Goal: Task Accomplishment & Management: Complete application form

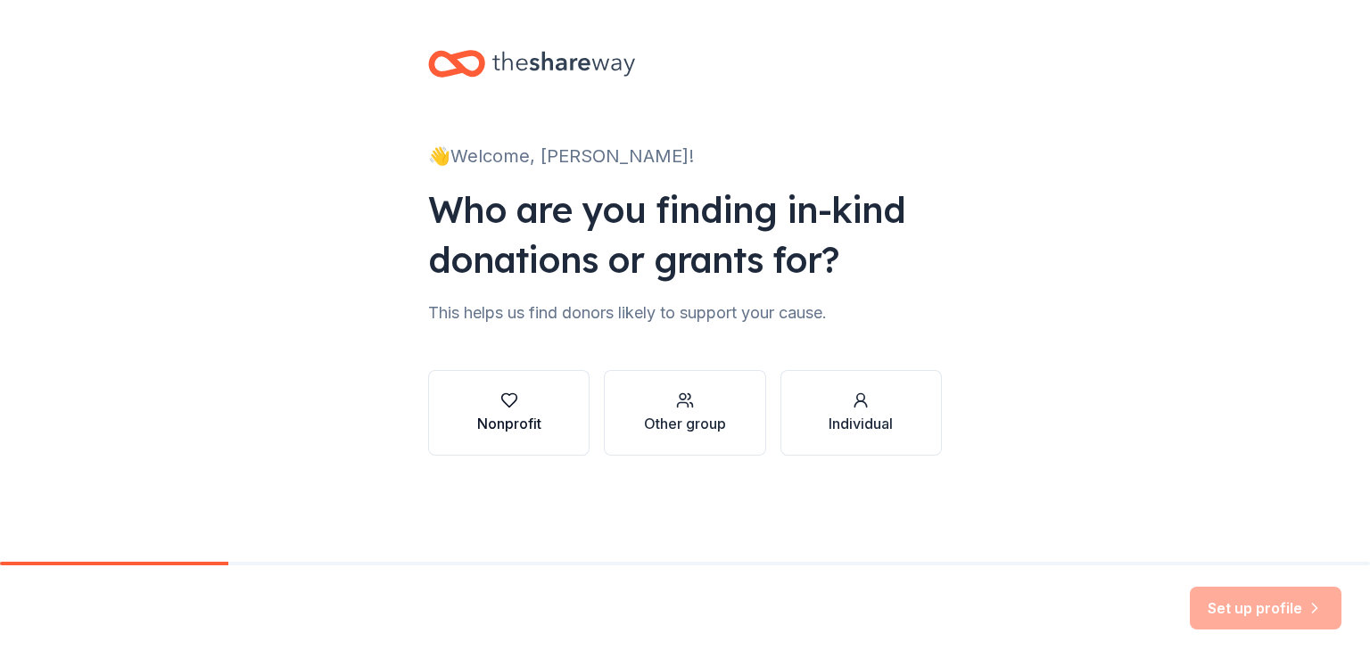
click at [490, 427] on div "Nonprofit" at bounding box center [509, 423] width 64 height 21
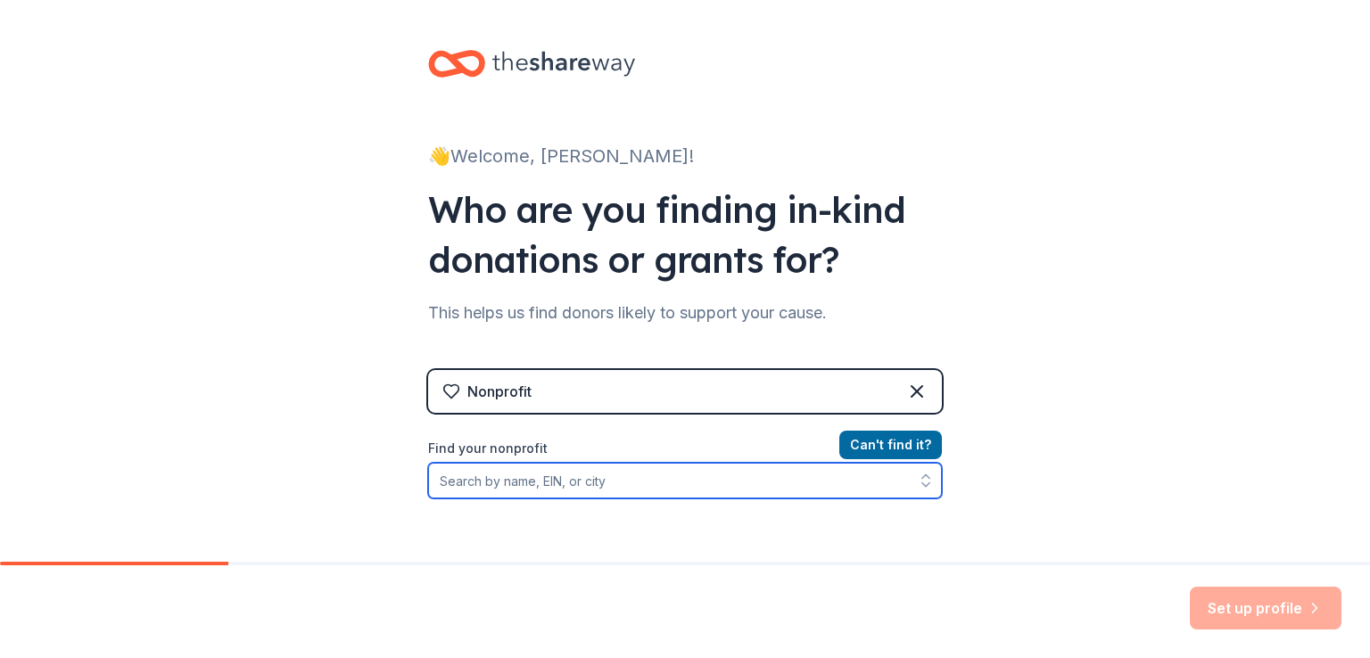
click at [573, 484] on input "Find your nonprofit" at bounding box center [685, 481] width 514 height 36
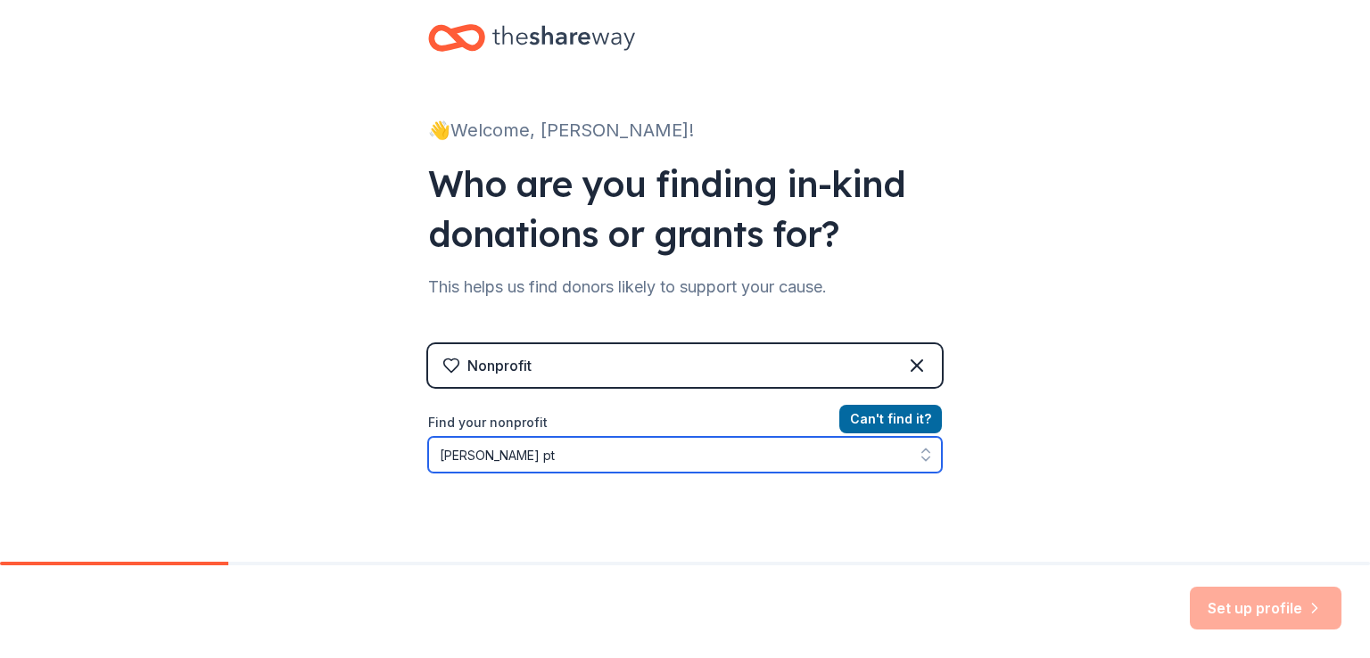
type input "[PERSON_NAME] pto"
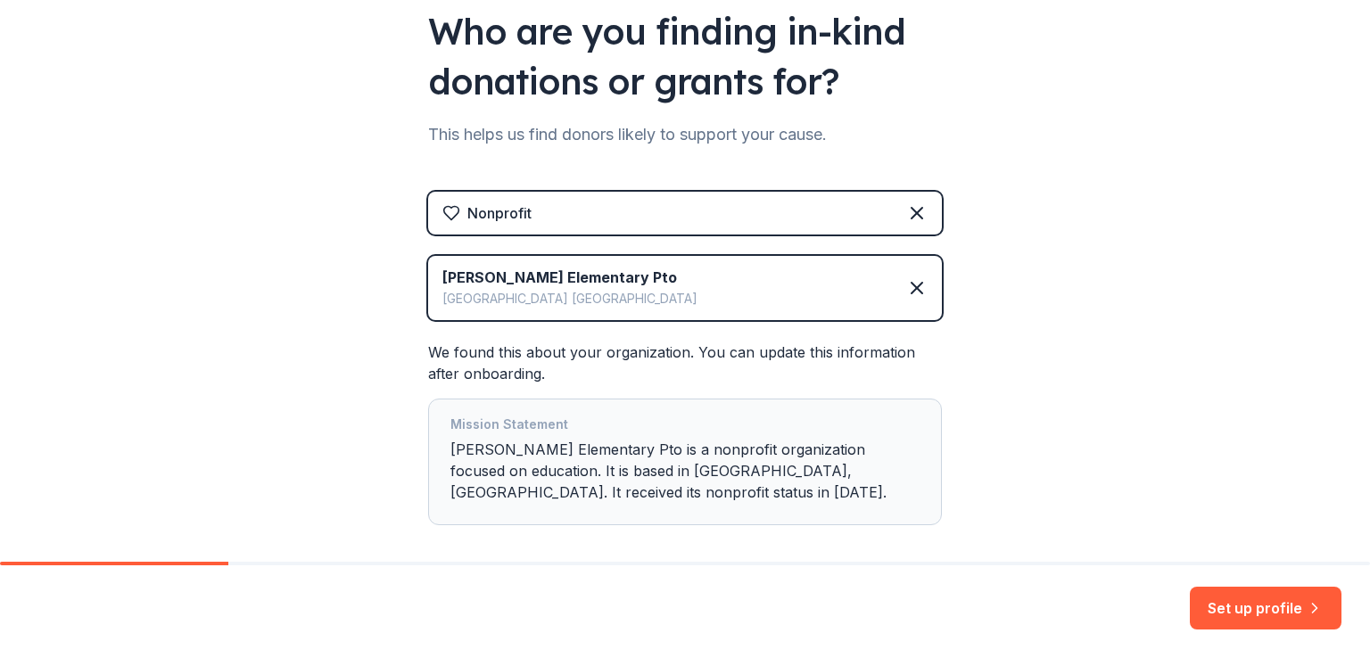
scroll to position [263, 0]
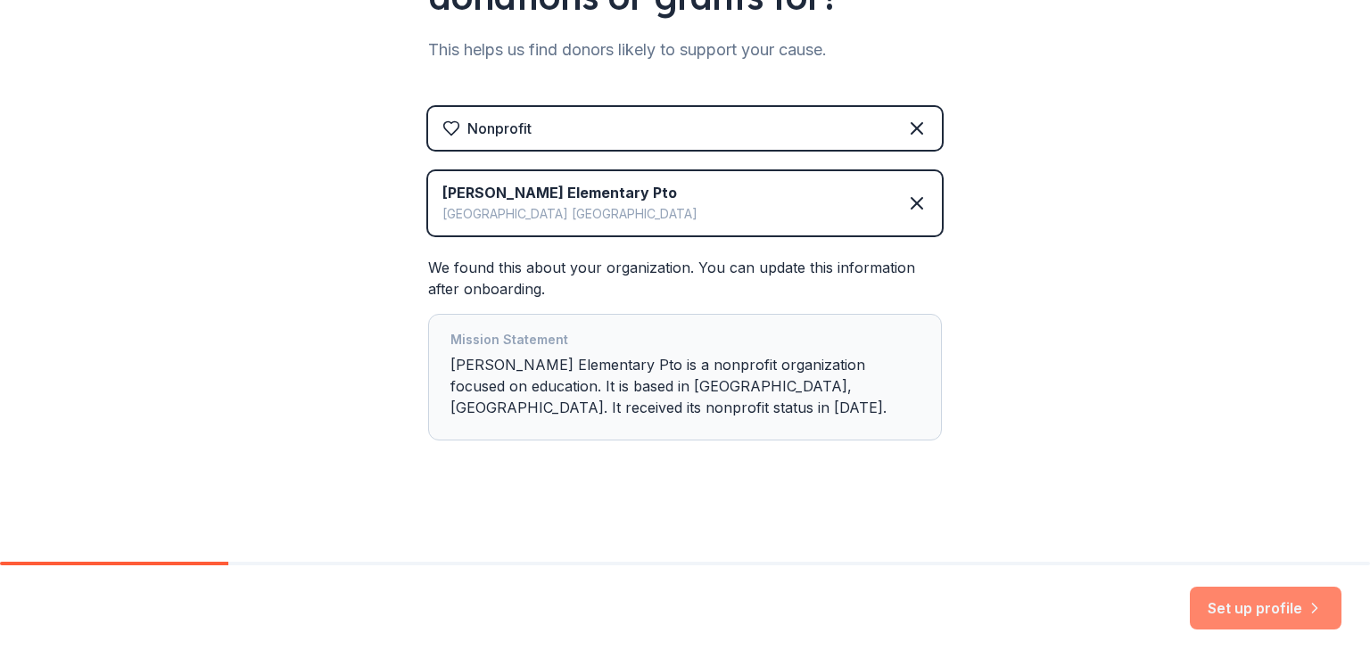
click at [1232, 604] on button "Set up profile" at bounding box center [1266, 608] width 152 height 43
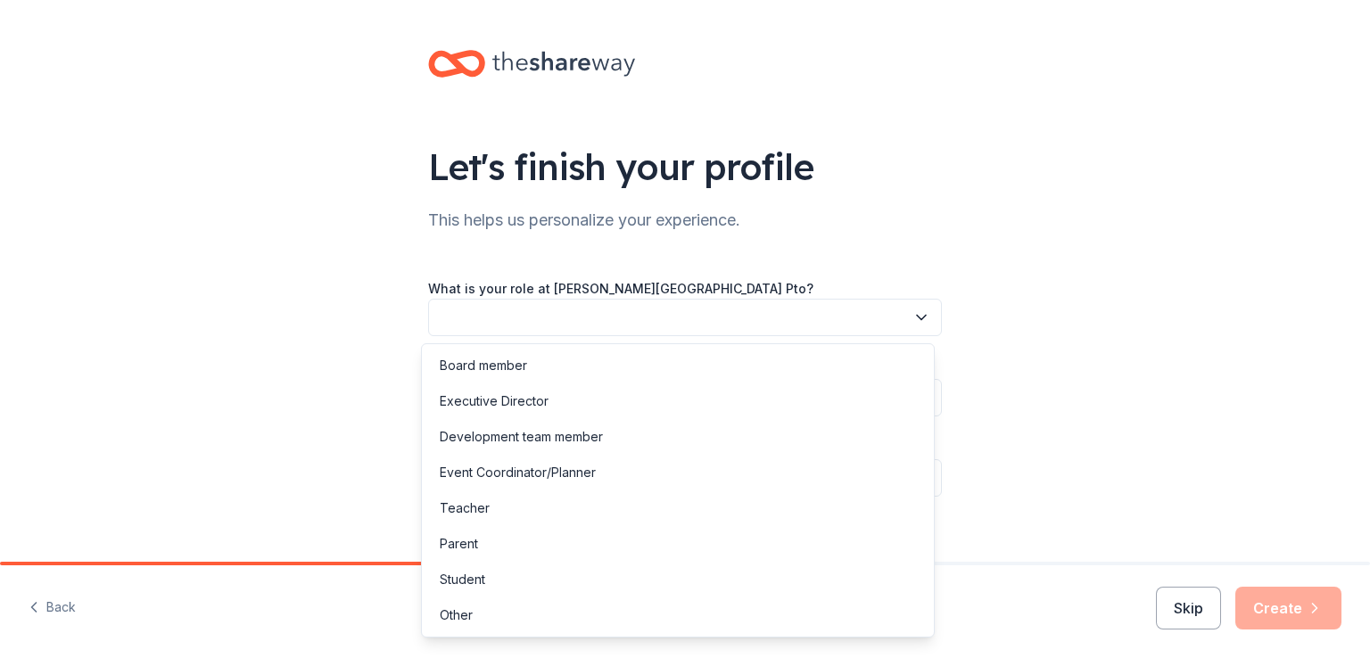
click at [920, 319] on icon "button" at bounding box center [921, 318] width 18 height 18
click at [489, 541] on div "Parent" at bounding box center [677, 544] width 505 height 36
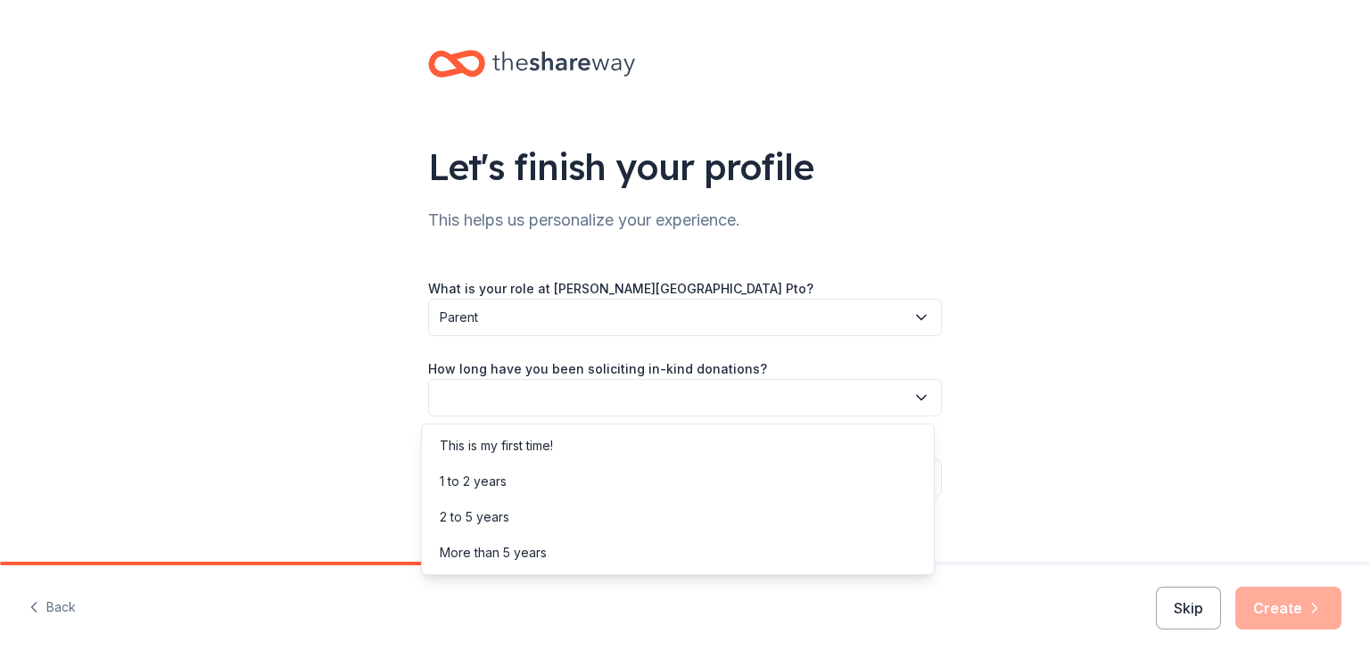
click at [626, 390] on button "button" at bounding box center [685, 397] width 514 height 37
click at [457, 483] on div "1 to 2 years" at bounding box center [473, 481] width 67 height 21
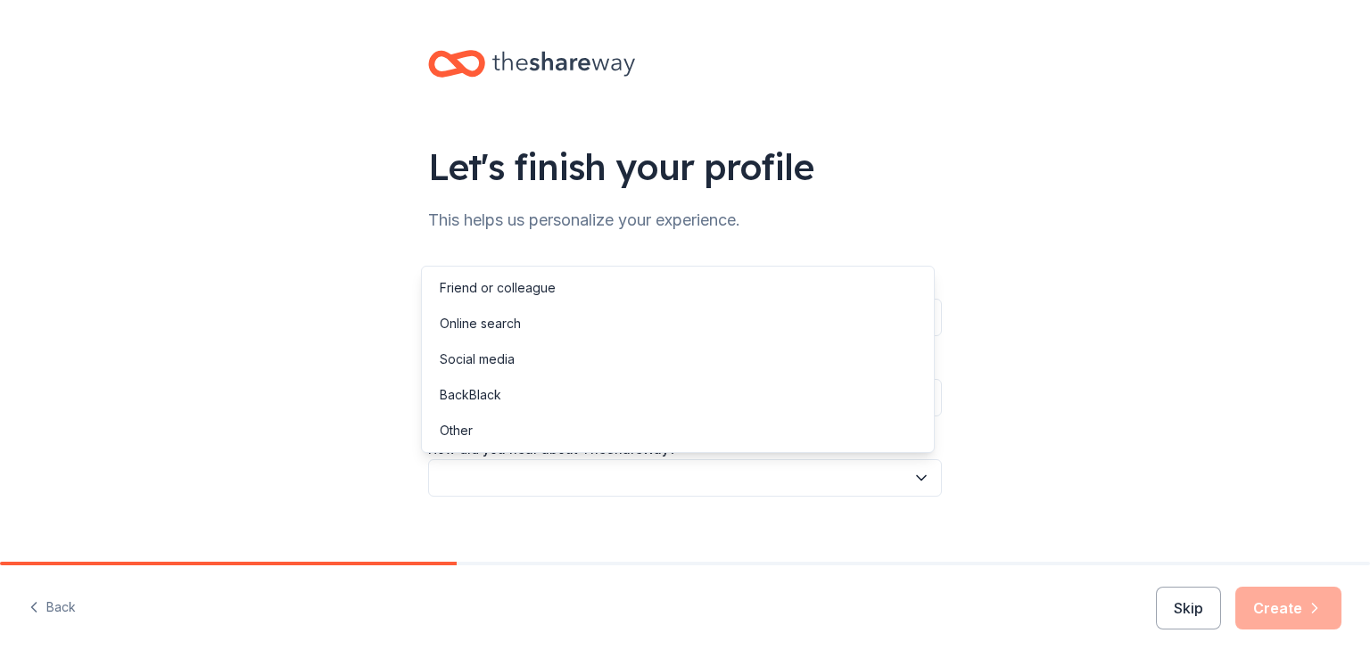
click at [457, 483] on button "button" at bounding box center [685, 477] width 514 height 37
click at [525, 325] on div "Online search" at bounding box center [677, 324] width 505 height 36
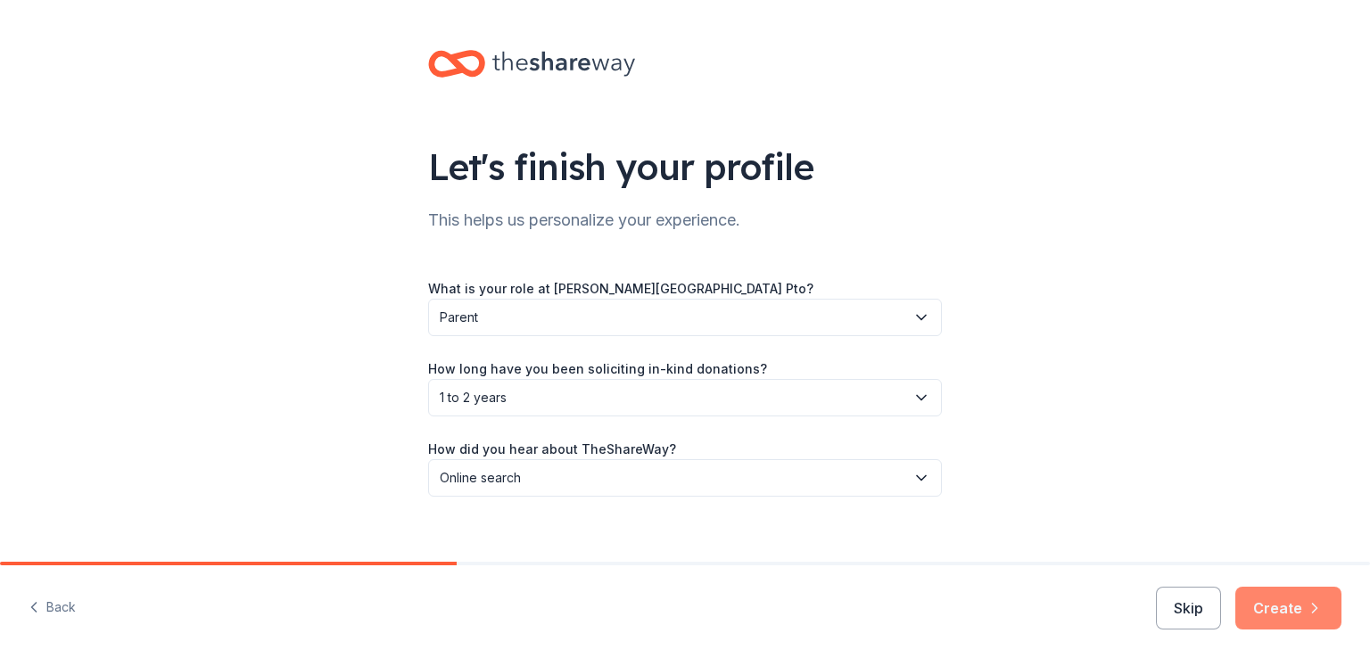
click at [1307, 613] on icon "button" at bounding box center [1315, 608] width 18 height 18
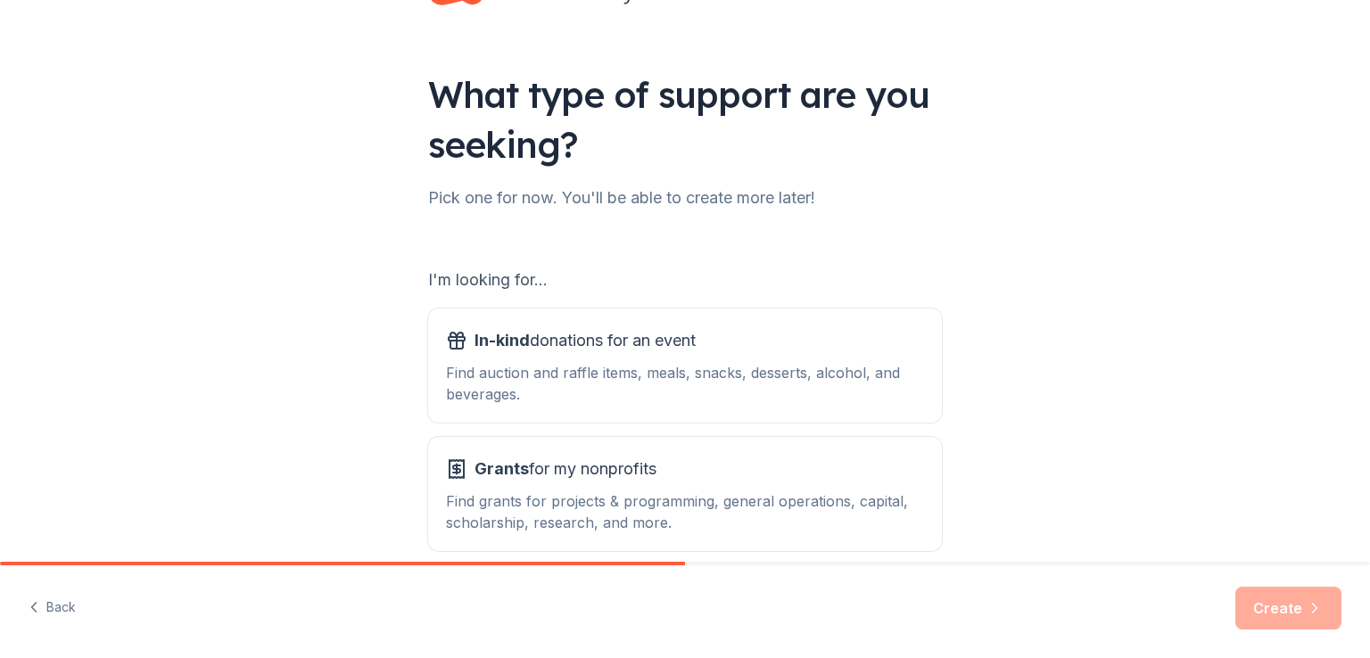
scroll to position [158, 0]
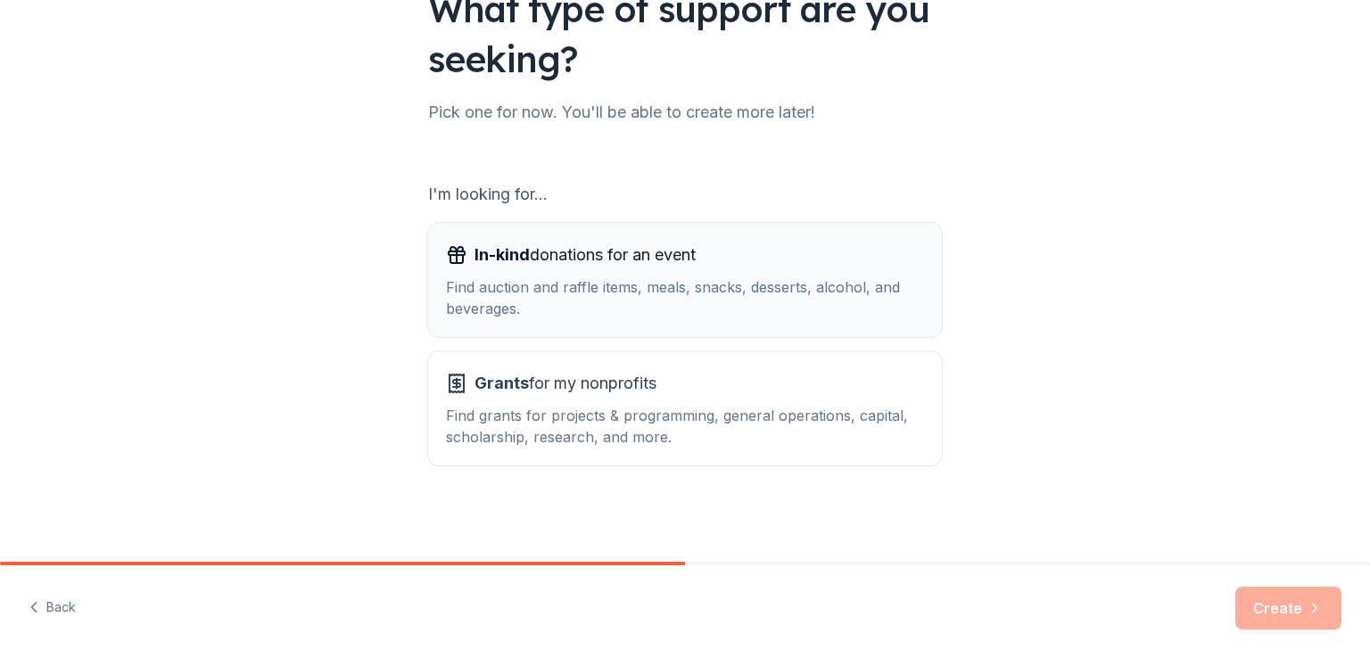
click at [746, 254] on div "In-kind donations for an event" at bounding box center [685, 255] width 478 height 29
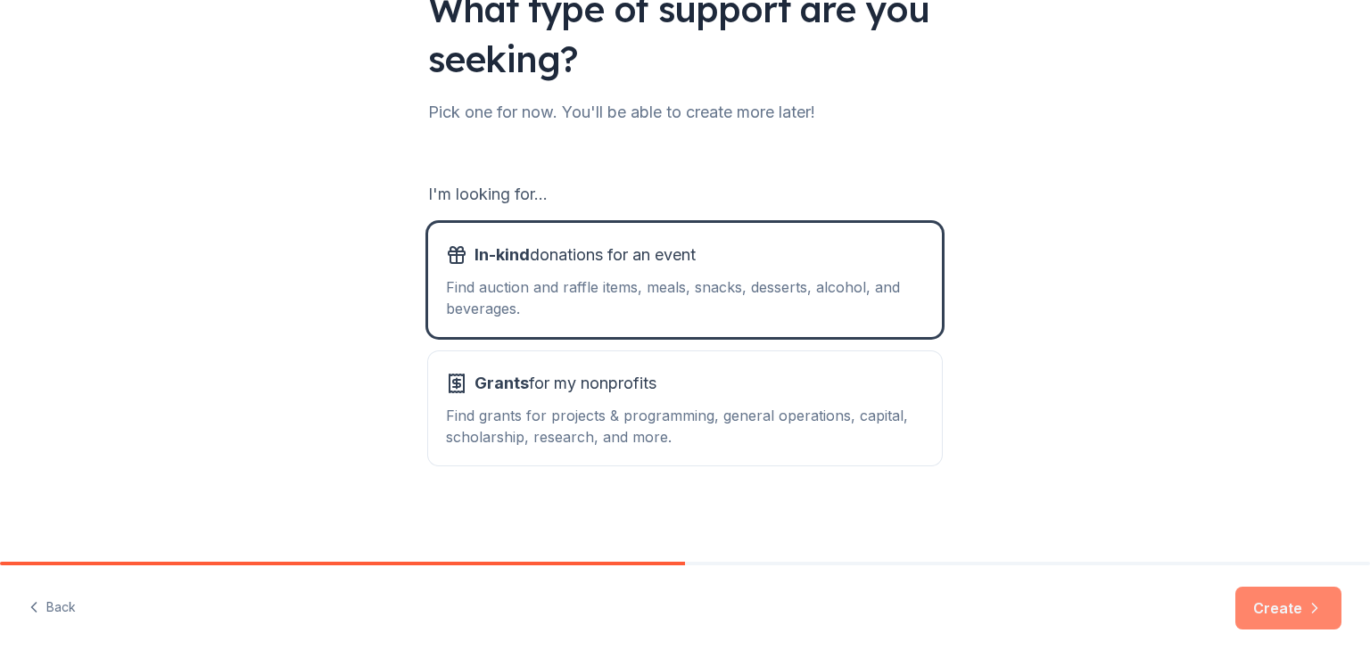
click at [1311, 601] on icon "button" at bounding box center [1315, 608] width 18 height 18
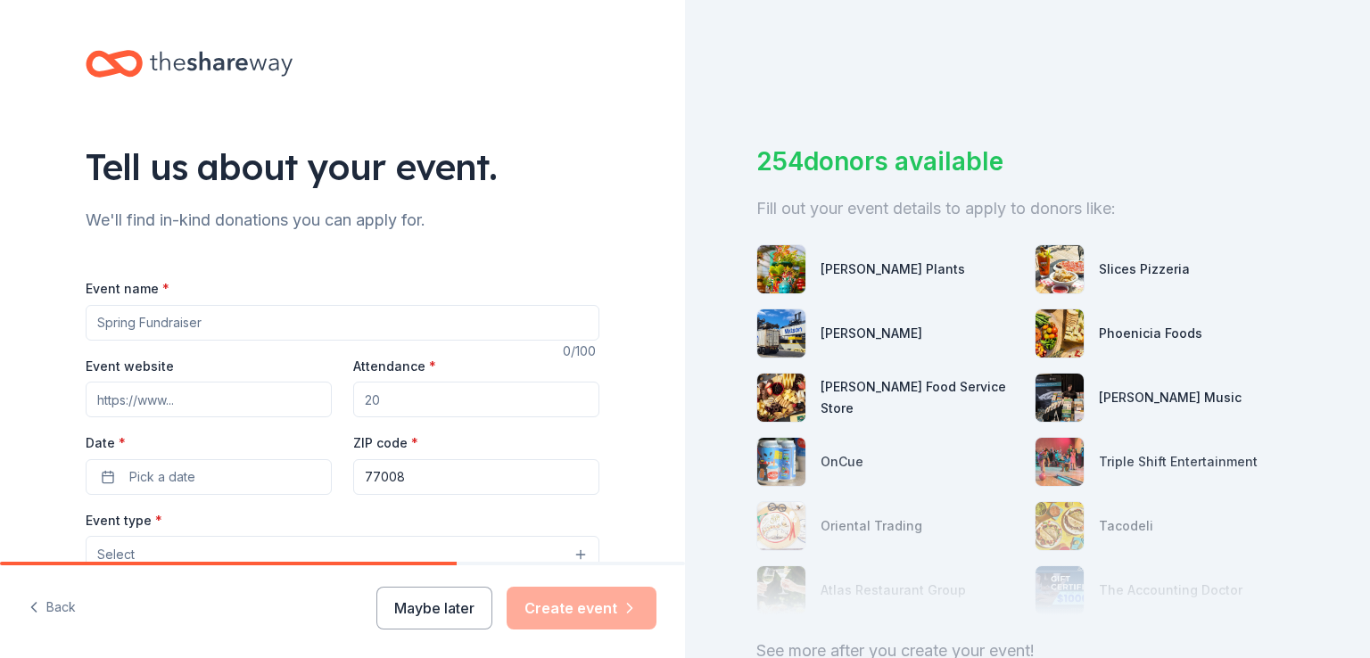
click at [180, 322] on input "Event name *" at bounding box center [343, 323] width 514 height 36
type input "Silent Auction"
click at [221, 401] on input "Event website" at bounding box center [209, 400] width 246 height 36
paste input "https://www.sinclairpto.org/silentauction/"
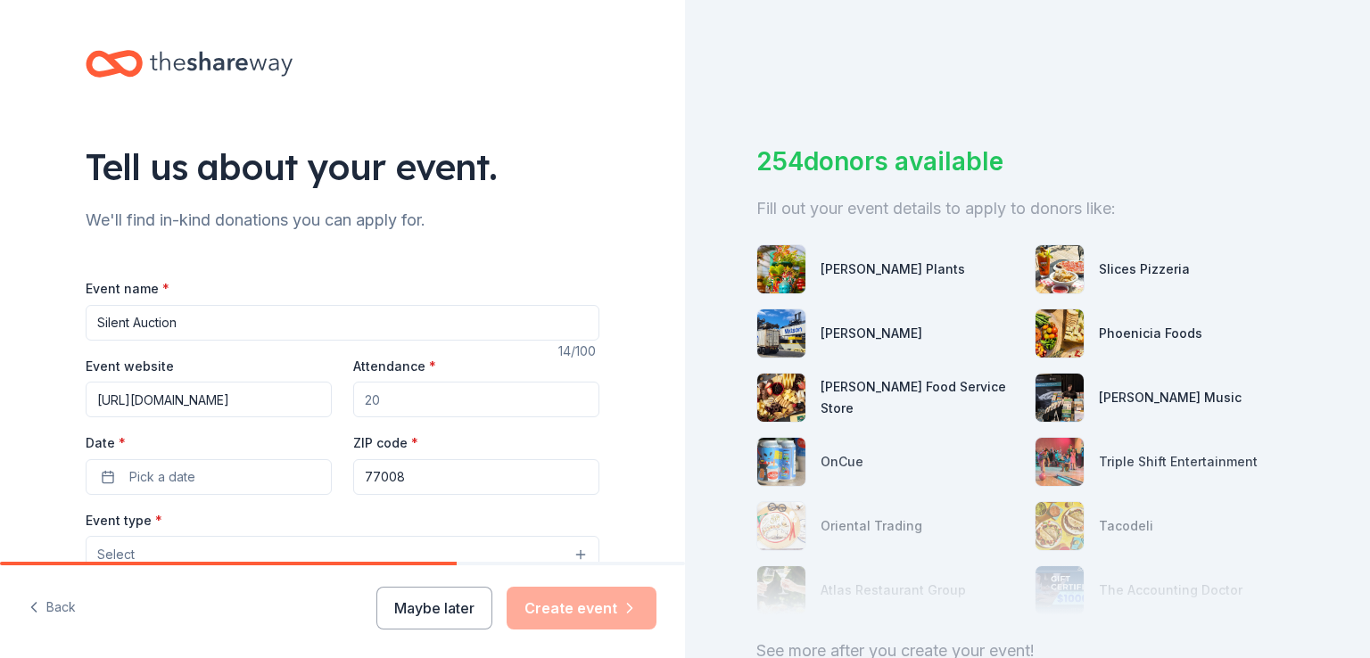
type input "https://www.sinclairpto.org/silentauction/"
drag, startPoint x: 377, startPoint y: 396, endPoint x: 344, endPoint y: 404, distance: 34.0
click at [344, 404] on div "Event website https://www.sinclairpto.org/silentauction/ Attendance * Date * Pi…" at bounding box center [343, 425] width 514 height 140
type input "300"
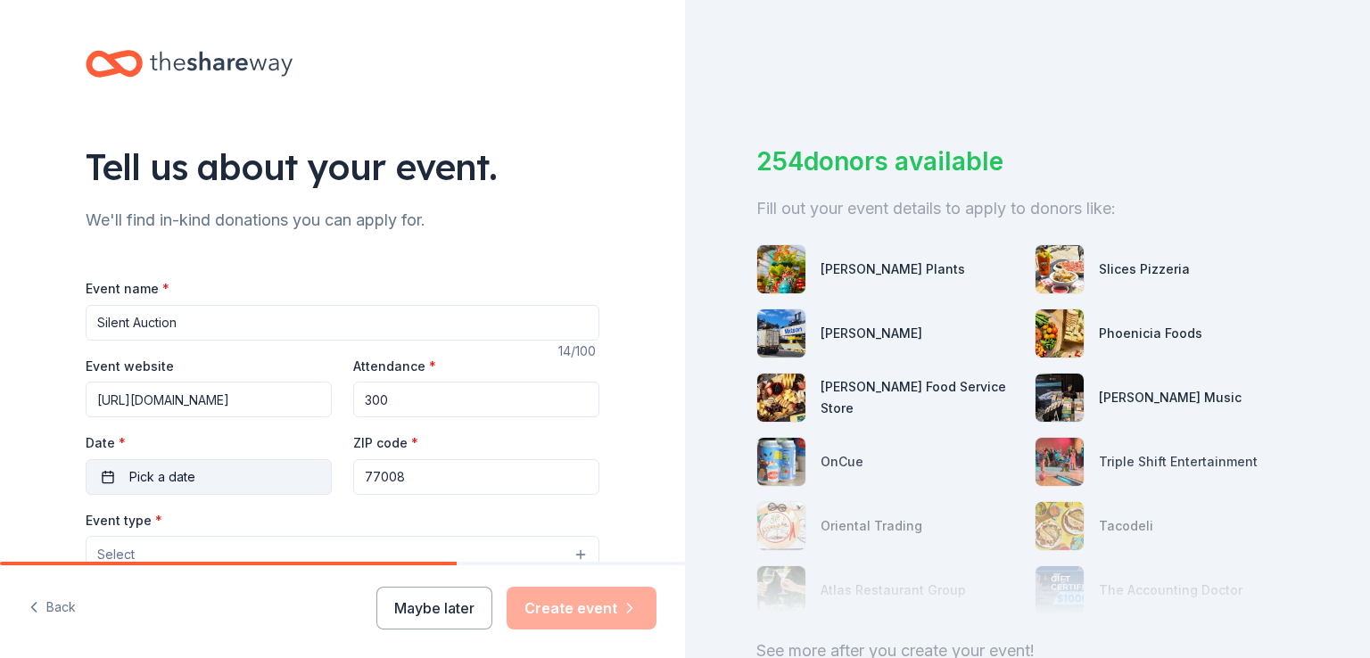
click at [229, 479] on button "Pick a date" at bounding box center [209, 477] width 246 height 36
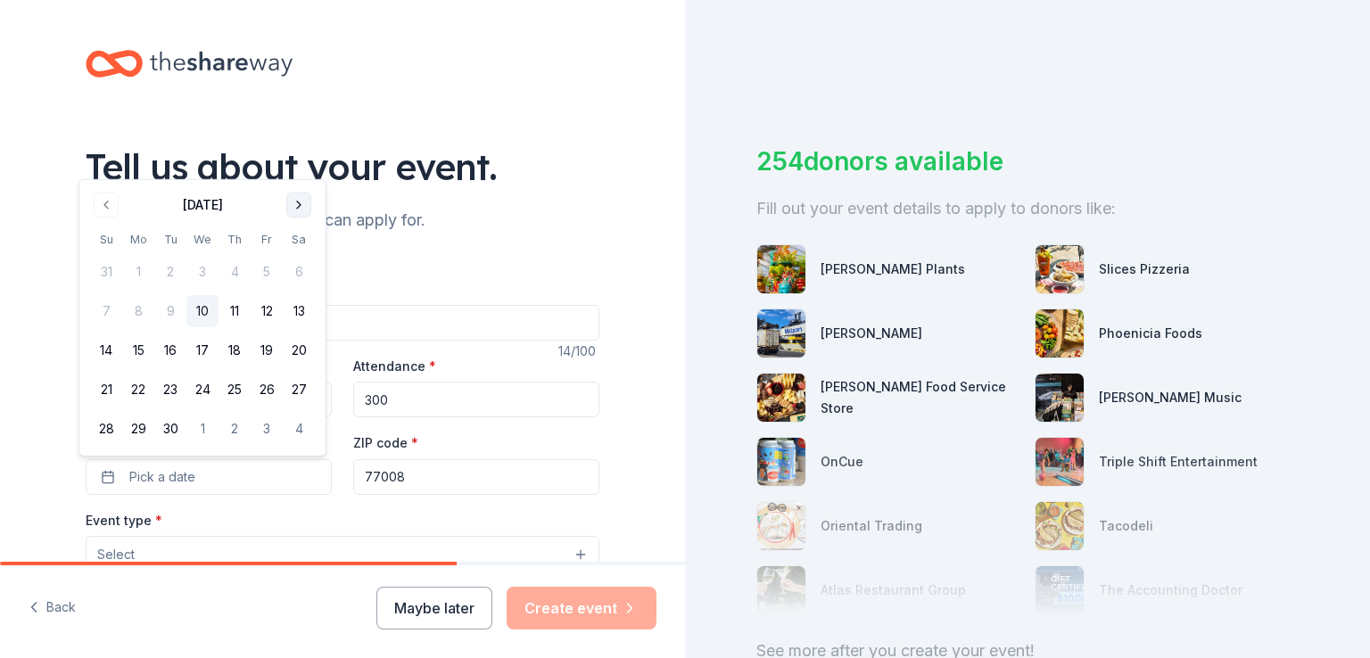
click at [296, 208] on button "Go to next month" at bounding box center [298, 205] width 25 height 25
click at [296, 208] on th "Sa" at bounding box center [299, 200] width 32 height 19
click at [300, 170] on button "Go to next month" at bounding box center [298, 165] width 25 height 25
click at [299, 203] on button "Go to next month" at bounding box center [298, 205] width 25 height 25
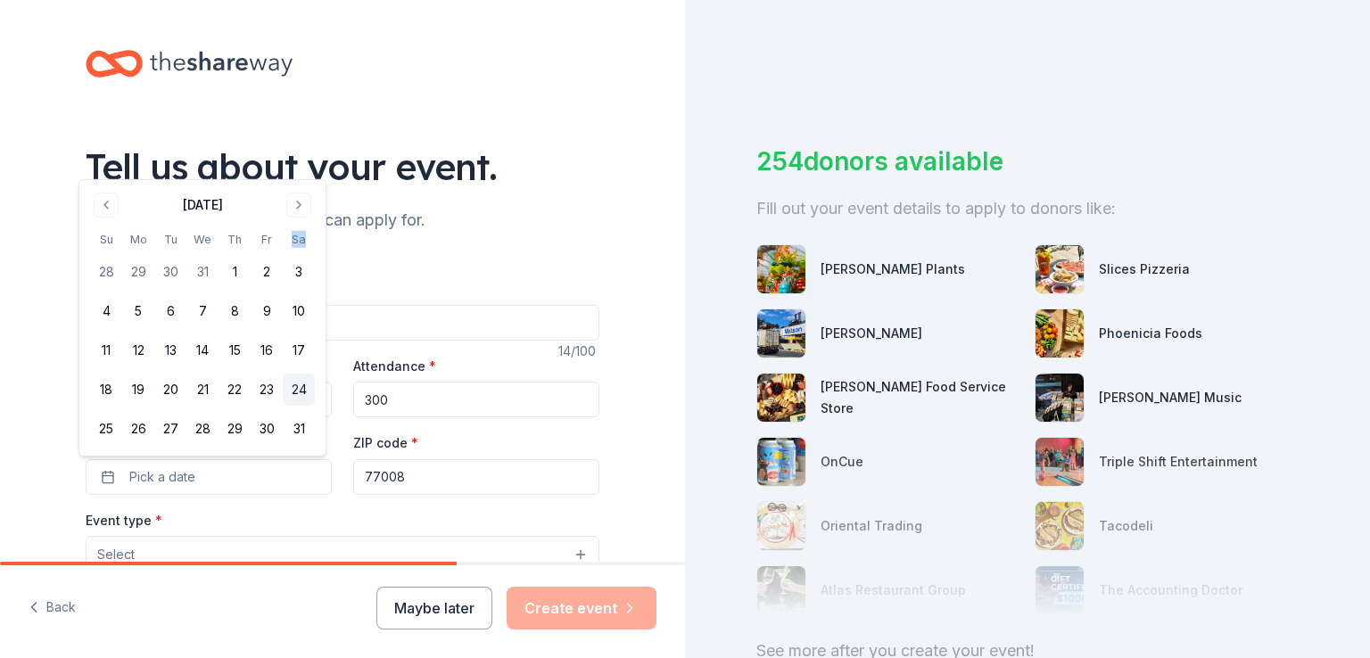
click at [309, 393] on button "24" at bounding box center [299, 390] width 32 height 32
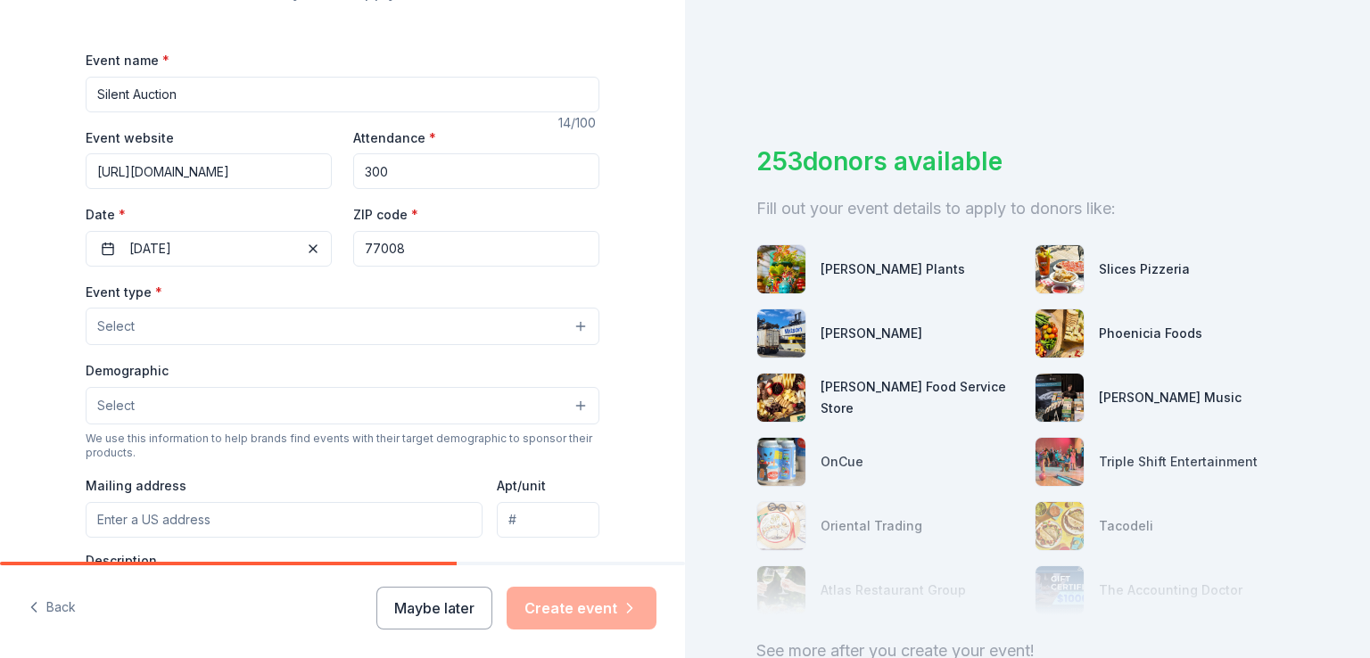
scroll to position [275, 0]
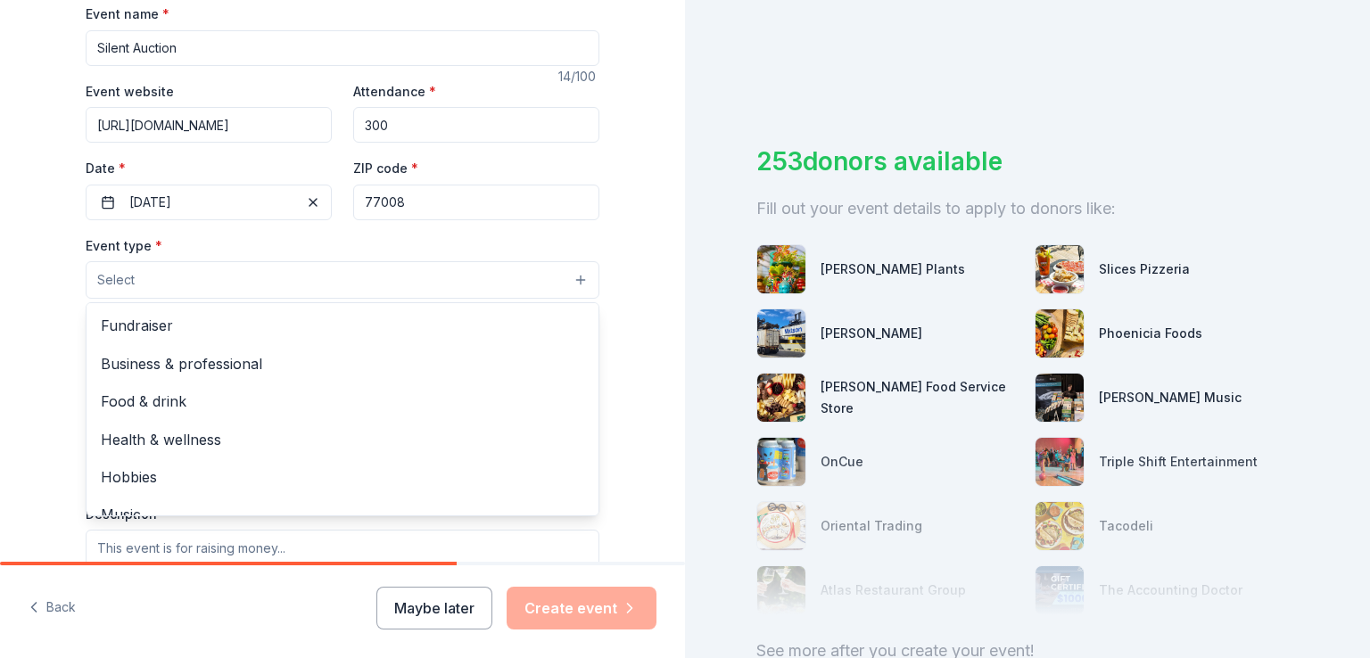
click at [571, 279] on button "Select" at bounding box center [343, 279] width 514 height 37
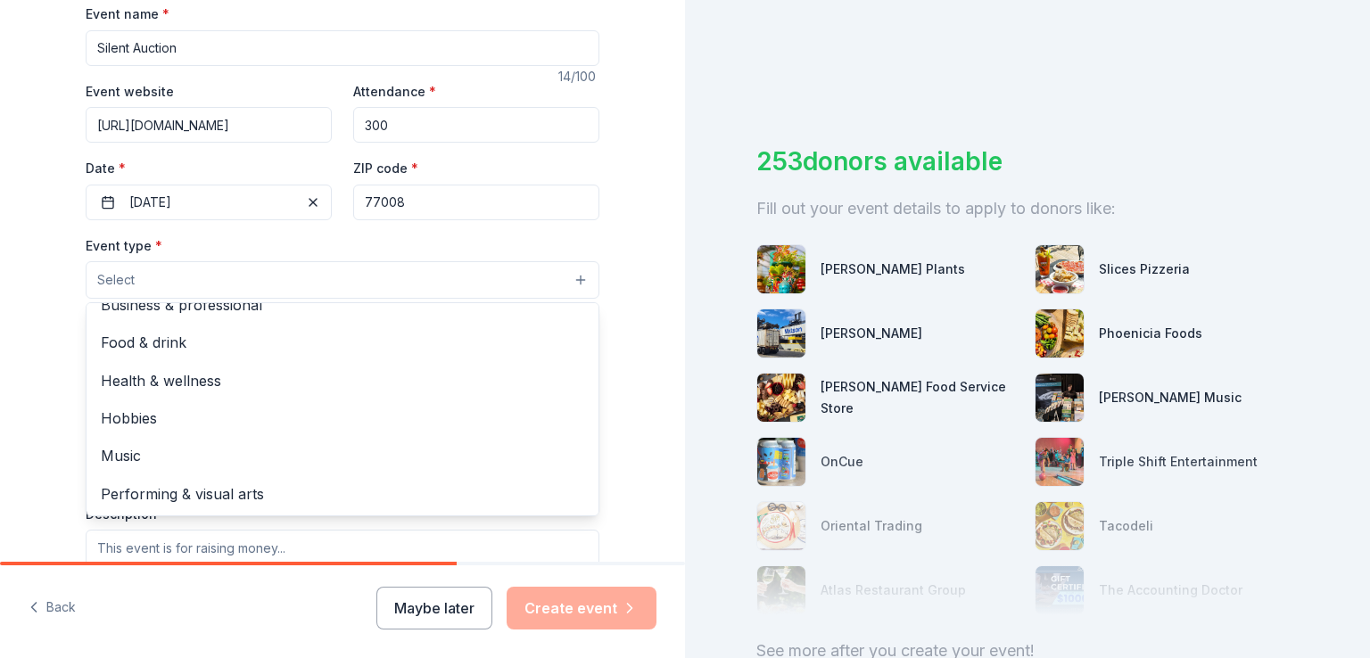
scroll to position [0, 0]
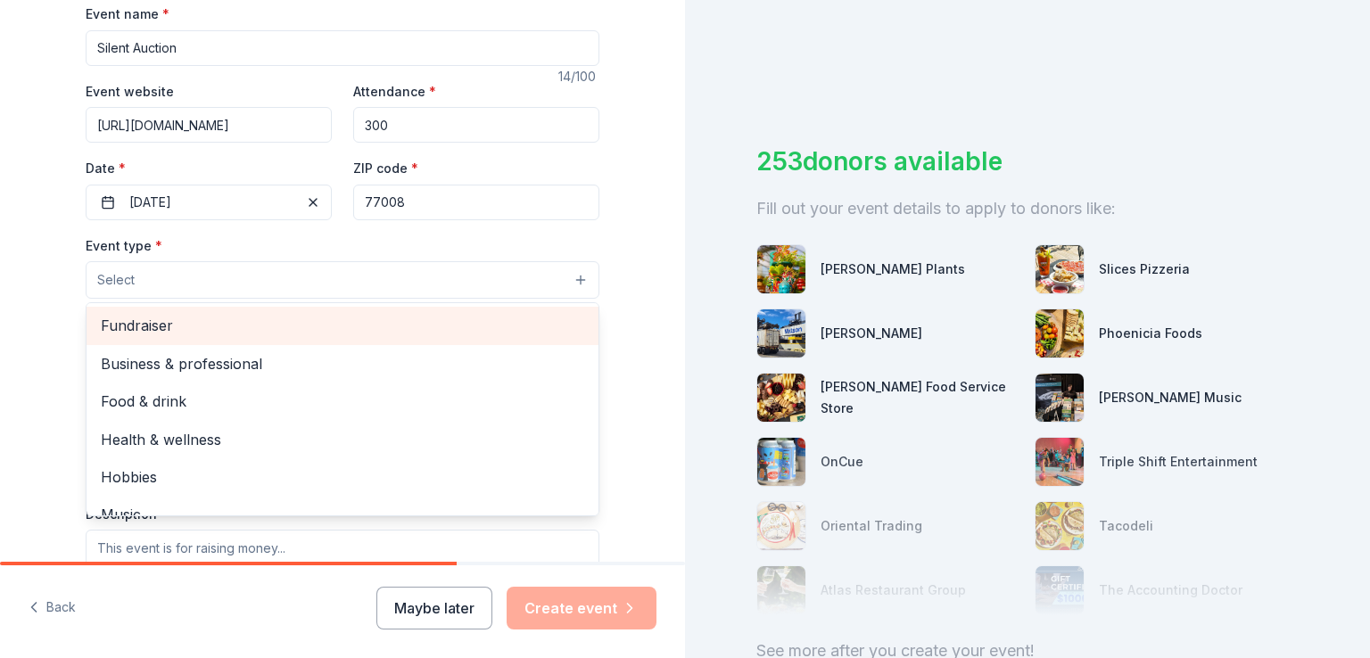
click at [140, 326] on span "Fundraiser" at bounding box center [342, 325] width 483 height 23
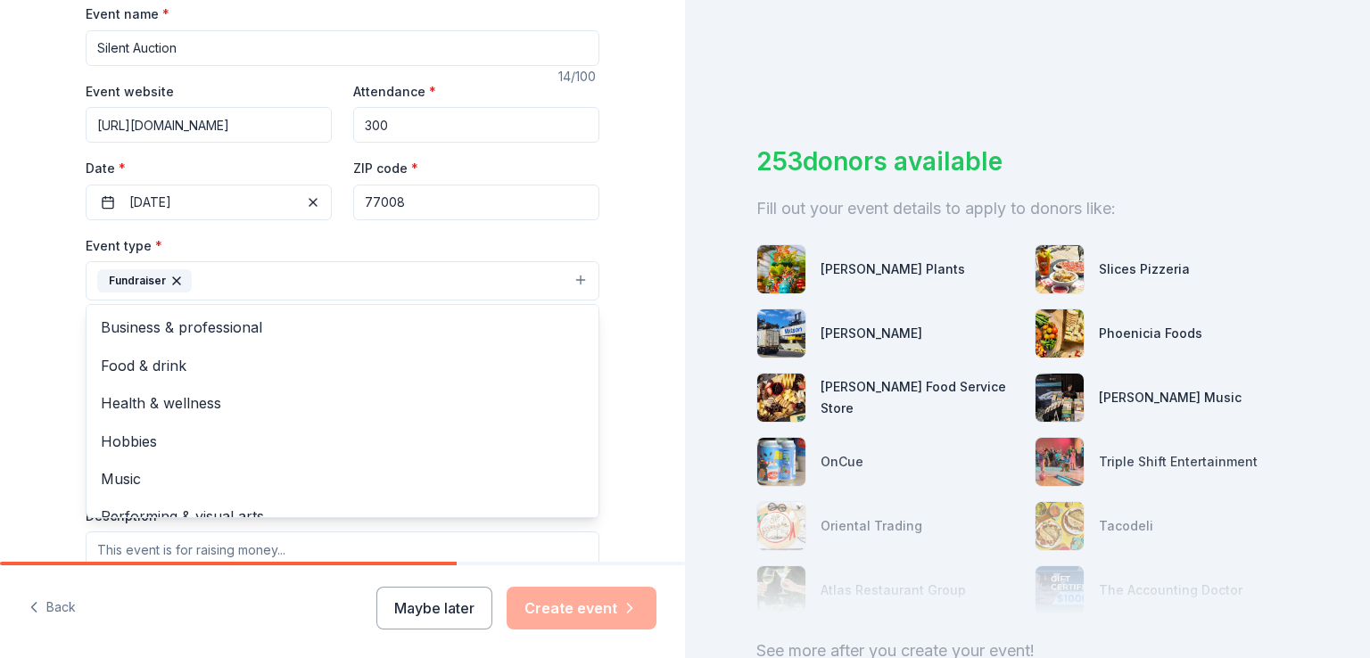
click at [632, 354] on div "Tell us about your event. We'll find in-kind donations you can apply for. Event…" at bounding box center [342, 319] width 685 height 1189
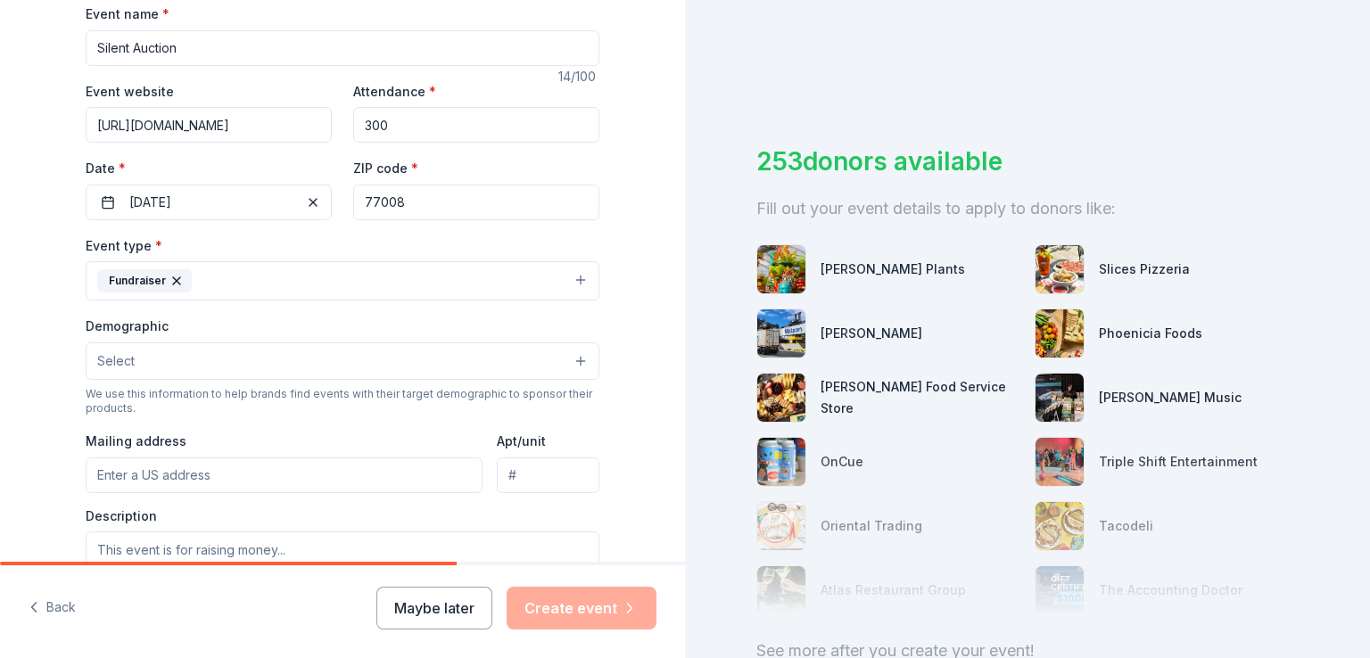
click at [578, 278] on button "Fundraiser" at bounding box center [343, 280] width 514 height 39
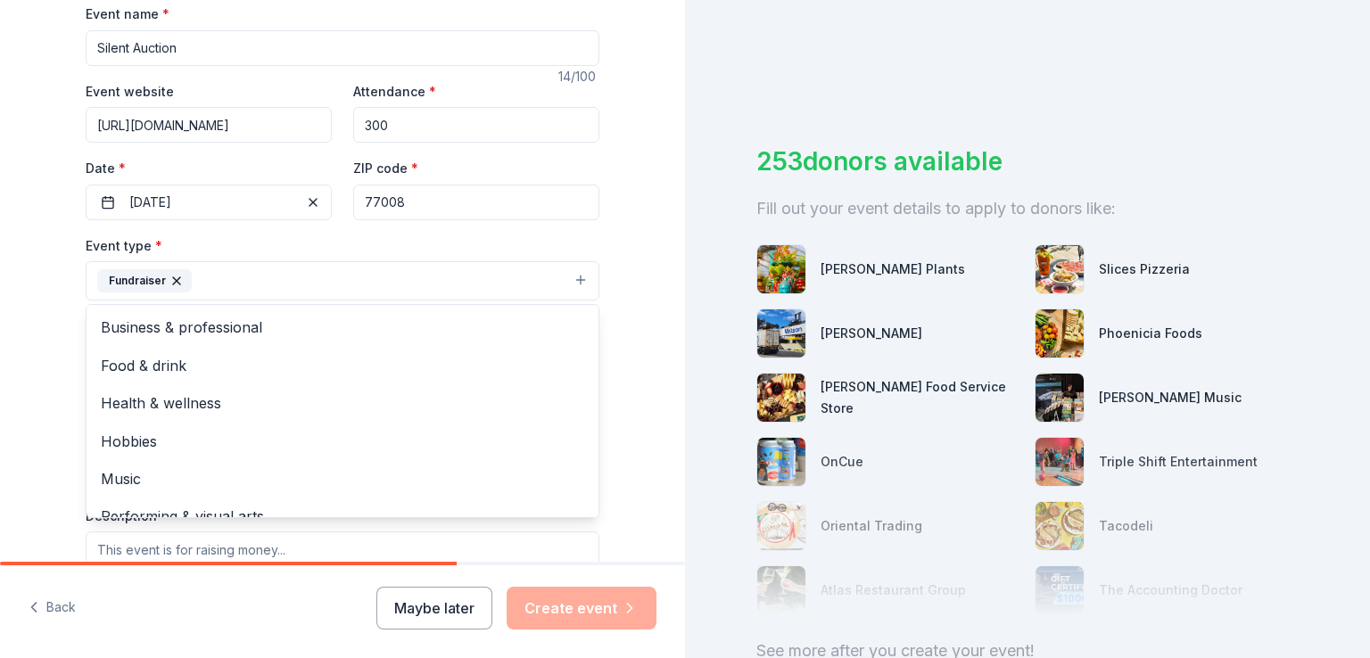
click at [642, 395] on div "Tell us about your event. We'll find in-kind donations you can apply for. Event…" at bounding box center [342, 319] width 685 height 1189
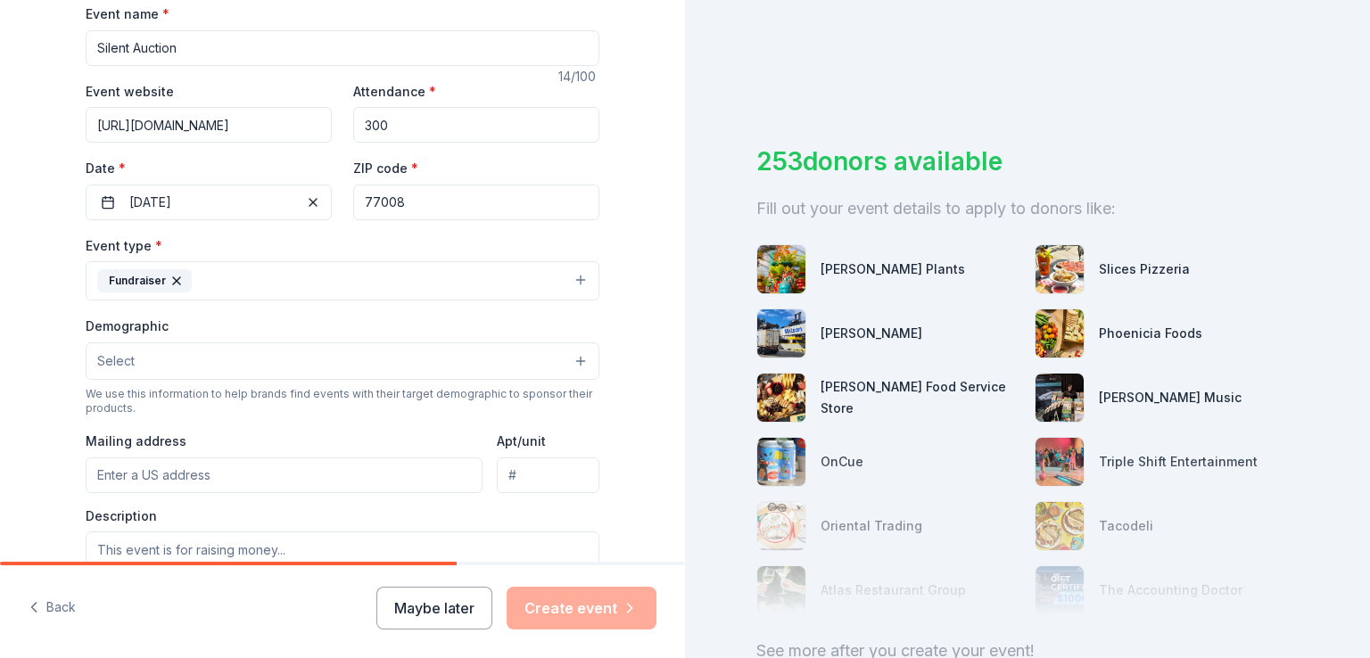
click at [577, 359] on button "Select" at bounding box center [343, 360] width 514 height 37
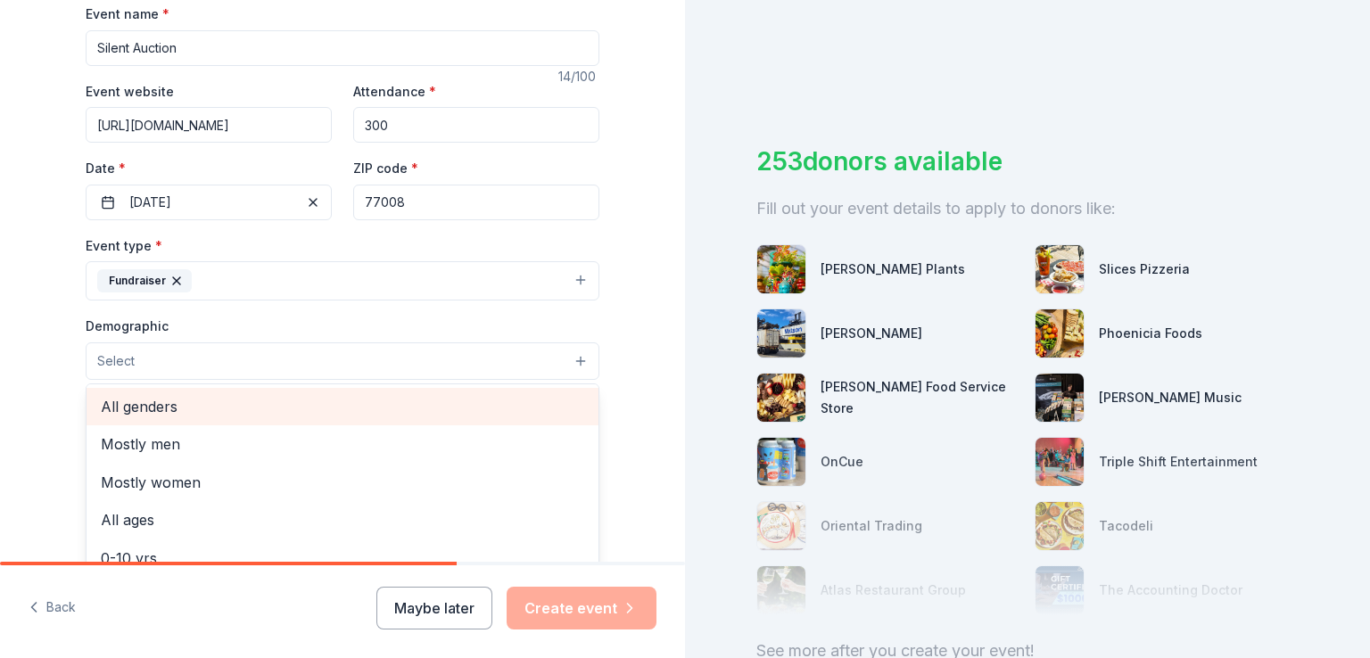
click at [148, 412] on span "All genders" at bounding box center [342, 406] width 483 height 23
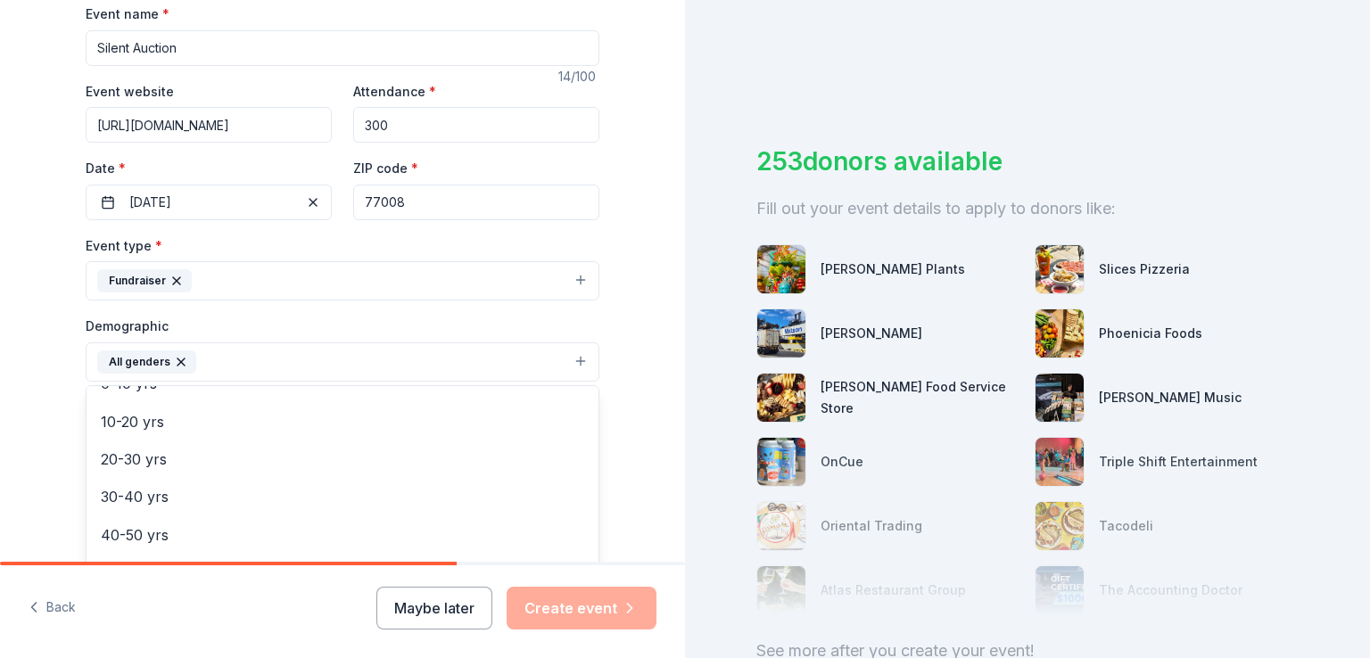
scroll to position [139, 0]
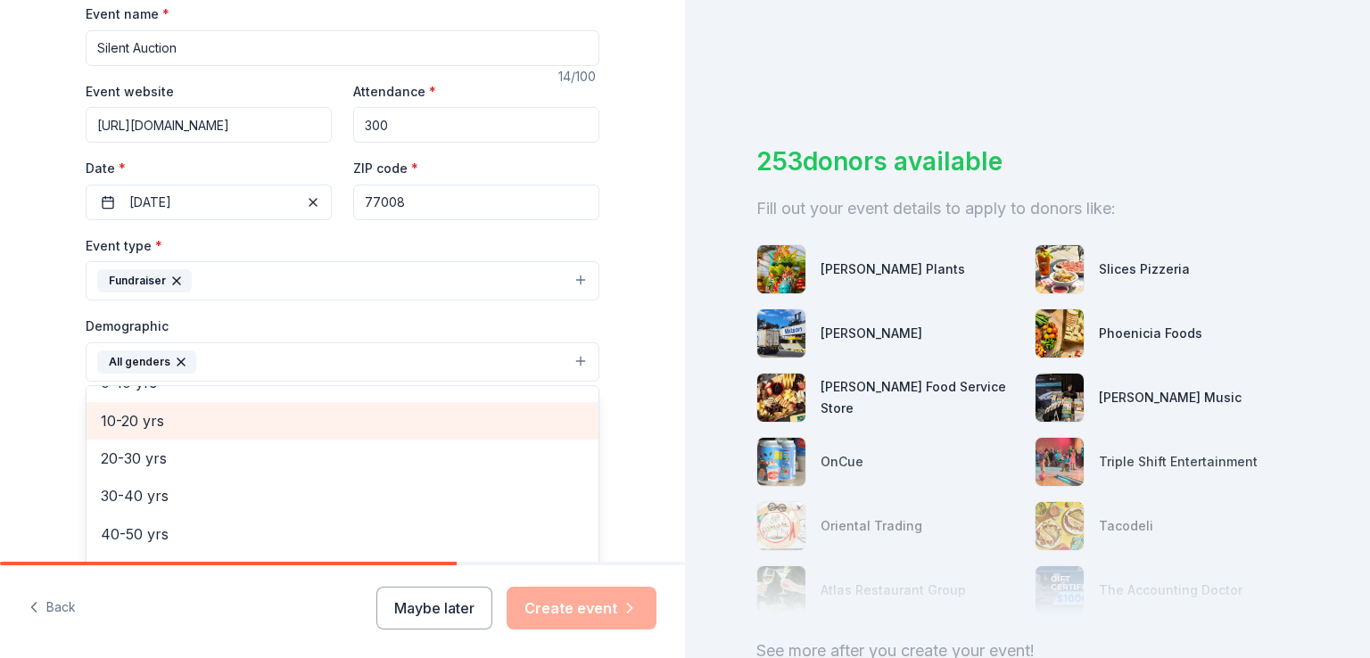
click at [176, 433] on div "10-20 yrs" at bounding box center [343, 420] width 512 height 37
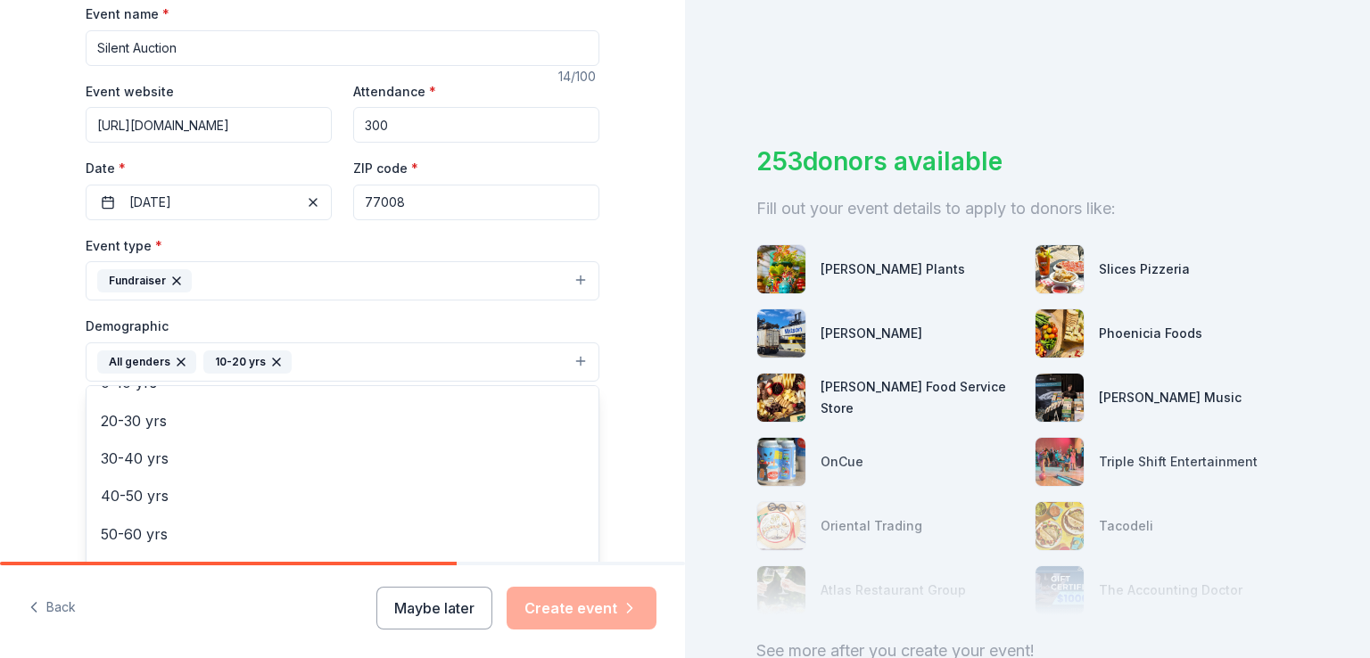
click at [269, 358] on icon "button" at bounding box center [276, 362] width 14 height 14
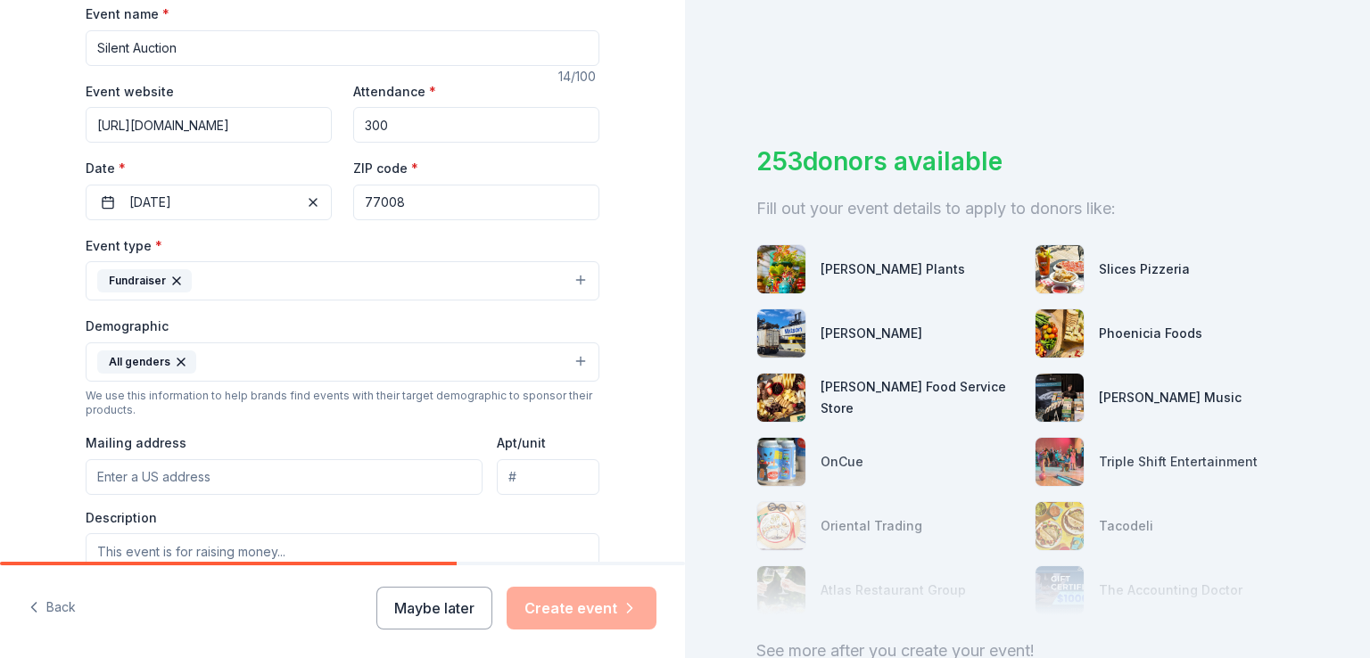
drag, startPoint x: 239, startPoint y: 368, endPoint x: 247, endPoint y: 359, distance: 12.0
click at [243, 363] on button "All genders" at bounding box center [343, 361] width 514 height 39
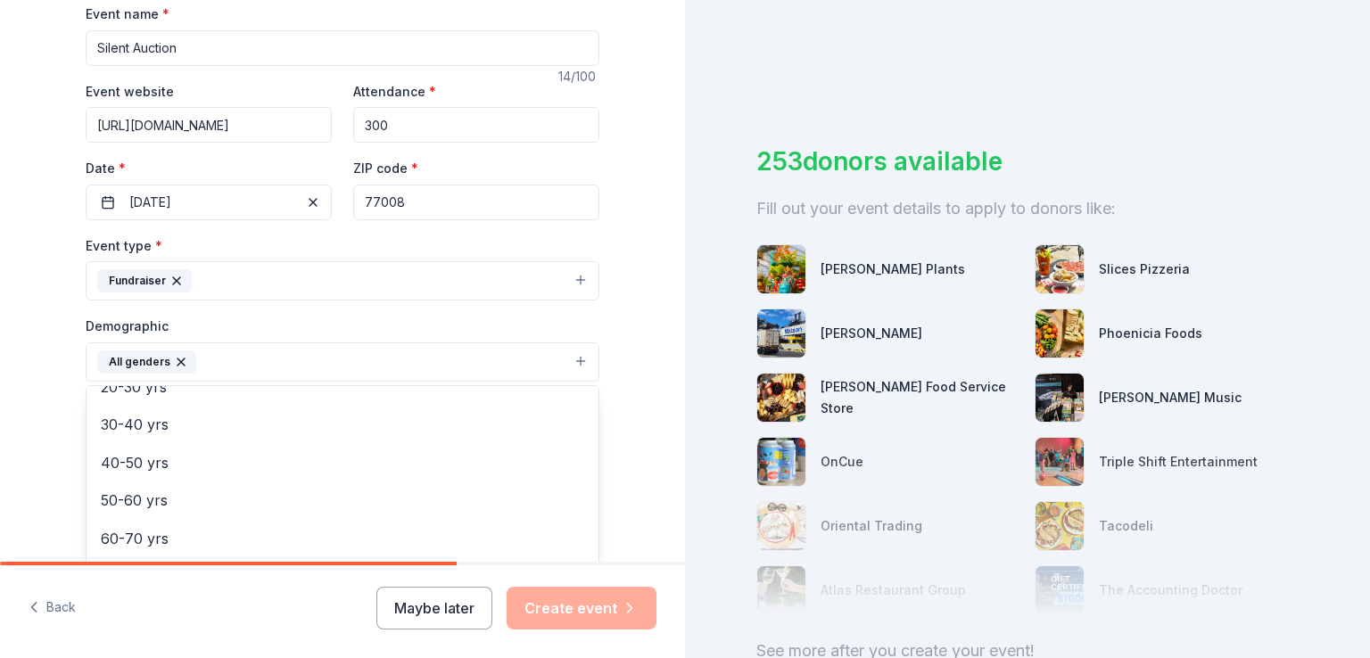
scroll to position [210, 0]
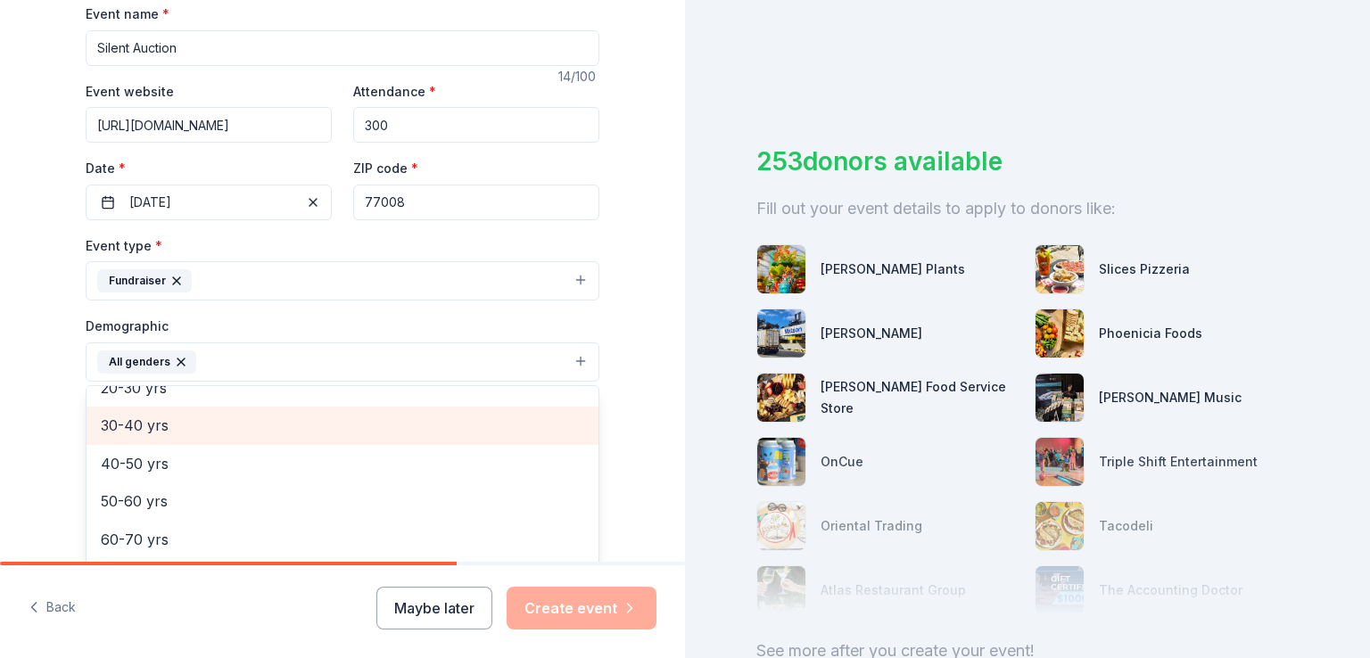
click at [210, 429] on span "30-40 yrs" at bounding box center [342, 425] width 483 height 23
click at [210, 429] on span "40-50 yrs" at bounding box center [342, 425] width 483 height 23
click at [225, 427] on span "20-30 yrs" at bounding box center [342, 425] width 483 height 23
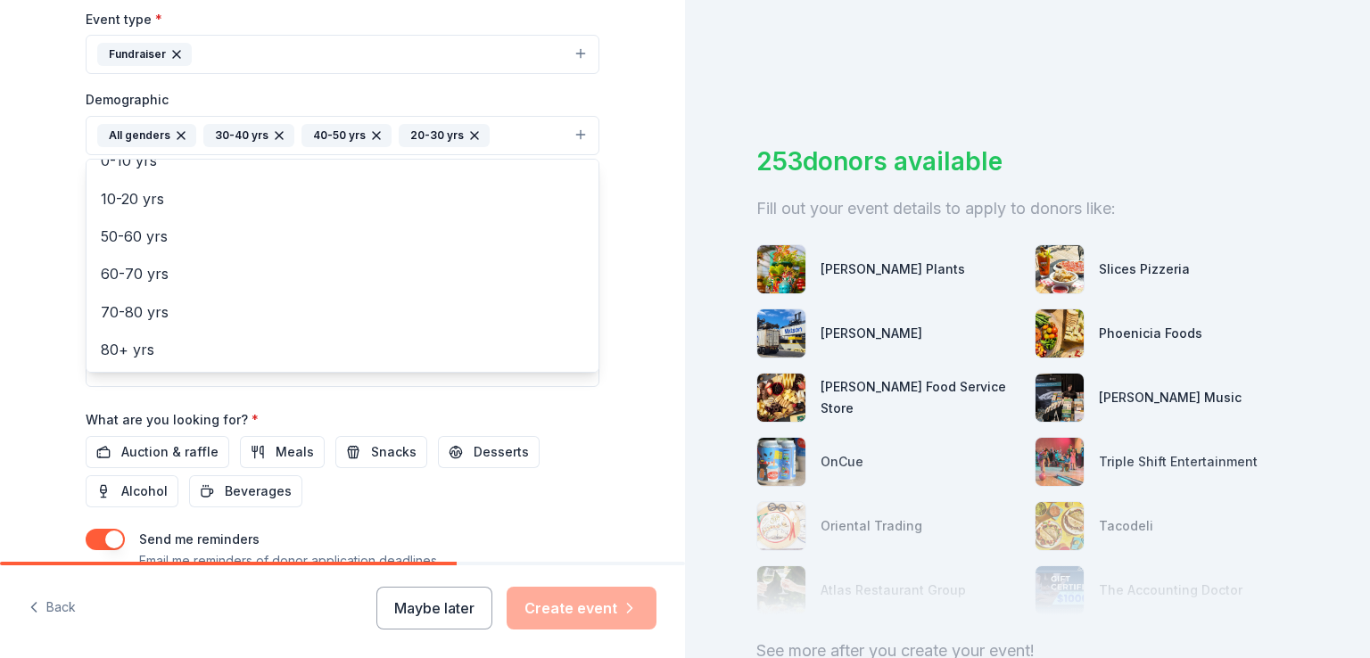
scroll to position [554, 0]
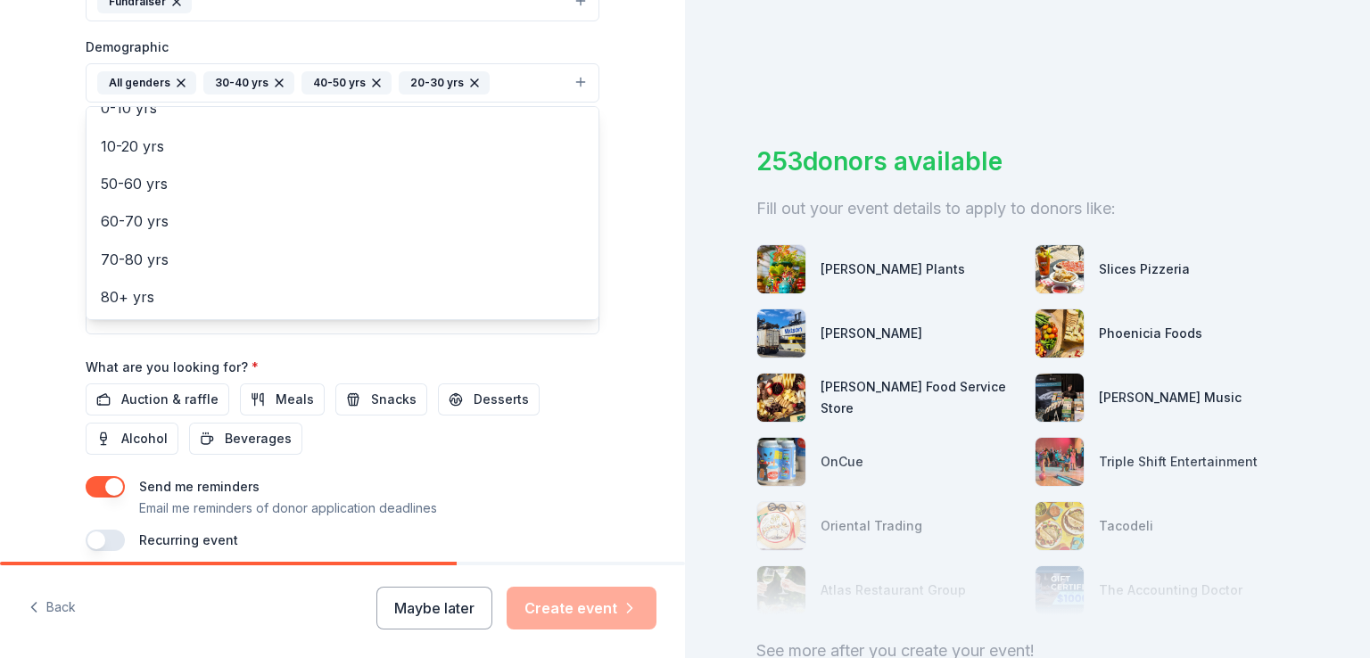
click at [600, 388] on div "Tell us about your event. We'll find in-kind donations you can apply for. Event…" at bounding box center [342, 41] width 571 height 1191
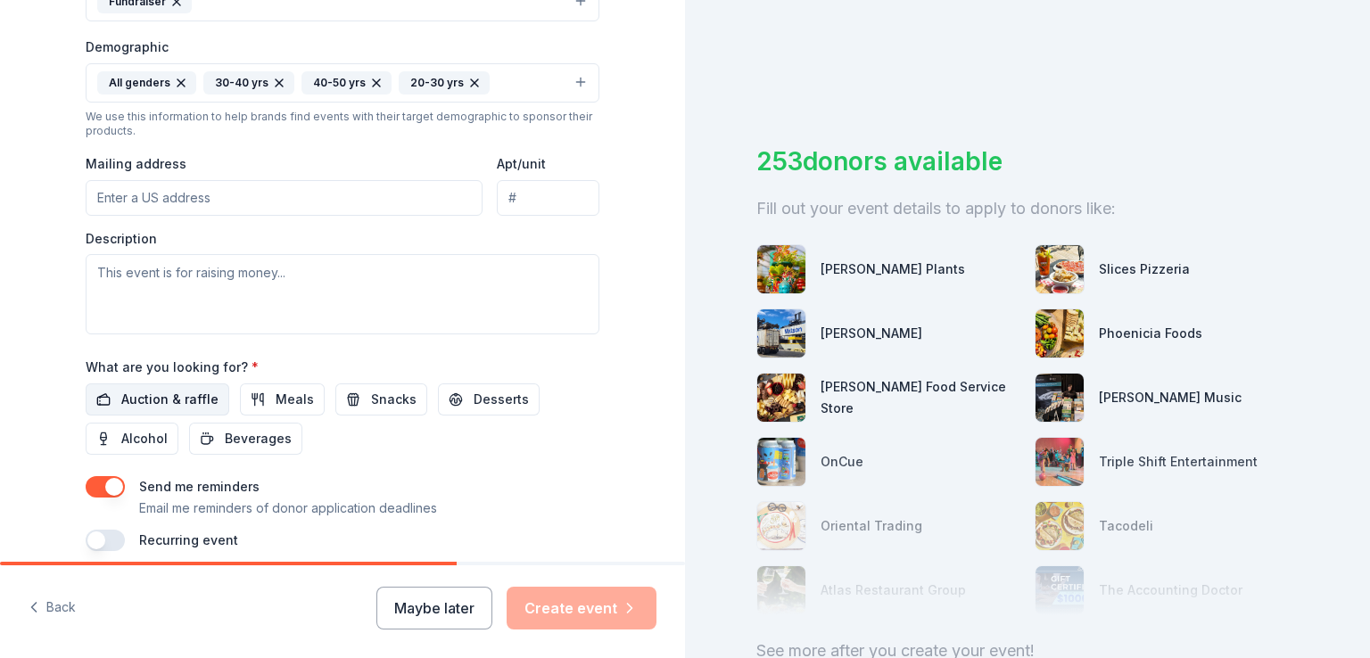
click at [128, 392] on span "Auction & raffle" at bounding box center [169, 399] width 97 height 21
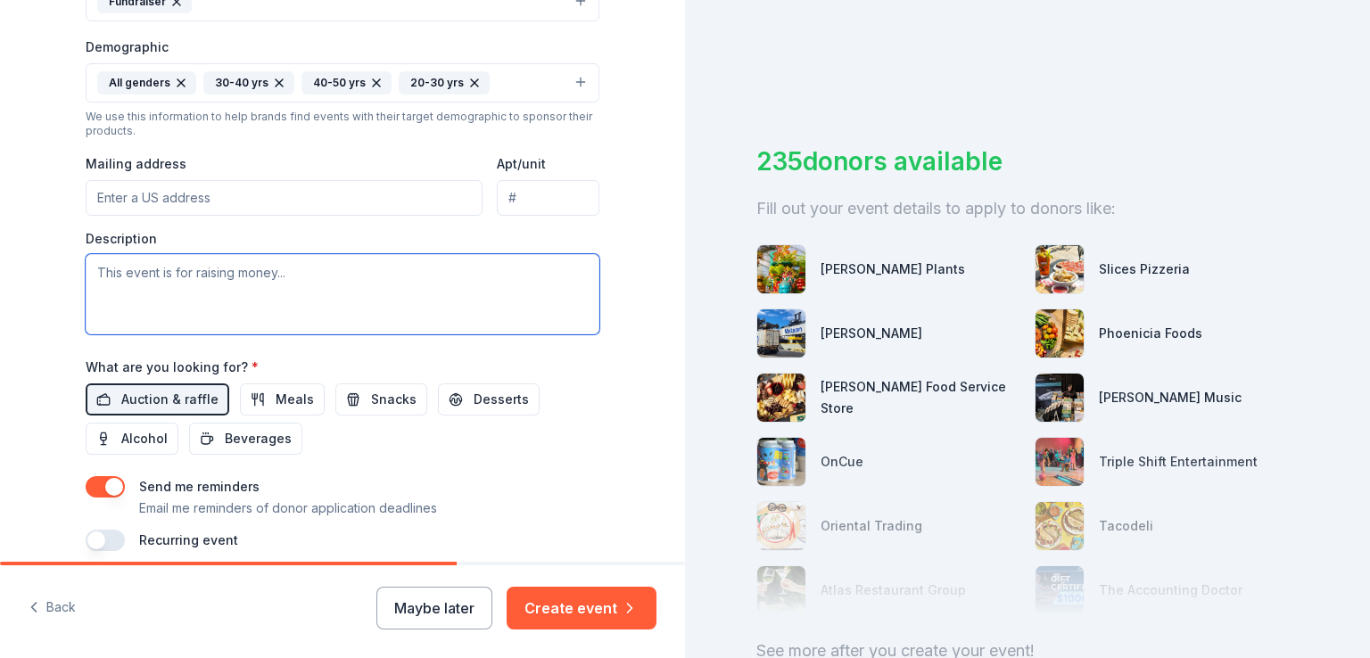
click at [174, 275] on textarea at bounding box center [343, 294] width 514 height 80
click at [175, 265] on textarea at bounding box center [343, 294] width 514 height 80
paste textarea "evitalize our school by repainting the interior and exteriors of our buildings …"
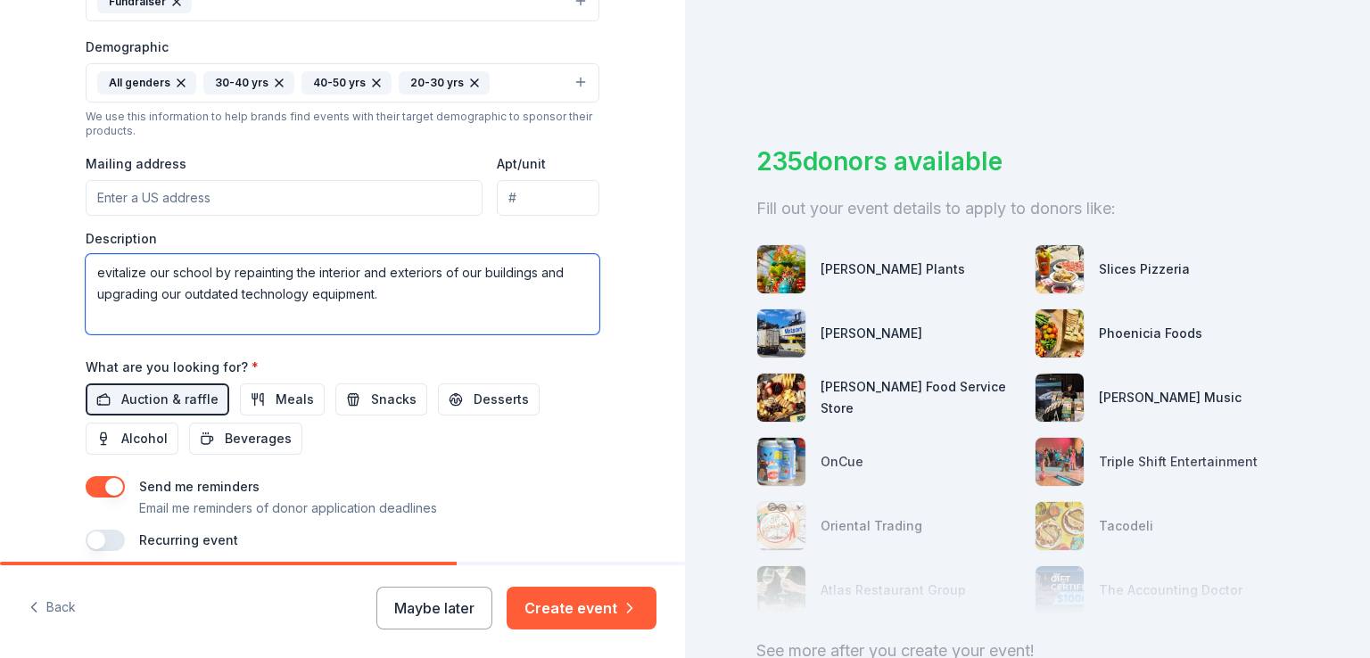
click at [89, 271] on textarea "evitalize our school by repainting the interior and exteriors of our buildings …" at bounding box center [343, 294] width 514 height 80
click at [260, 274] on textarea "This is event is to raise mone to revitalize our school by repainting the inter…" at bounding box center [343, 294] width 514 height 80
click at [270, 318] on textarea "This is event is to raise money to revitalize our school by repainting the inte…" at bounding box center [343, 294] width 514 height 80
click at [566, 301] on textarea "This is event is to raise money to revitalize our school by repainting the inte…" at bounding box center [343, 294] width 514 height 80
click at [185, 315] on textarea "This is event is to raise money to revitalize our school by repainting the inte…" at bounding box center [343, 294] width 514 height 80
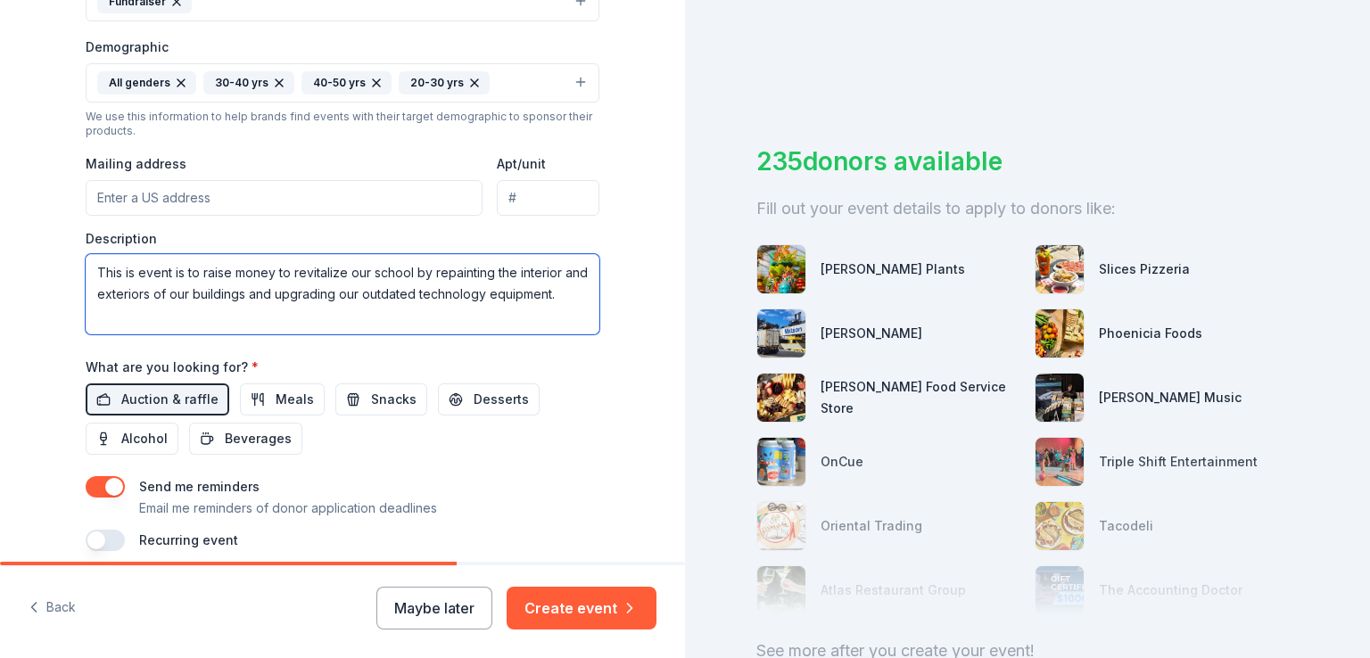
paste textarea "Repainting classrooms, hallways, and the school’s exterior trim Purchasing new …"
click at [88, 284] on textarea "This is event is to raise money to revitalize our school by repainting the inte…" at bounding box center [343, 294] width 514 height 80
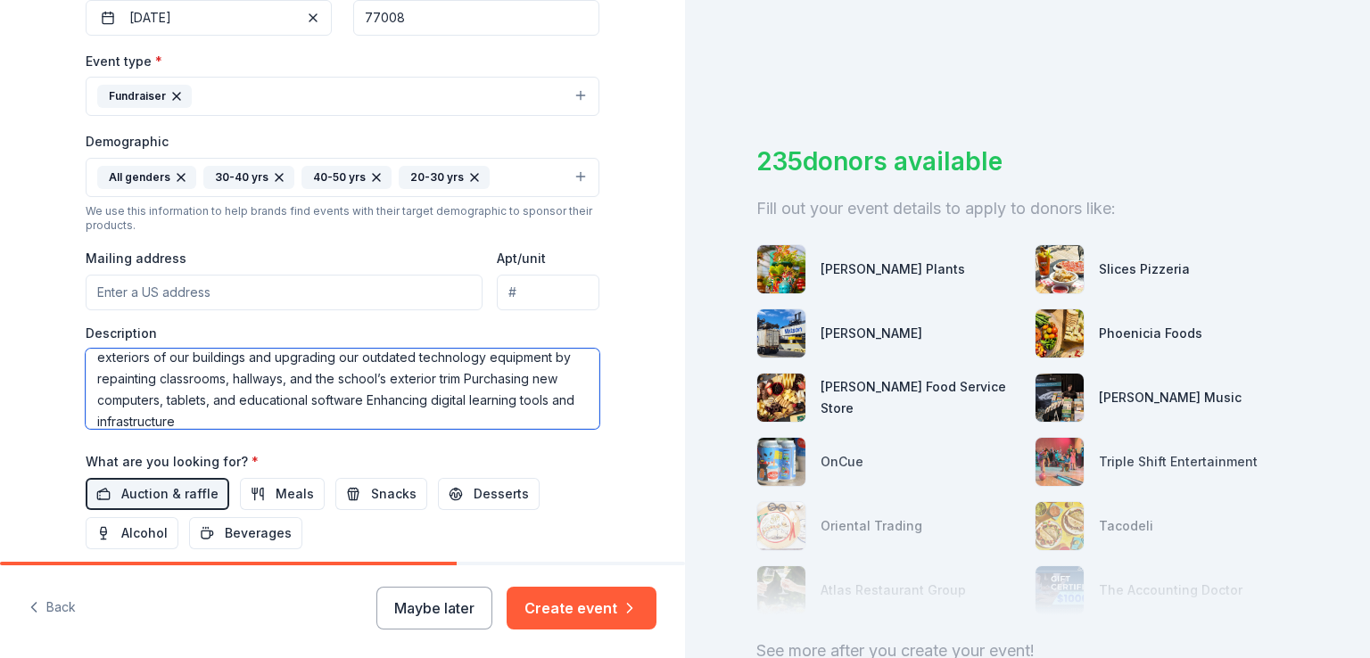
scroll to position [425, 0]
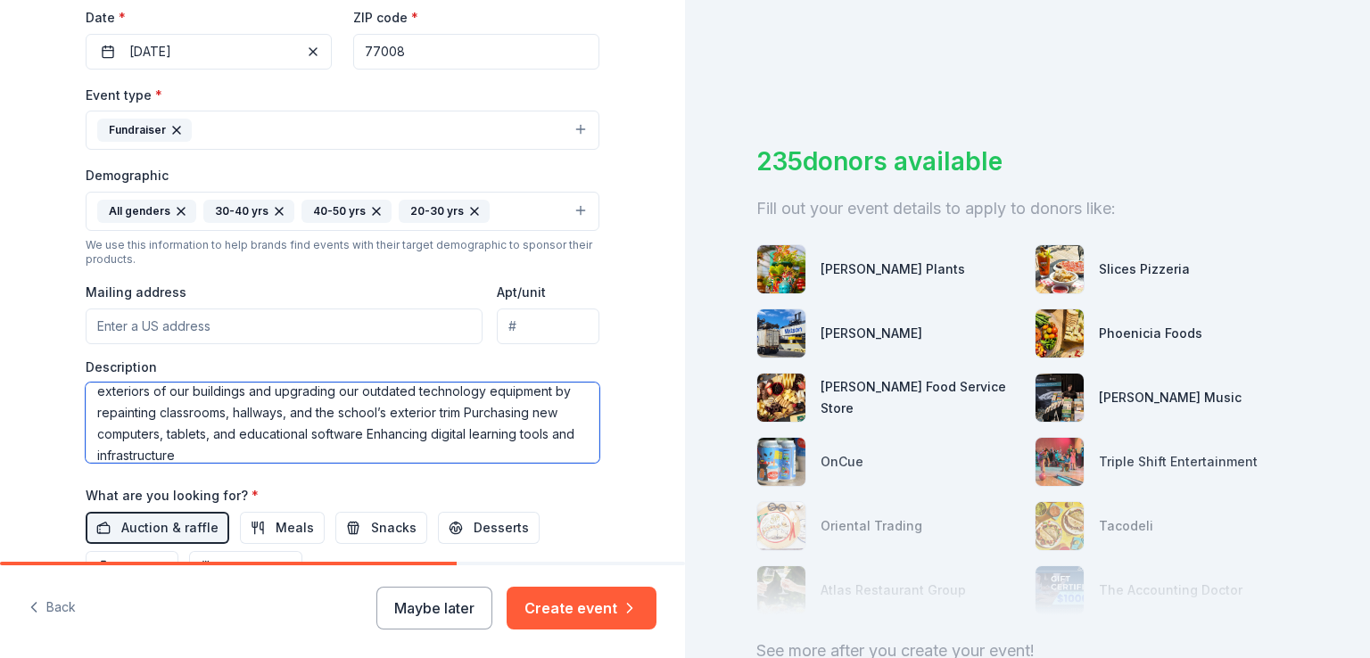
type textarea "This is event is to raise money to revitalize our school by repainting the inte…"
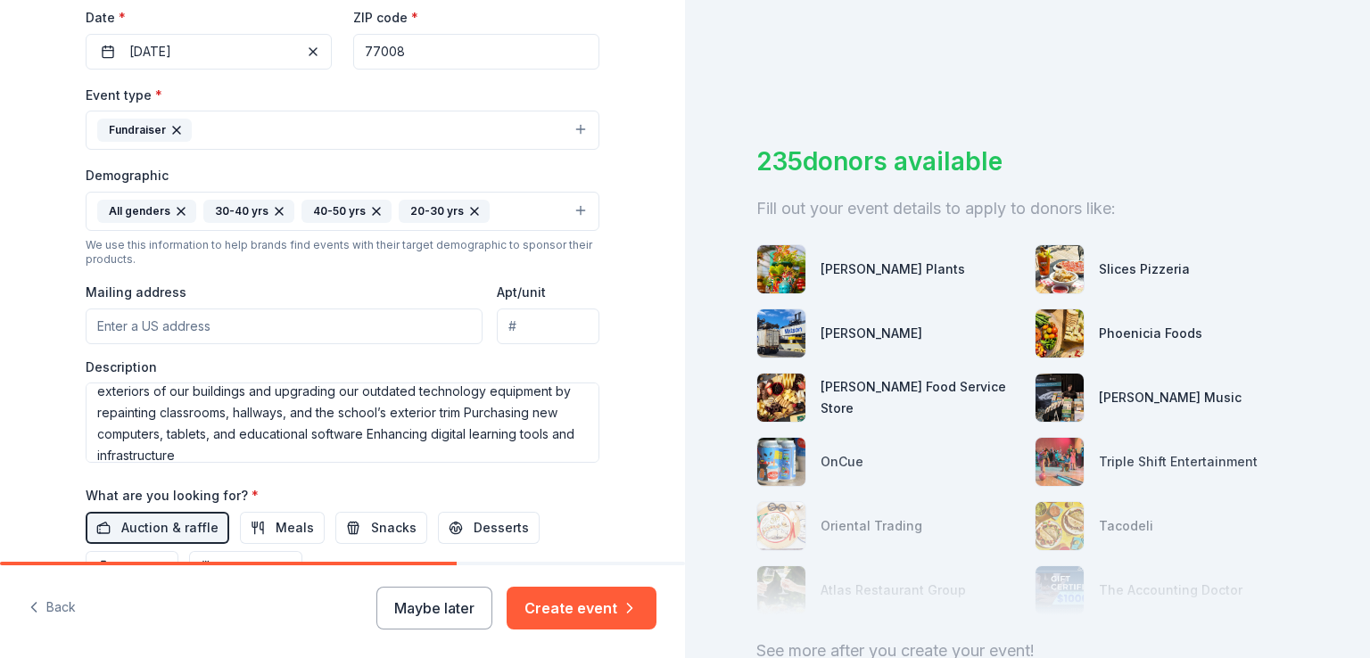
click at [285, 334] on input "Mailing address" at bounding box center [284, 327] width 397 height 36
type input "6410 Grovewood Lane"
type input "Bayou Vista Dr"
click at [524, 320] on input "Bayou Vista Dr" at bounding box center [548, 327] width 103 height 36
click at [537, 322] on input "Bayou Vista Dr" at bounding box center [548, 327] width 103 height 36
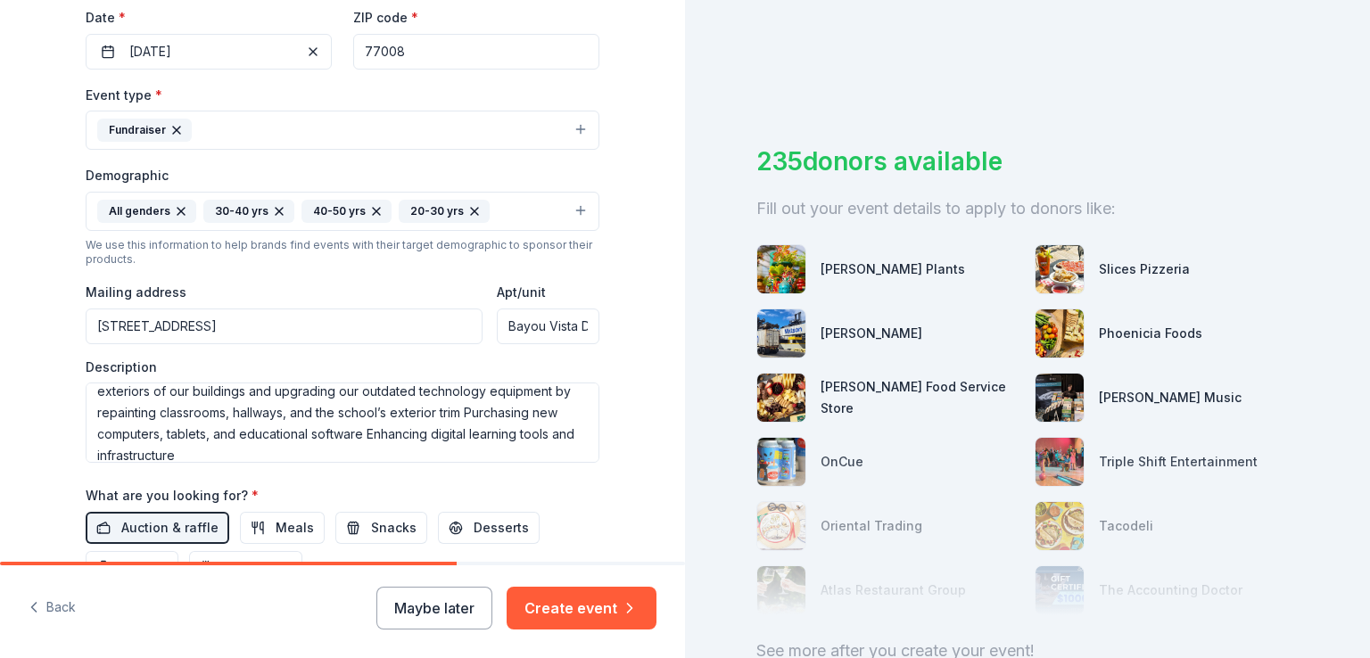
click at [537, 322] on input "Bayou Vista Dr" at bounding box center [548, 327] width 103 height 36
click at [282, 311] on input "6410 Grovewood Lane" at bounding box center [284, 327] width 397 height 36
click at [289, 322] on input "6410 Grovewood Lane" at bounding box center [284, 327] width 397 height 36
type input "6410 Grovewood Lane, Houston, TX, 77008"
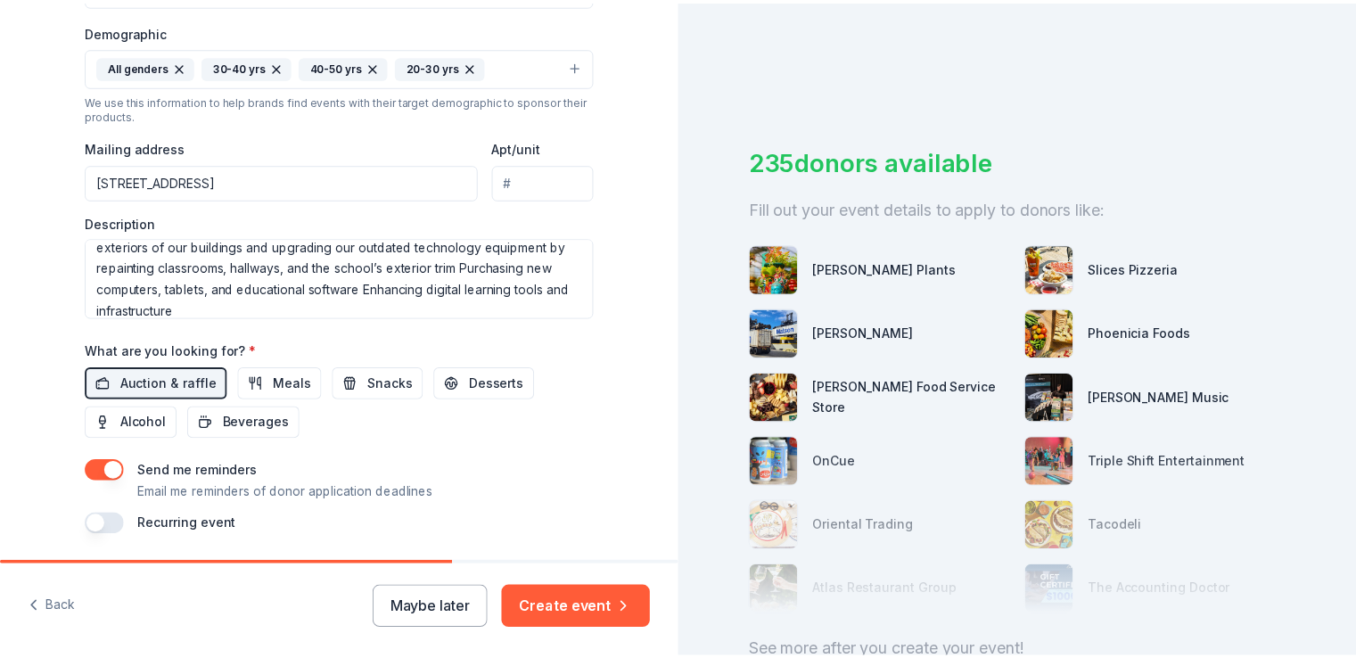
scroll to position [628, 0]
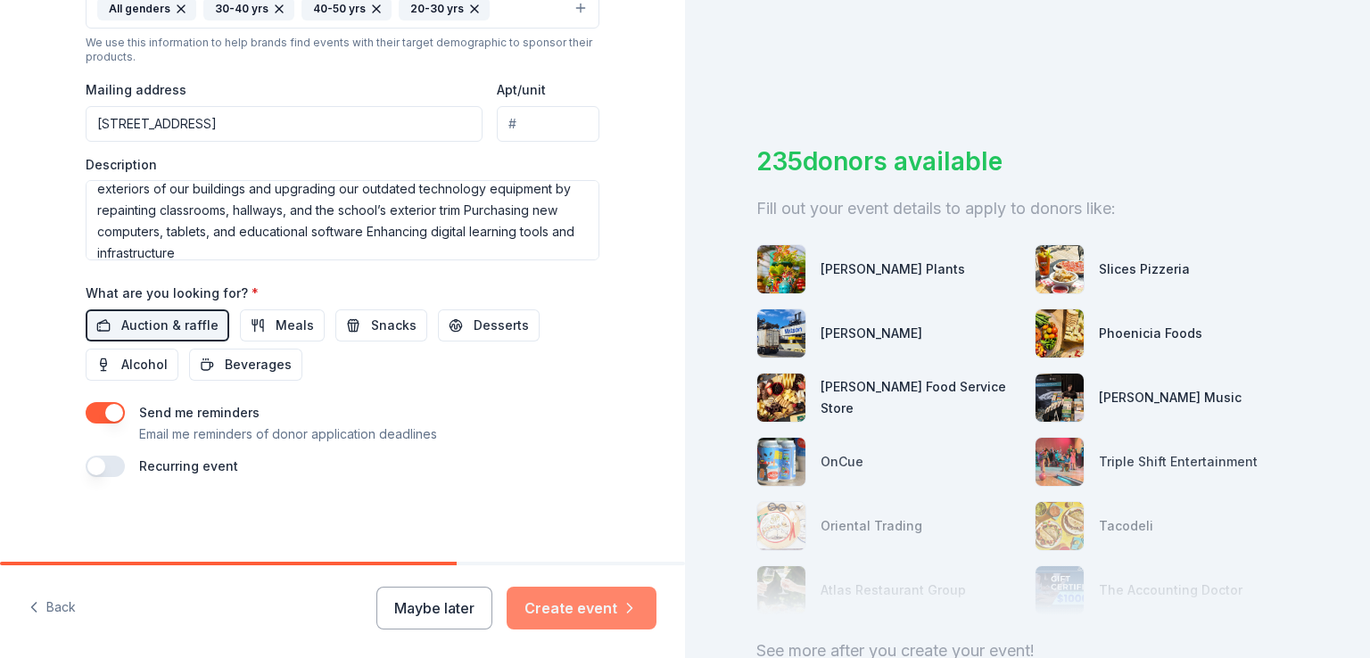
click at [606, 614] on button "Create event" at bounding box center [582, 608] width 150 height 43
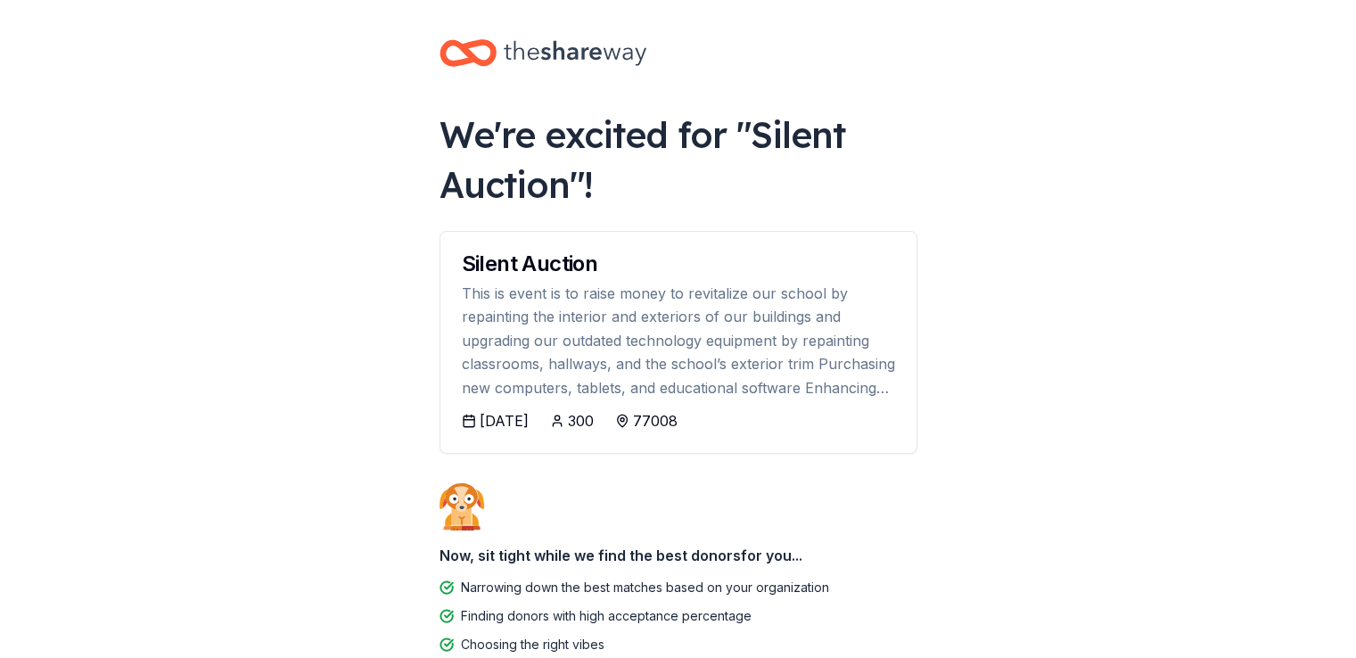
scroll to position [51, 0]
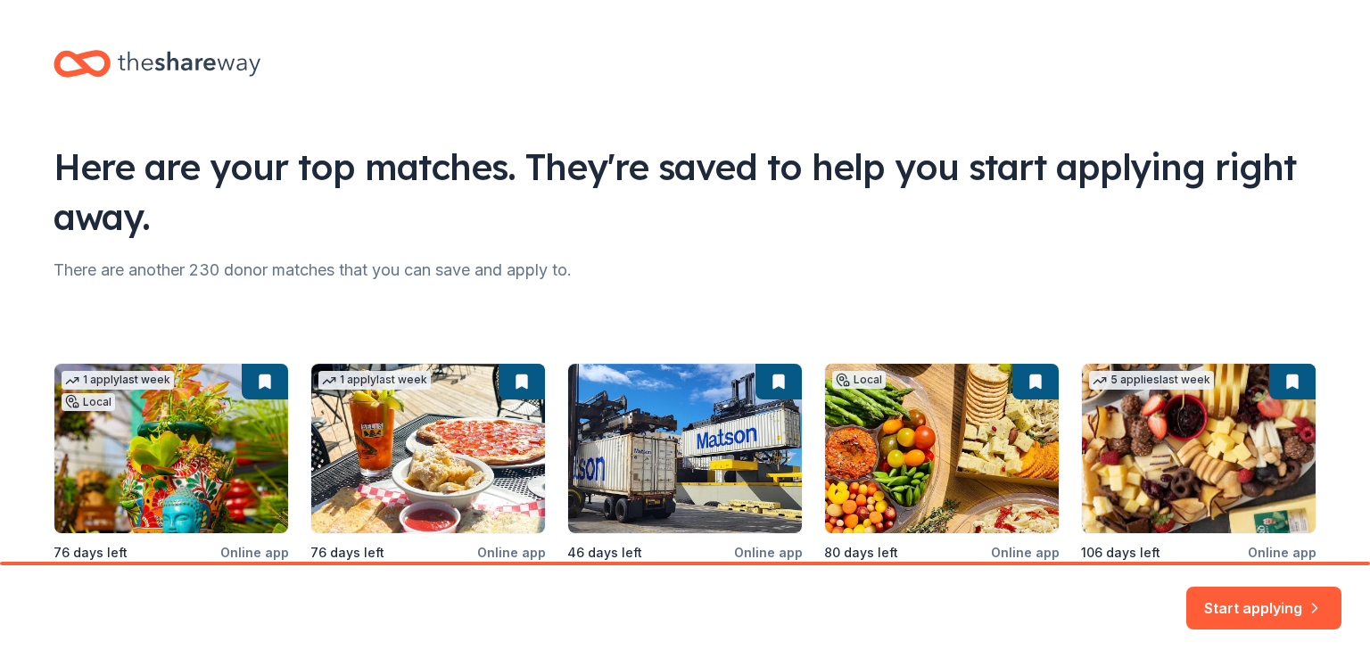
drag, startPoint x: 1365, startPoint y: 32, endPoint x: 1369, endPoint y: 195, distance: 163.3
click at [1369, 195] on html "Here are your top matches. They're saved to help you start applying right away.…" at bounding box center [685, 329] width 1370 height 658
click at [1247, 606] on button "Start applying" at bounding box center [1263, 597] width 155 height 43
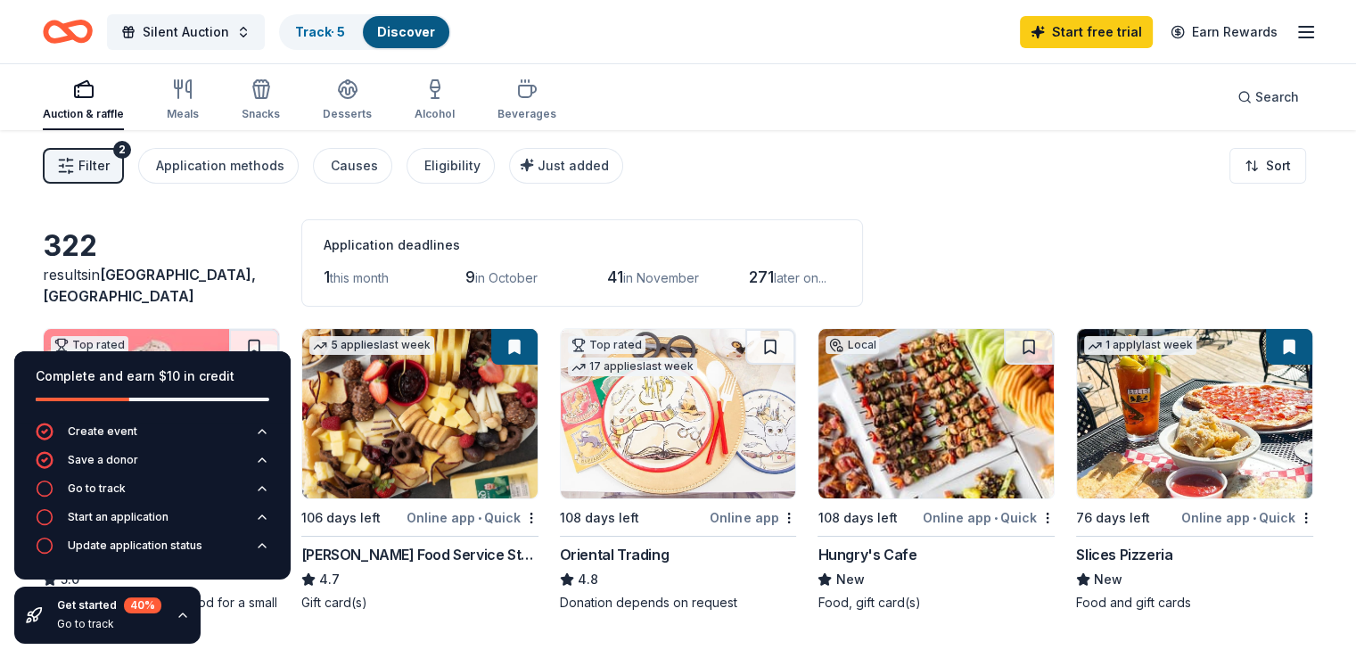
click at [1296, 34] on icon "button" at bounding box center [1306, 31] width 21 height 21
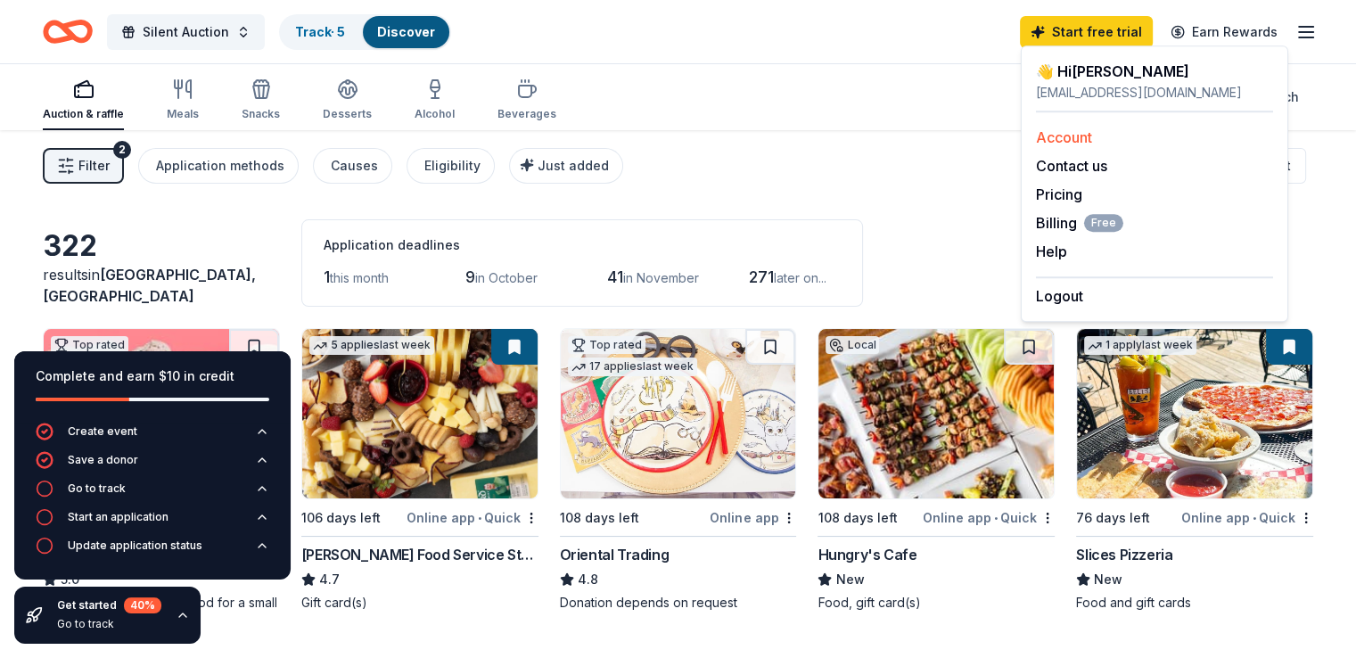
click at [1074, 144] on link "Account" at bounding box center [1064, 137] width 56 height 18
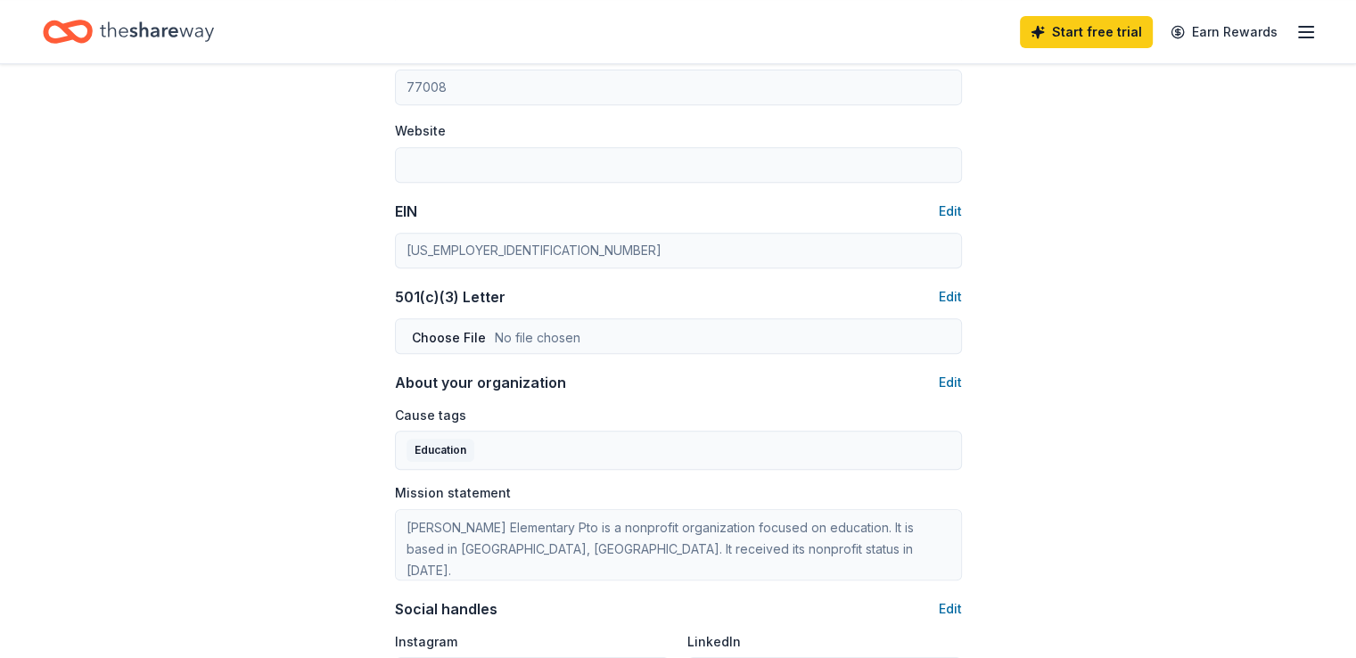
scroll to position [768, 0]
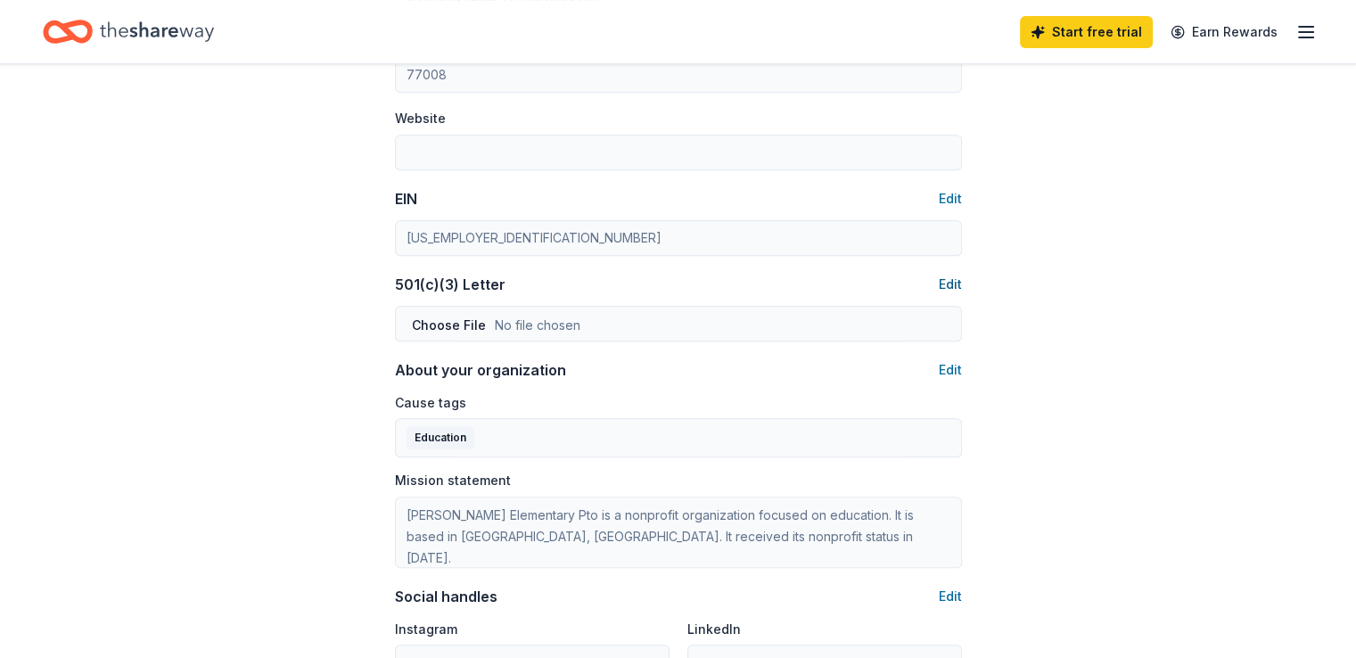
click at [948, 285] on button "Edit" at bounding box center [950, 284] width 23 height 21
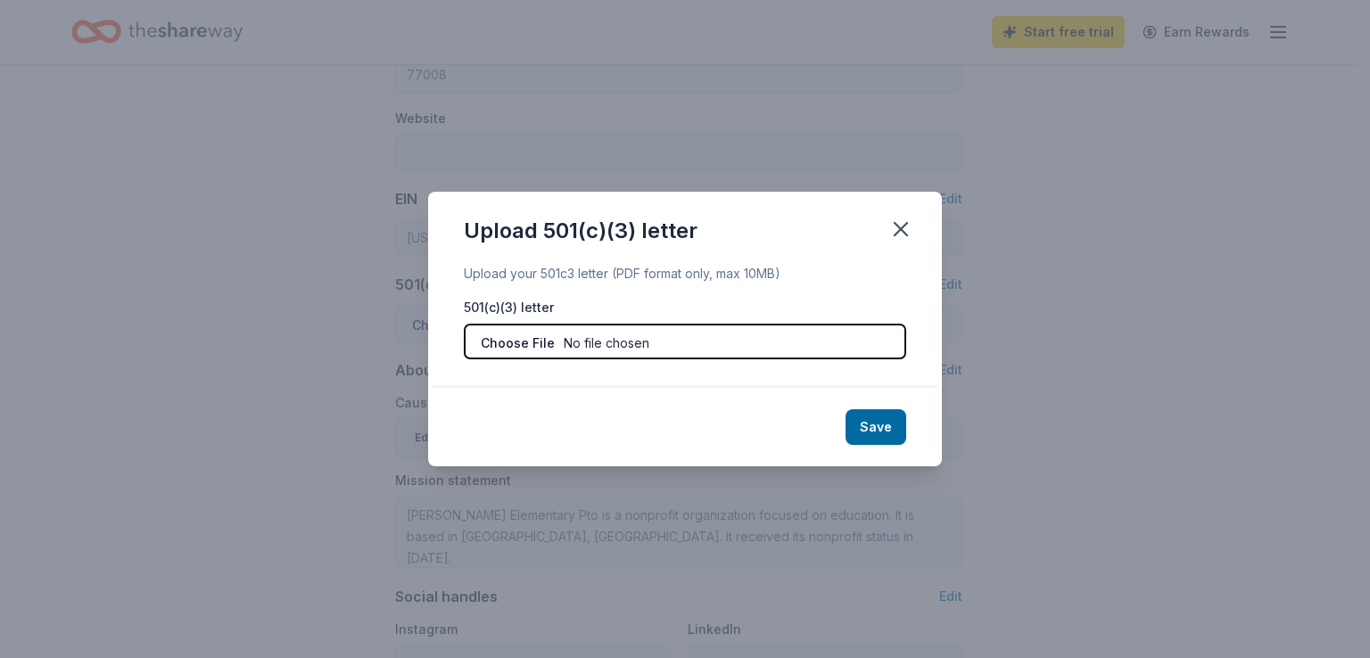
click at [522, 349] on input "file" at bounding box center [685, 342] width 442 height 36
type input "C:\fakepath\IRS P.O. Box 2508.pdf"
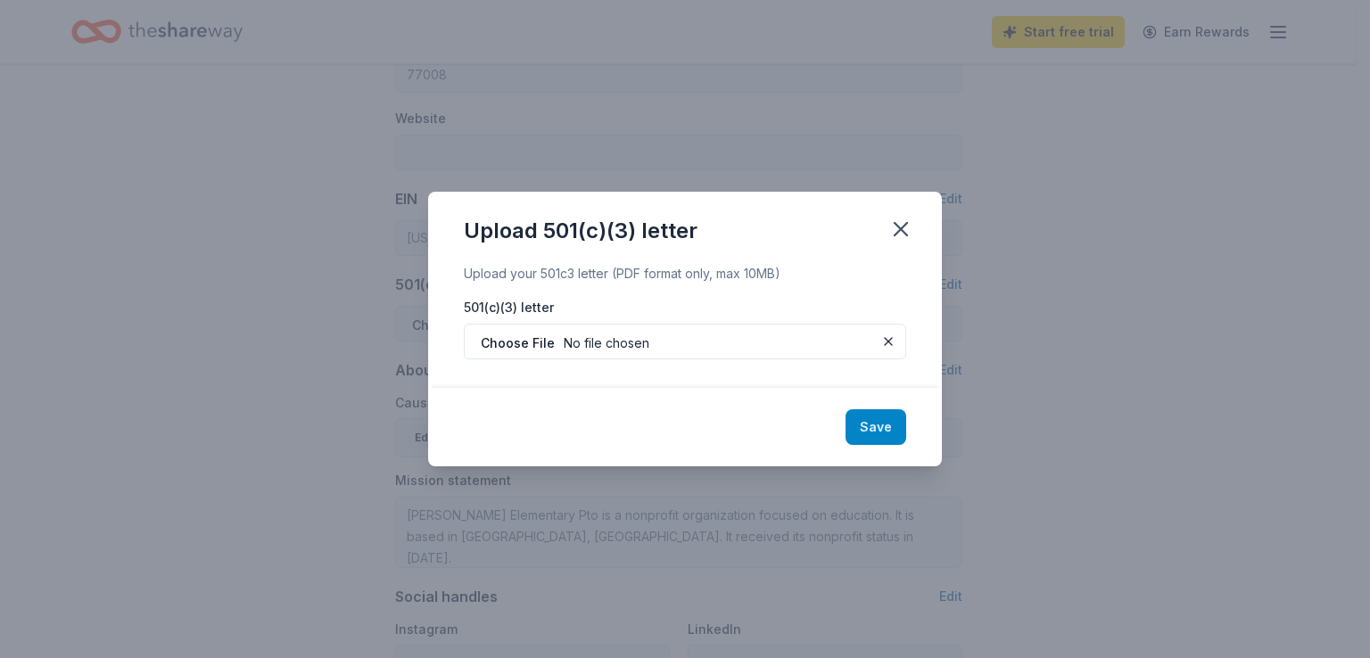
click at [870, 426] on button "Save" at bounding box center [875, 427] width 61 height 36
click at [880, 431] on div "Save" at bounding box center [685, 427] width 514 height 78
drag, startPoint x: 727, startPoint y: 207, endPoint x: 804, endPoint y: 221, distance: 78.9
click at [804, 221] on div "Upload 501(c)(3) letter" at bounding box center [685, 227] width 514 height 71
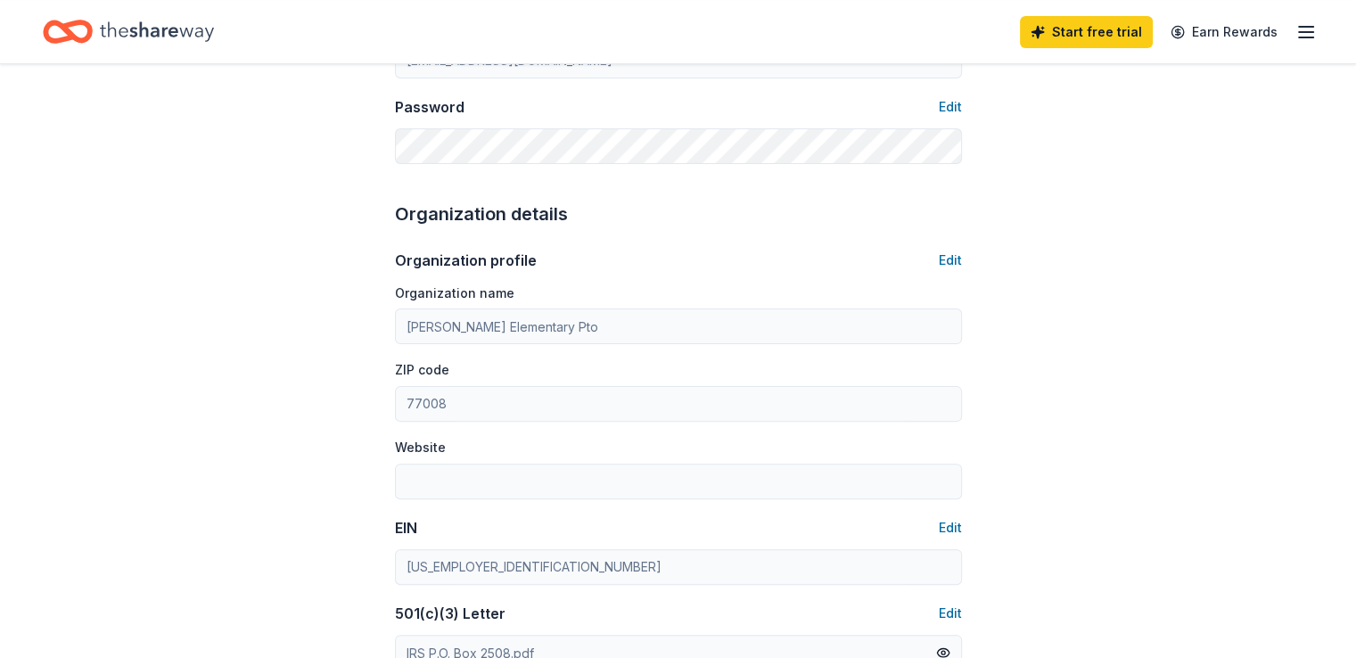
scroll to position [507, 0]
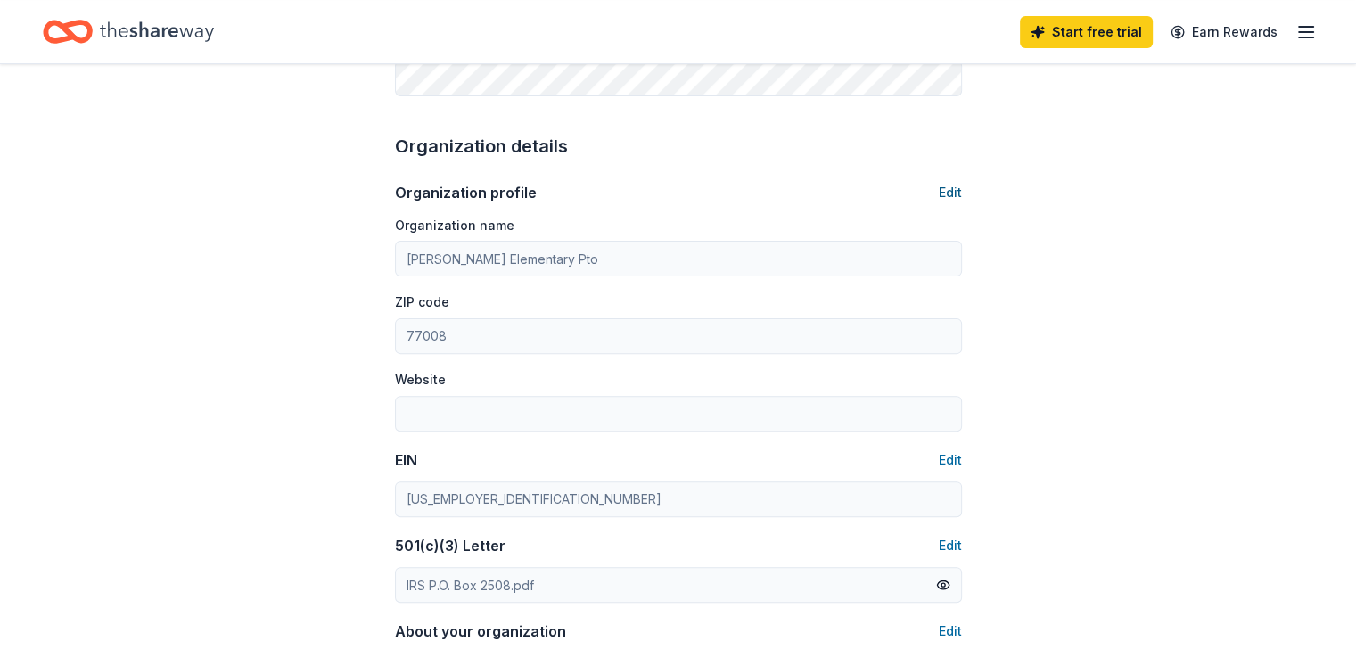
click at [951, 194] on button "Edit" at bounding box center [950, 192] width 23 height 21
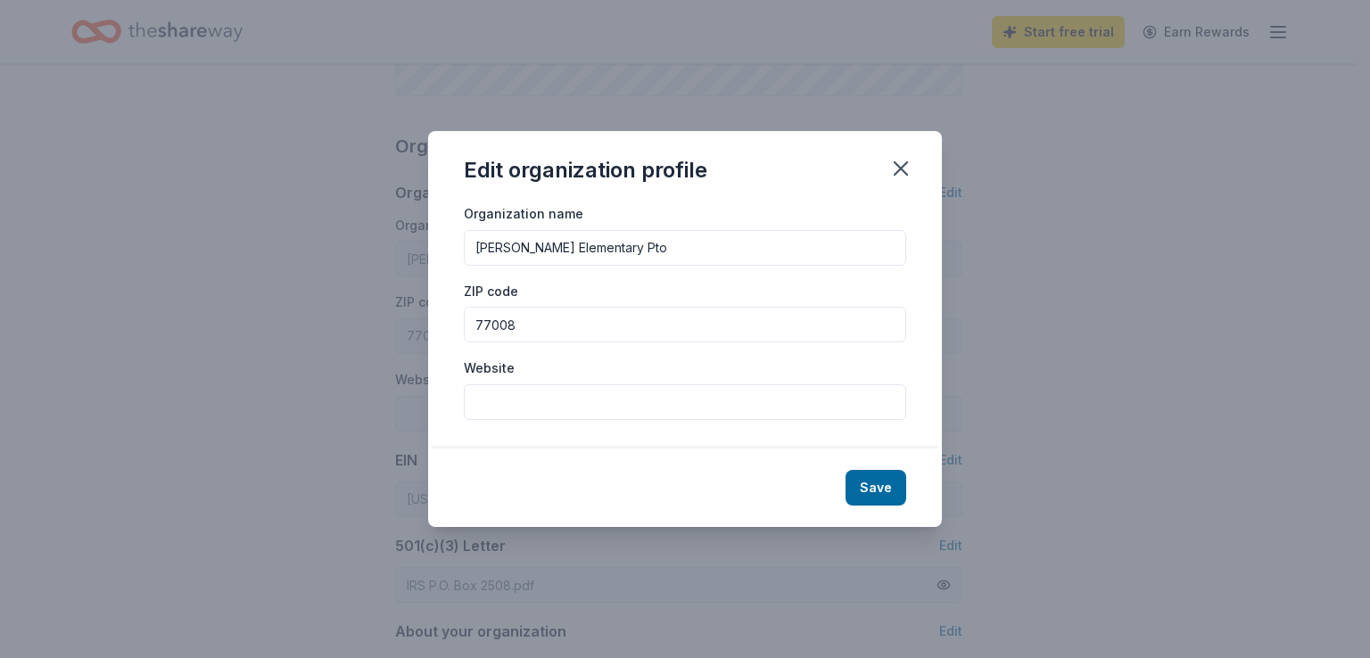
click at [562, 397] on input "Website" at bounding box center [685, 402] width 442 height 36
paste input "https://www.sinclairpto.org/silentauction/"
type input "https://www.sinclairpto.org/silentauction/"
click at [888, 488] on button "Save" at bounding box center [875, 488] width 61 height 36
type input "https://www.sinclairpto.org/silentauction/"
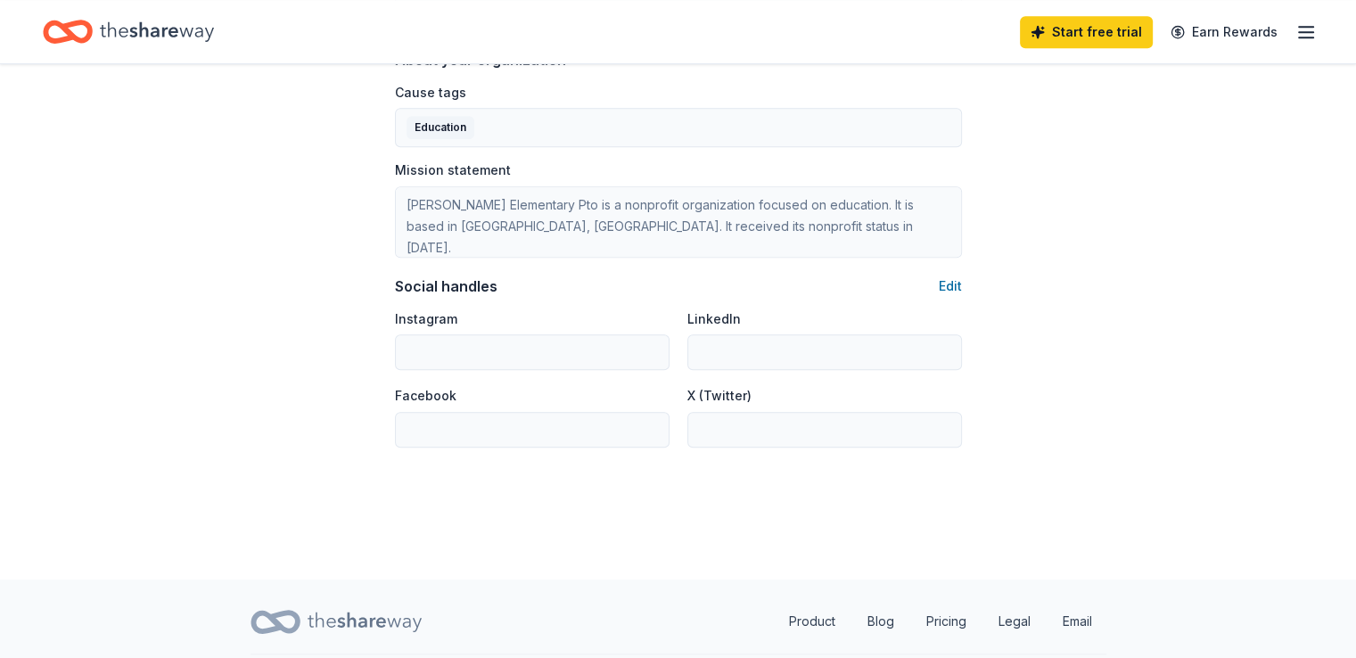
scroll to position [981, 0]
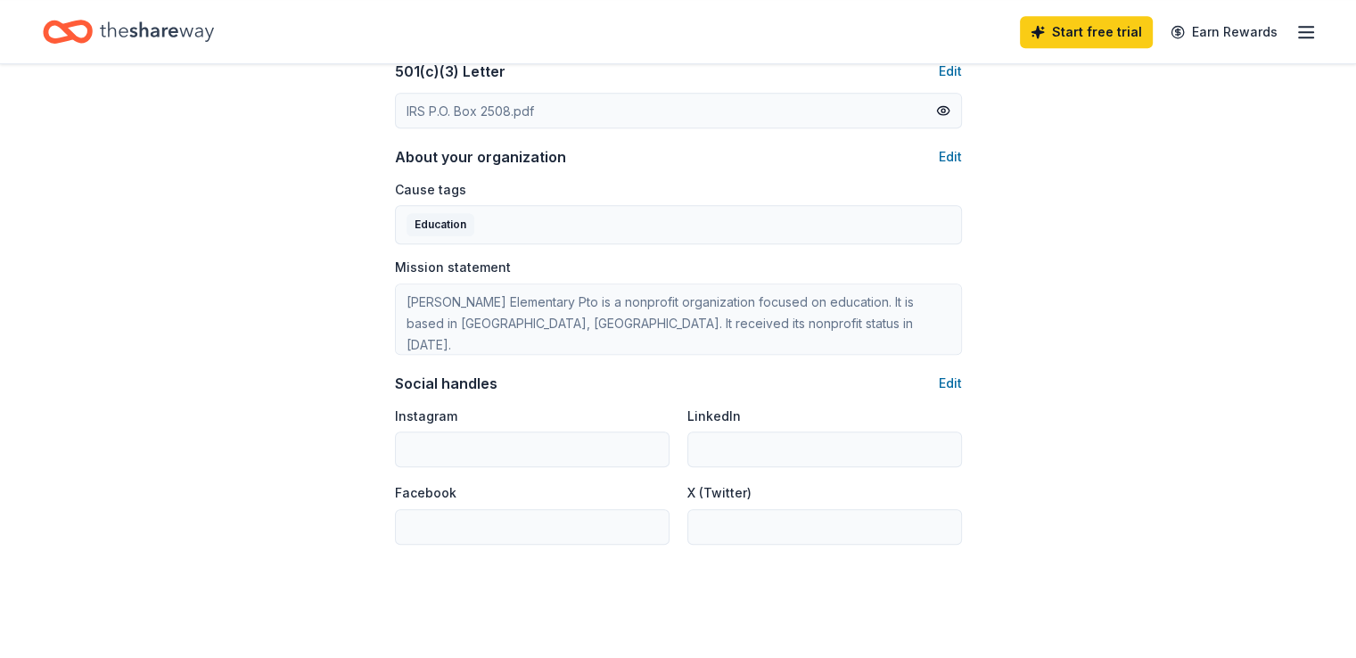
click at [1299, 37] on line "button" at bounding box center [1306, 37] width 14 height 0
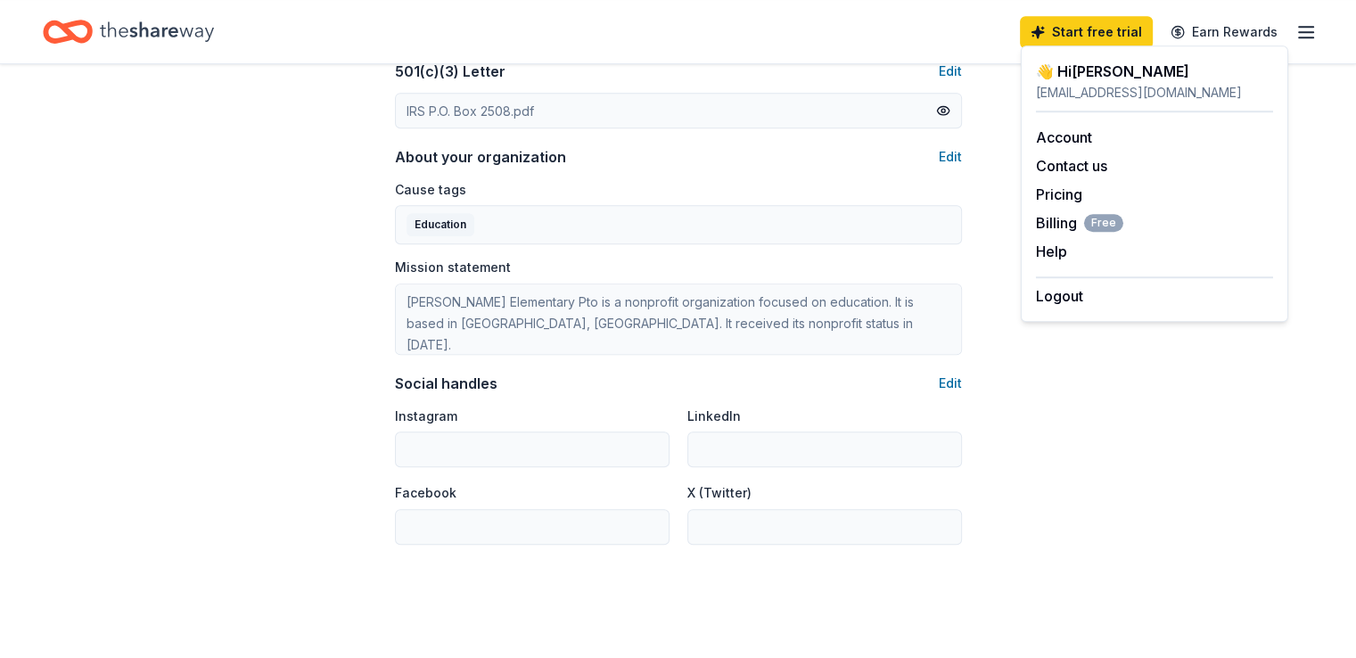
click at [190, 37] on icon "Home" at bounding box center [157, 31] width 114 height 37
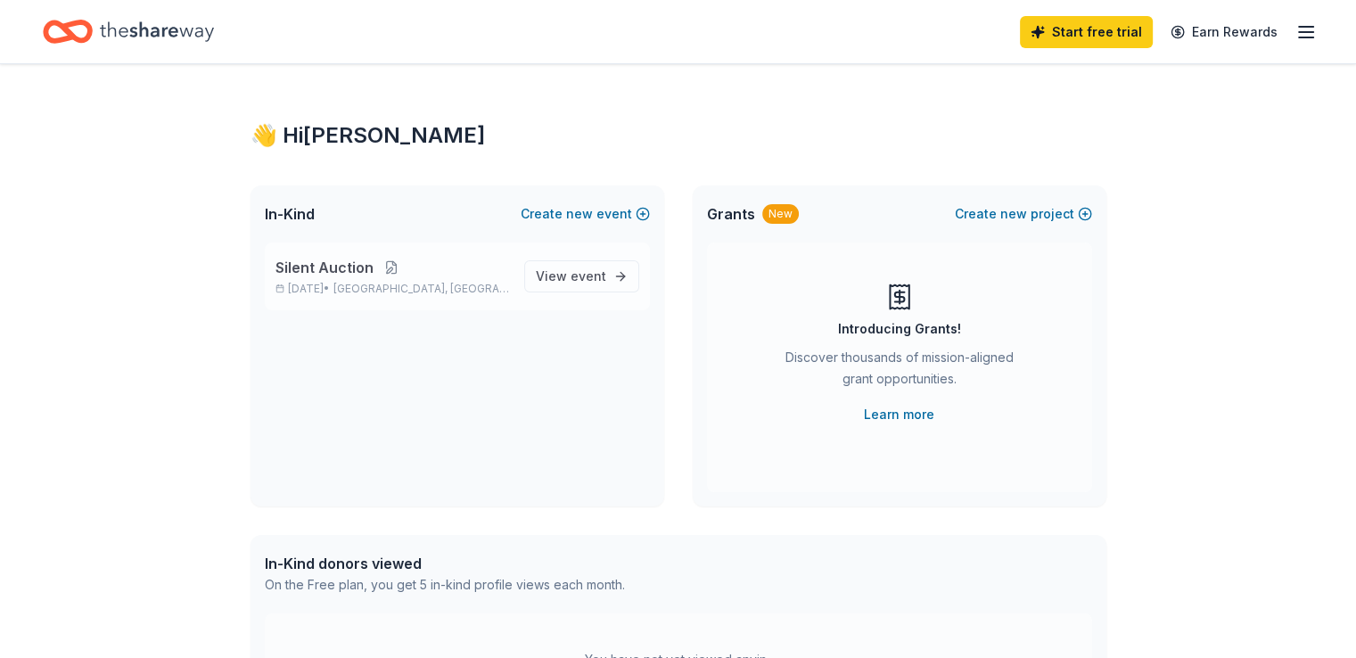
click at [392, 268] on button at bounding box center [392, 267] width 36 height 14
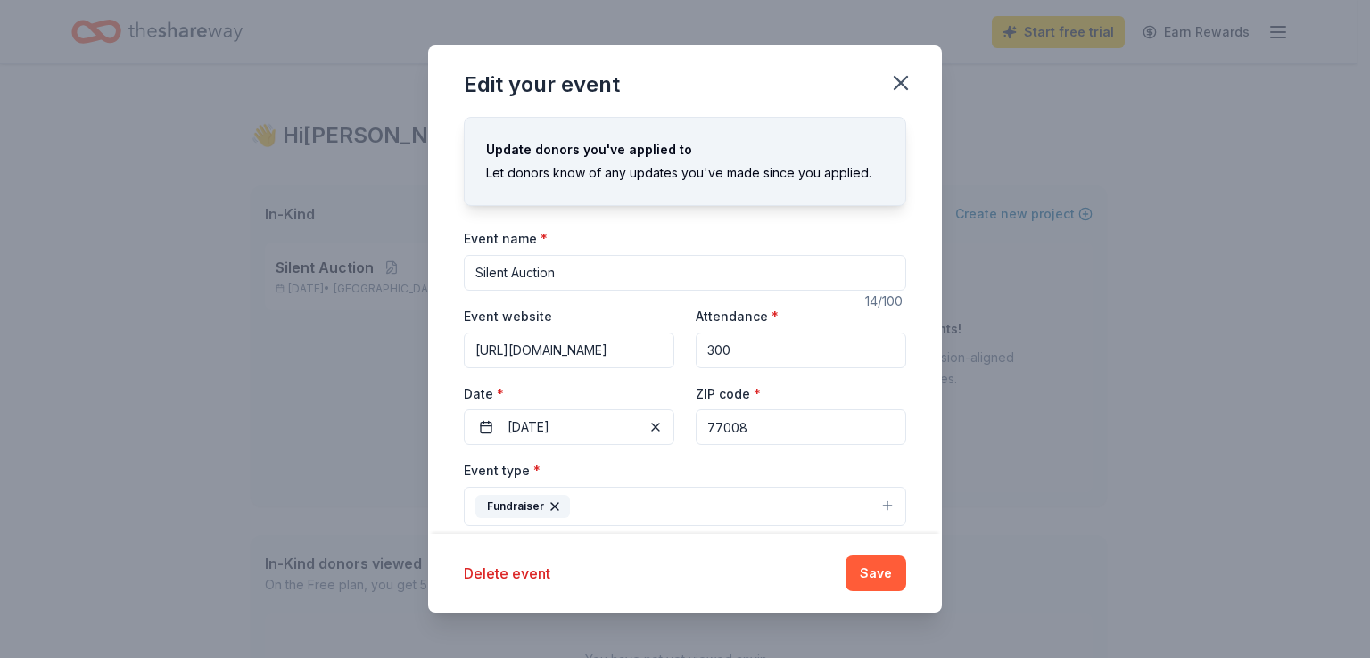
click at [474, 260] on input "Silent Auction" at bounding box center [685, 273] width 442 height 36
type input "[PERSON_NAME] Elementary Silent Auction"
click at [863, 579] on button "Save" at bounding box center [875, 574] width 61 height 36
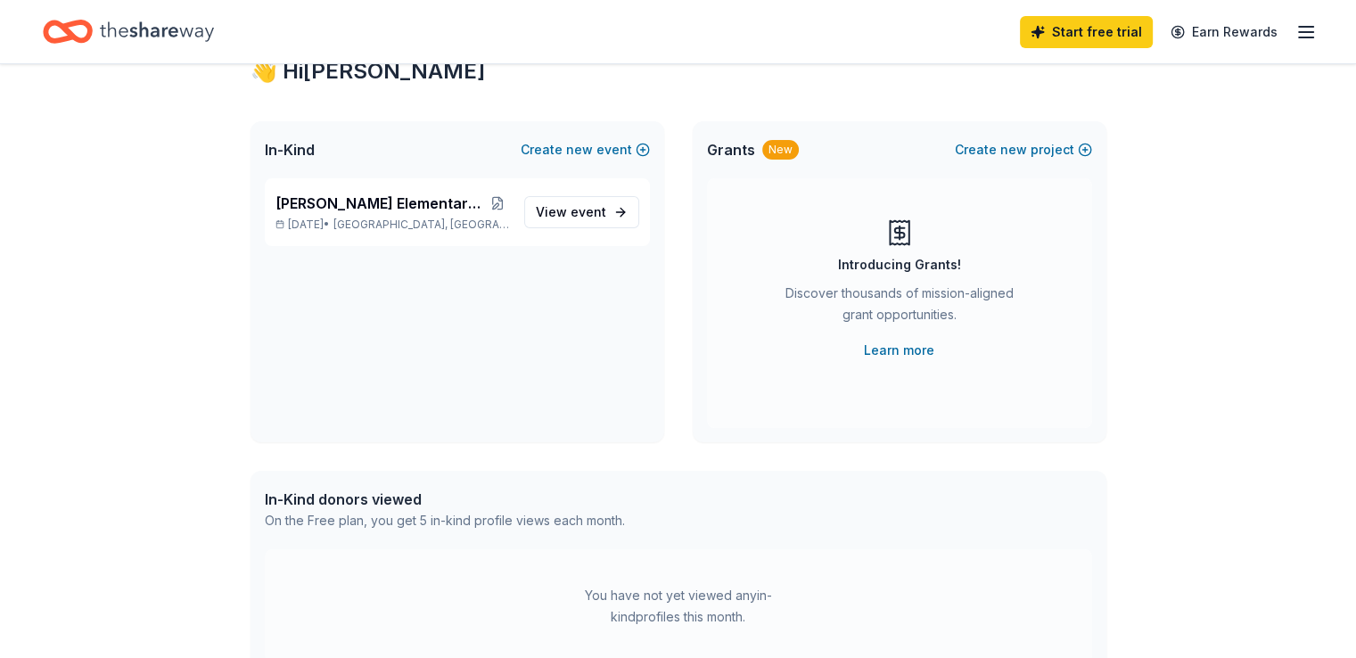
scroll to position [32, 0]
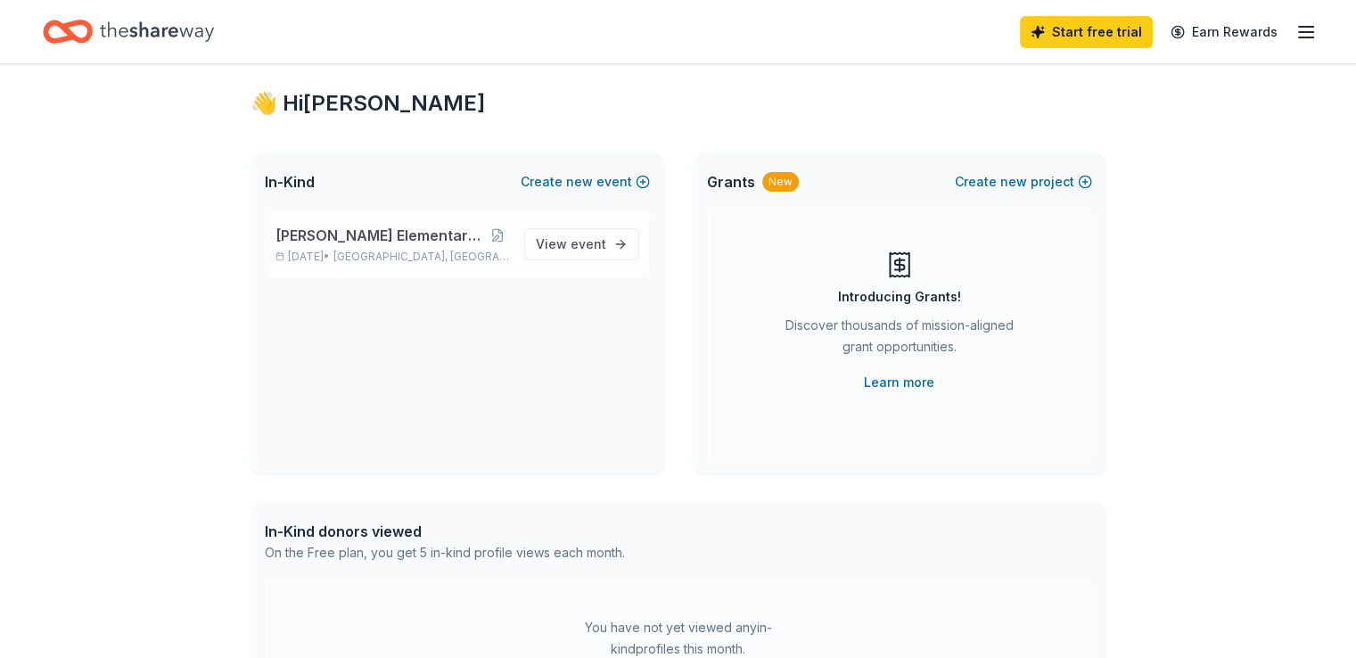
click at [599, 219] on div "Sinclair Elementary Silent Auction Jan 24, 2026 • Houston, TX View event" at bounding box center [457, 244] width 385 height 68
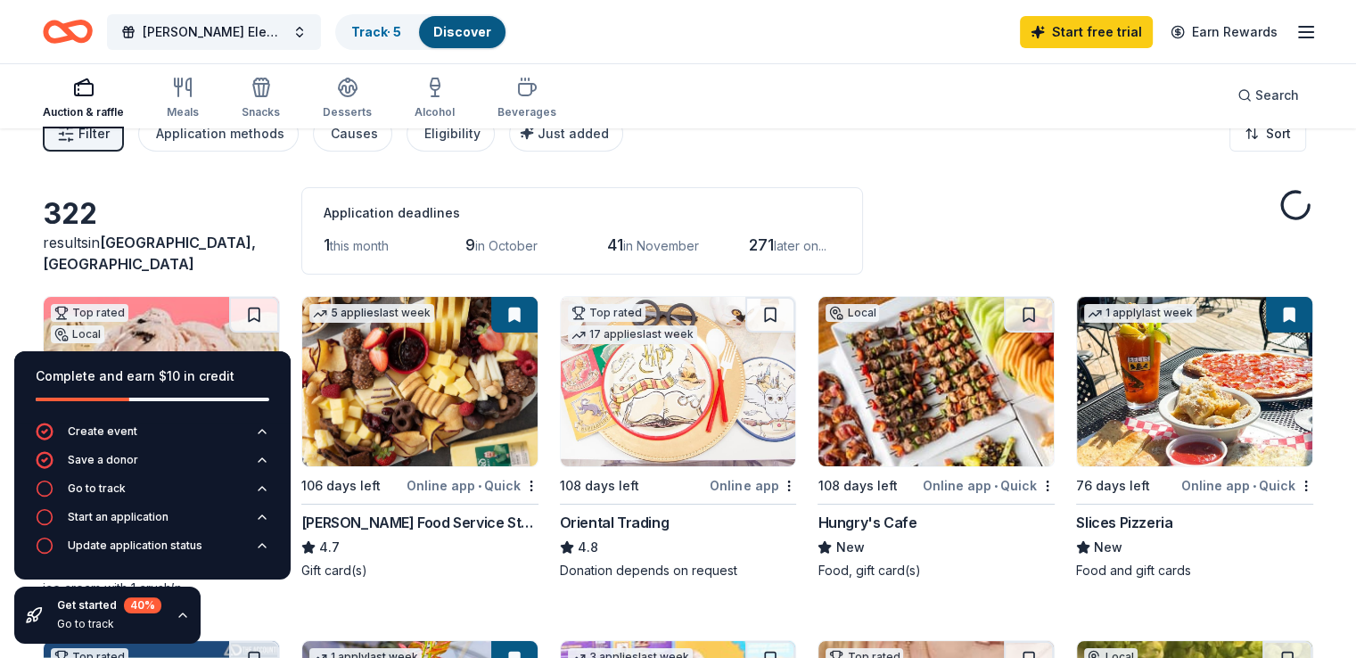
click at [597, 224] on div "Application deadlines" at bounding box center [582, 212] width 517 height 21
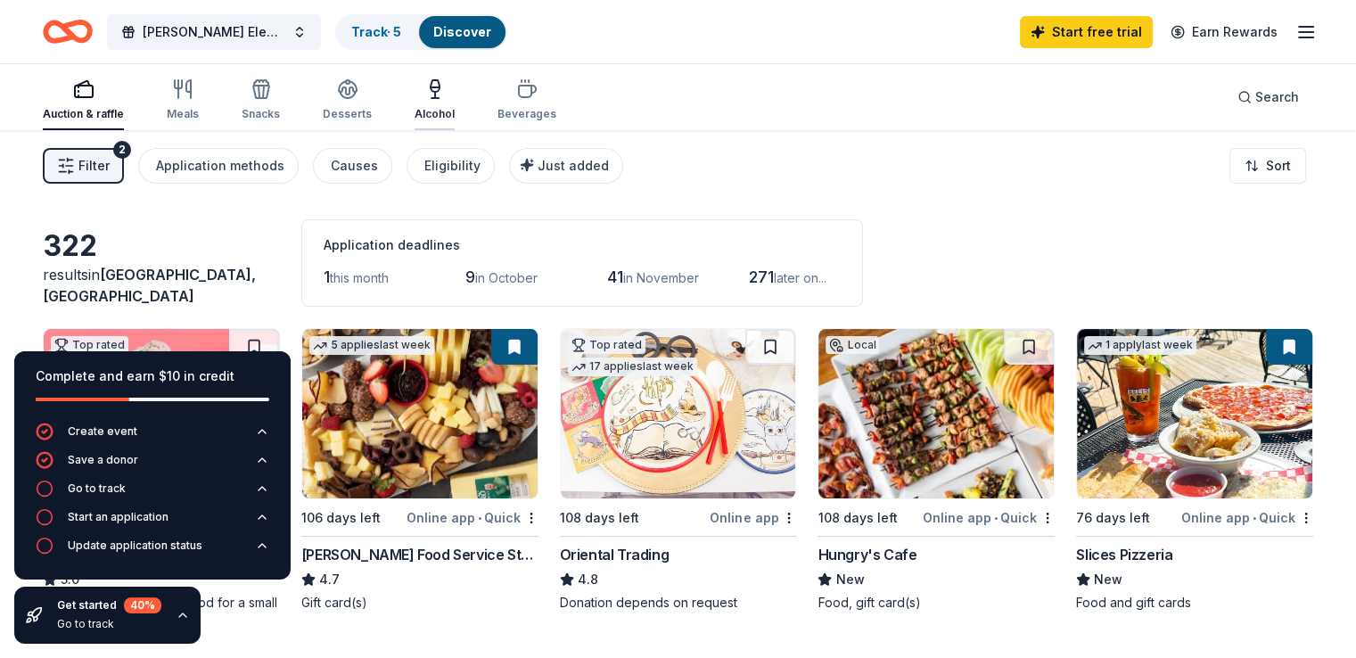
click at [455, 111] on div "Alcohol" at bounding box center [435, 114] width 40 height 14
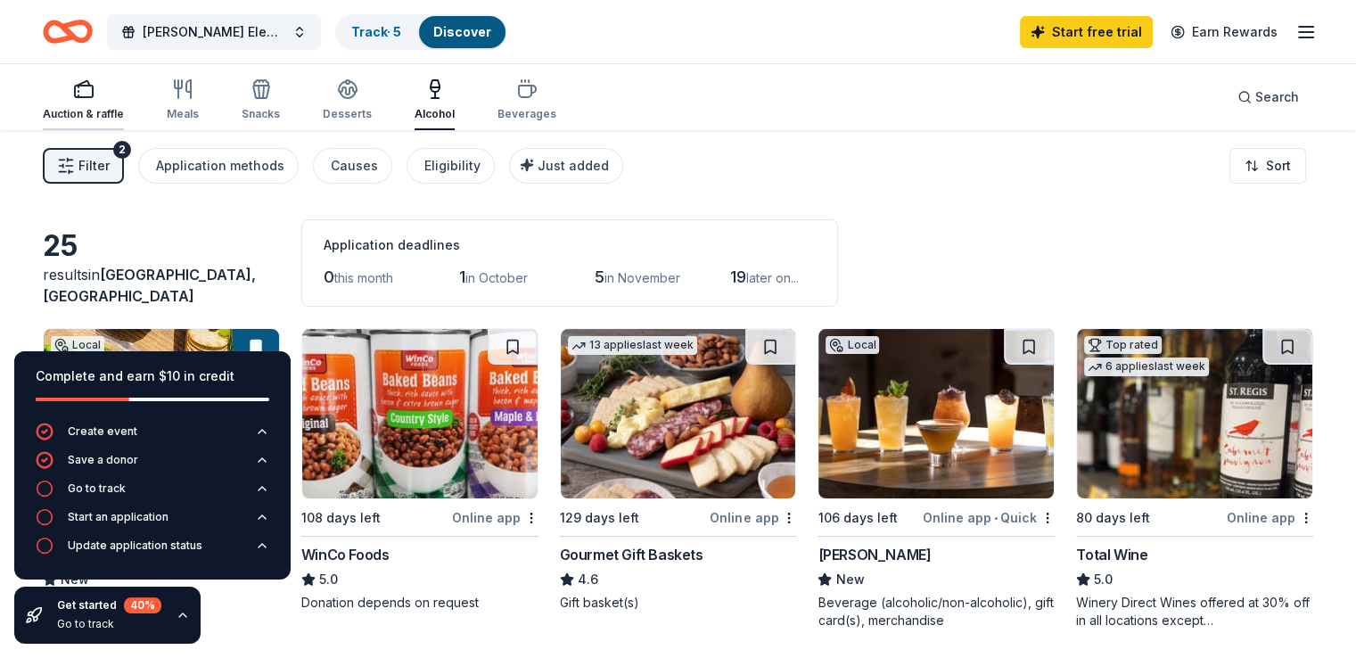
click at [93, 97] on rect "button" at bounding box center [84, 92] width 18 height 12
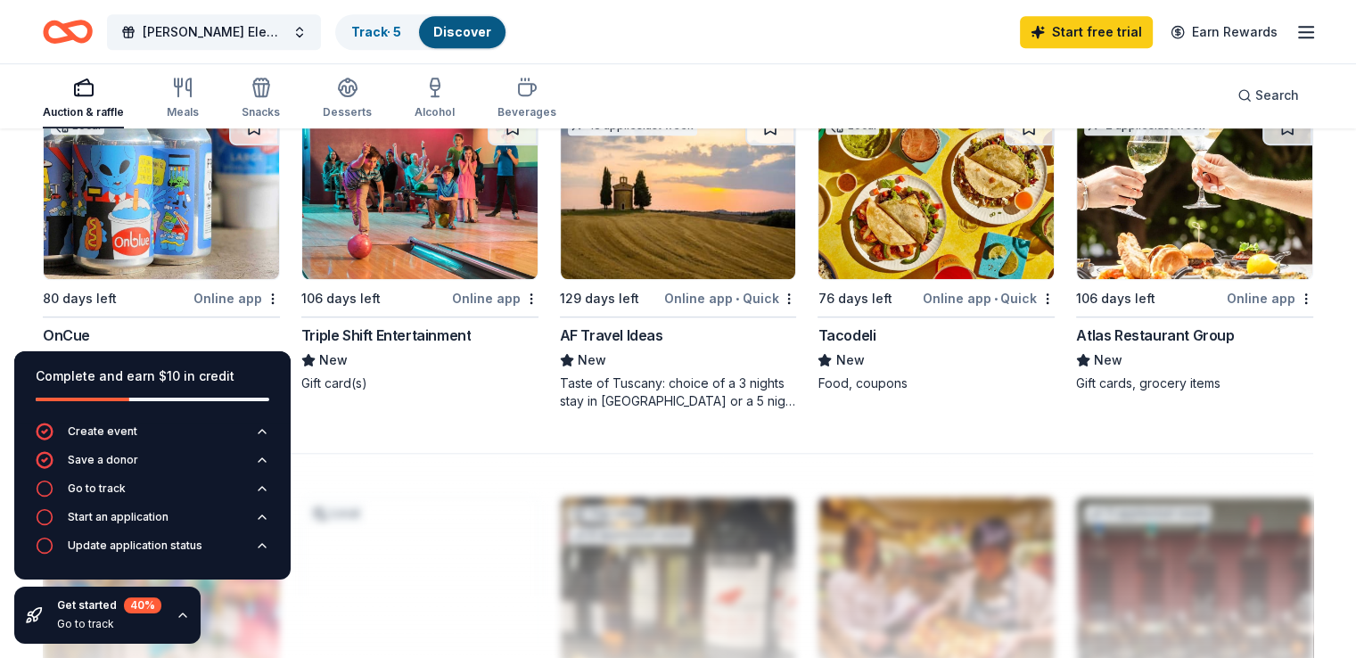
scroll to position [1202, 0]
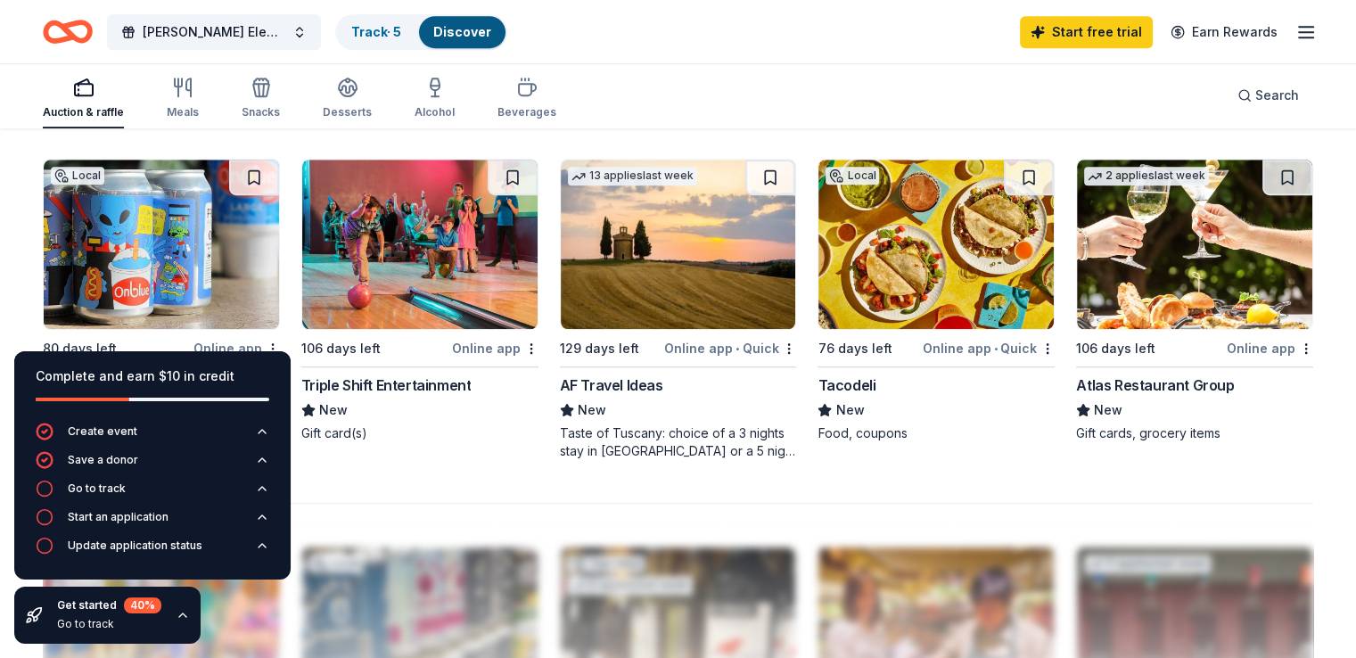
click at [694, 271] on img at bounding box center [678, 244] width 235 height 169
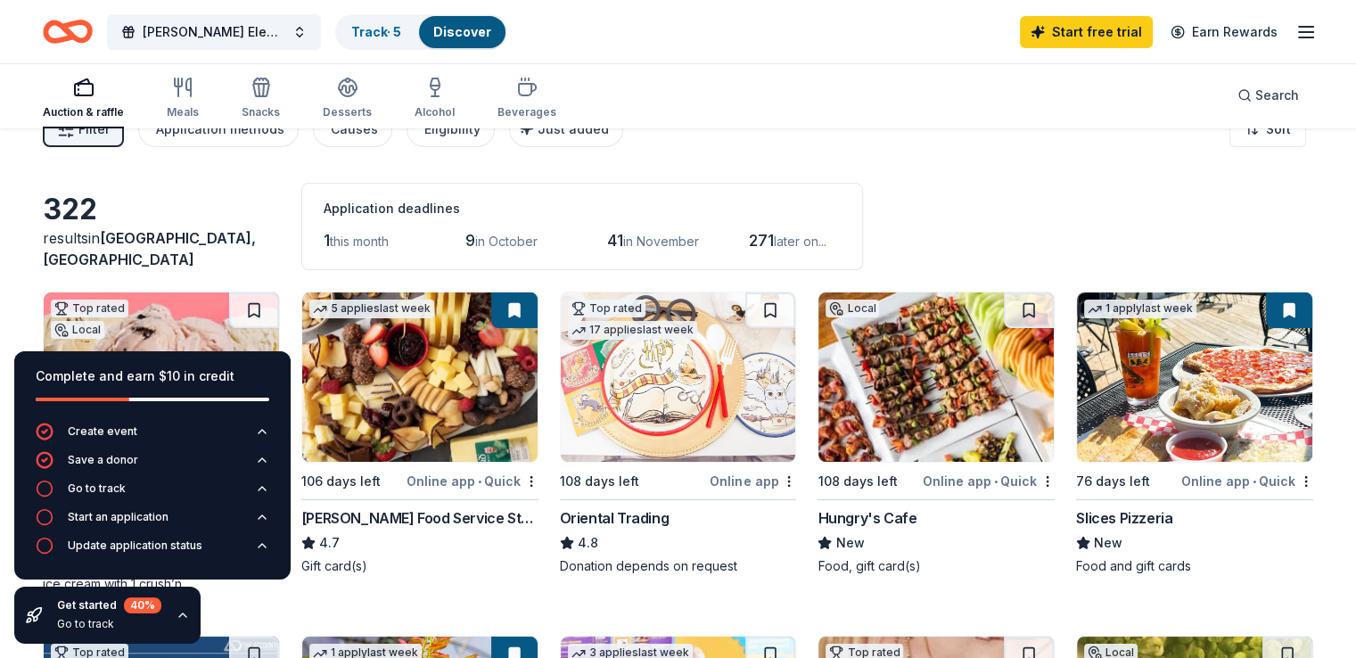
scroll to position [0, 0]
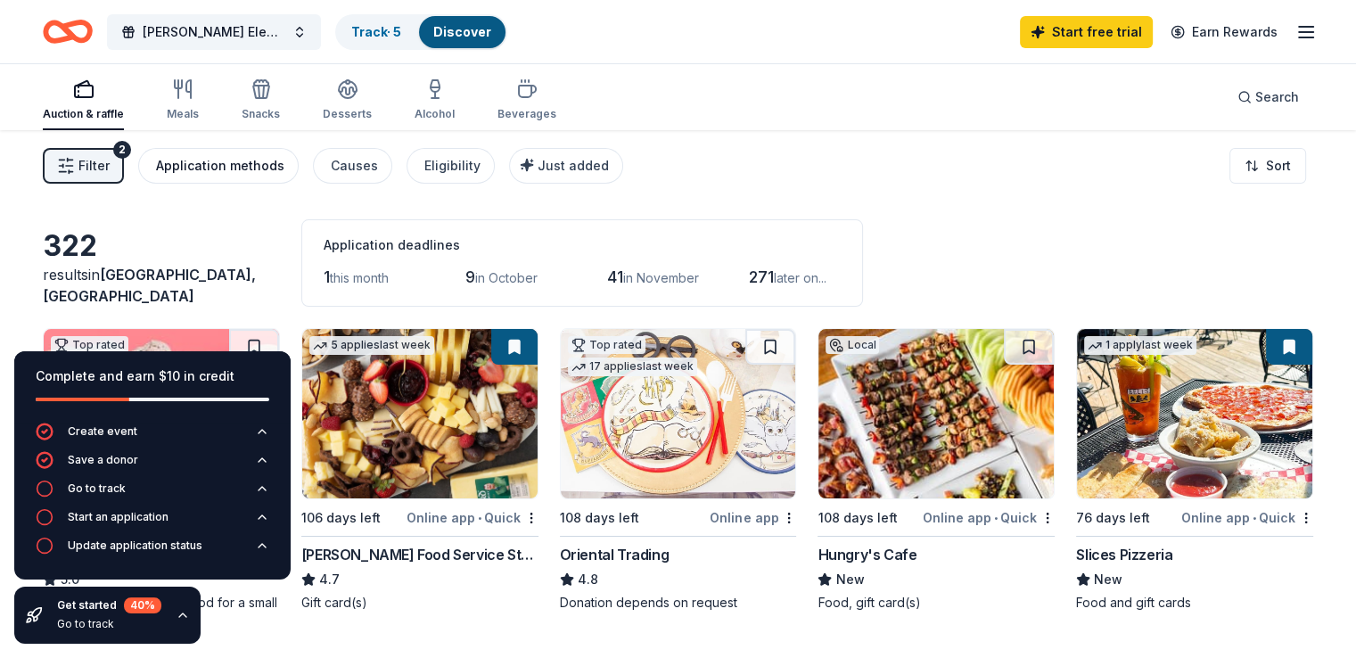
click at [251, 165] on div "Application methods" at bounding box center [220, 165] width 128 height 21
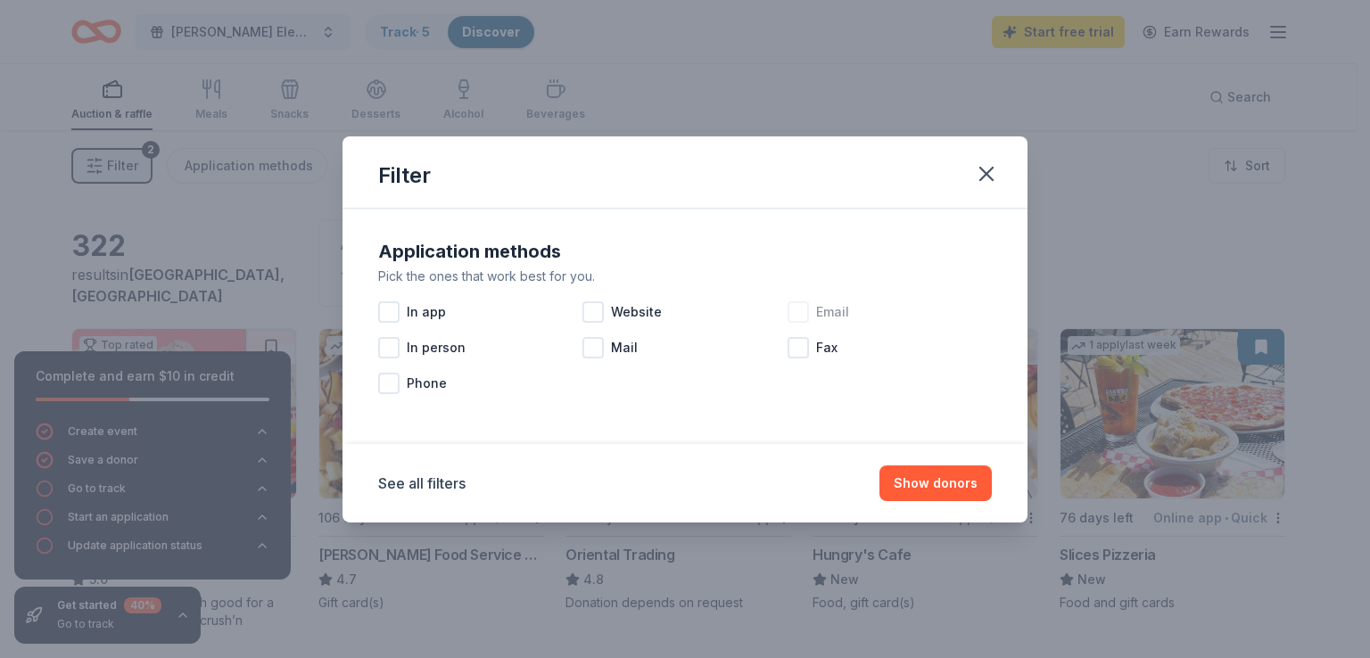
click at [806, 311] on div at bounding box center [797, 311] width 21 height 21
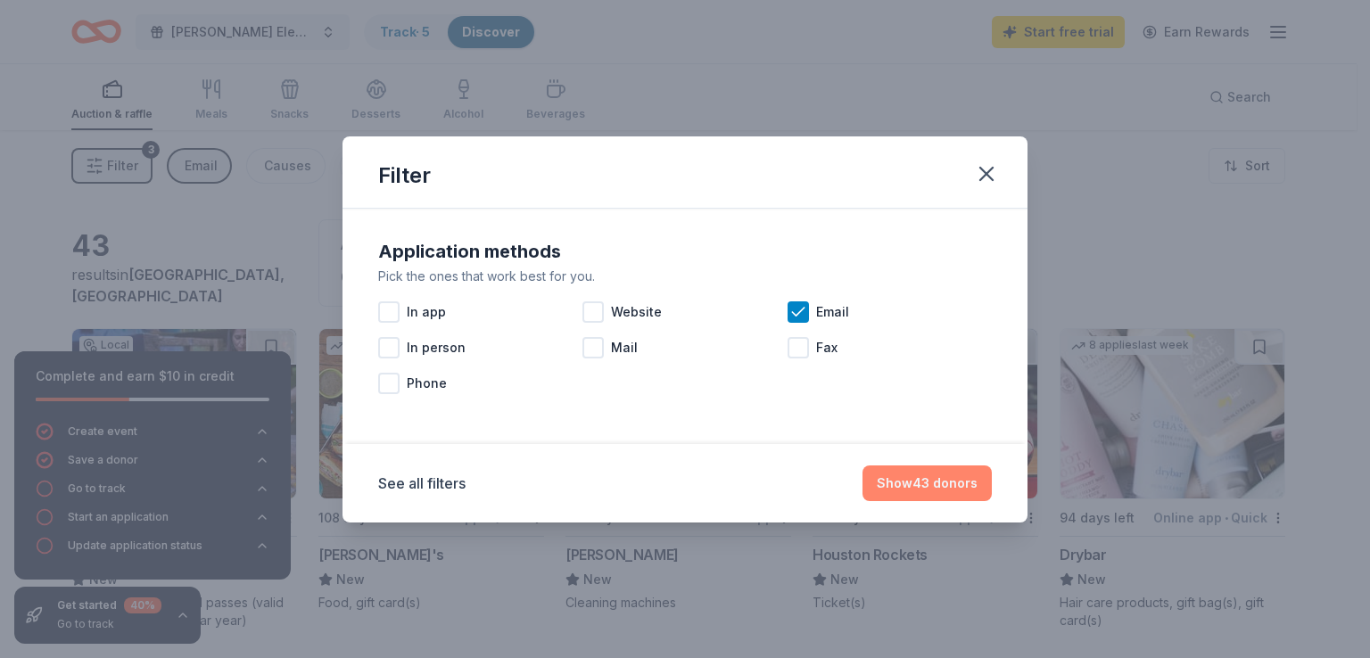
click at [913, 484] on button "Show 43 donors" at bounding box center [926, 484] width 129 height 36
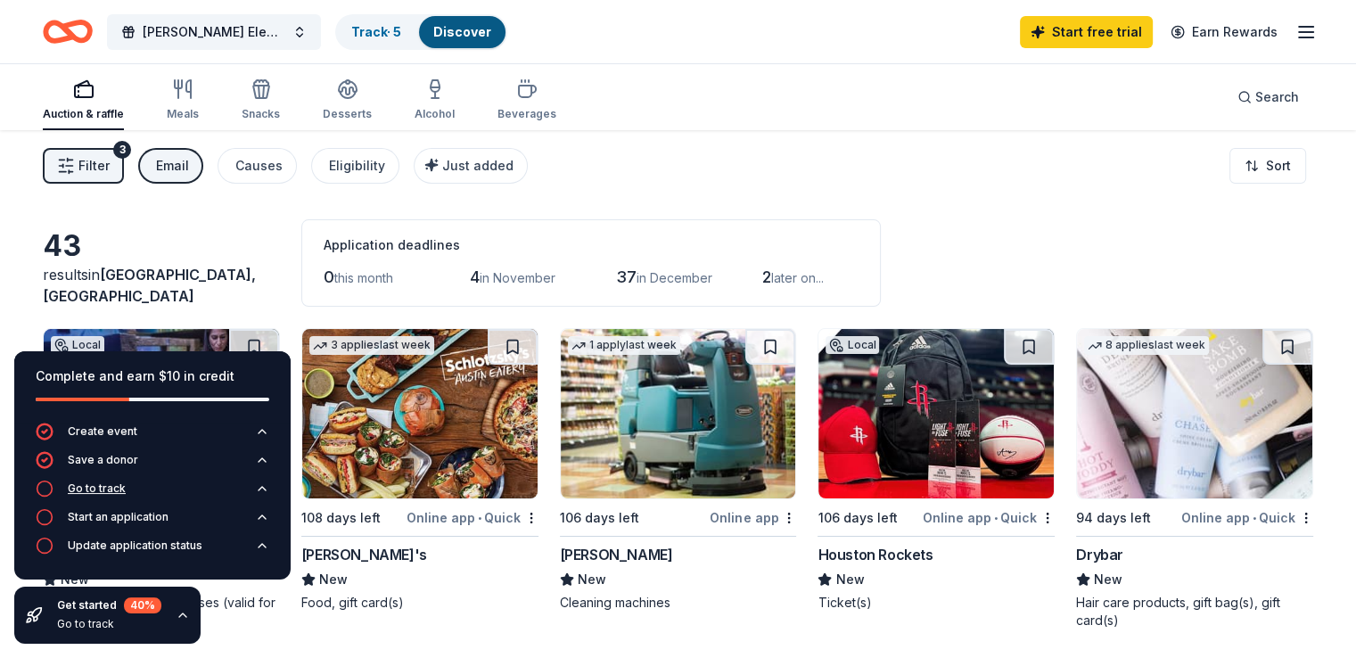
click at [112, 499] on button "Go to track" at bounding box center [153, 494] width 234 height 29
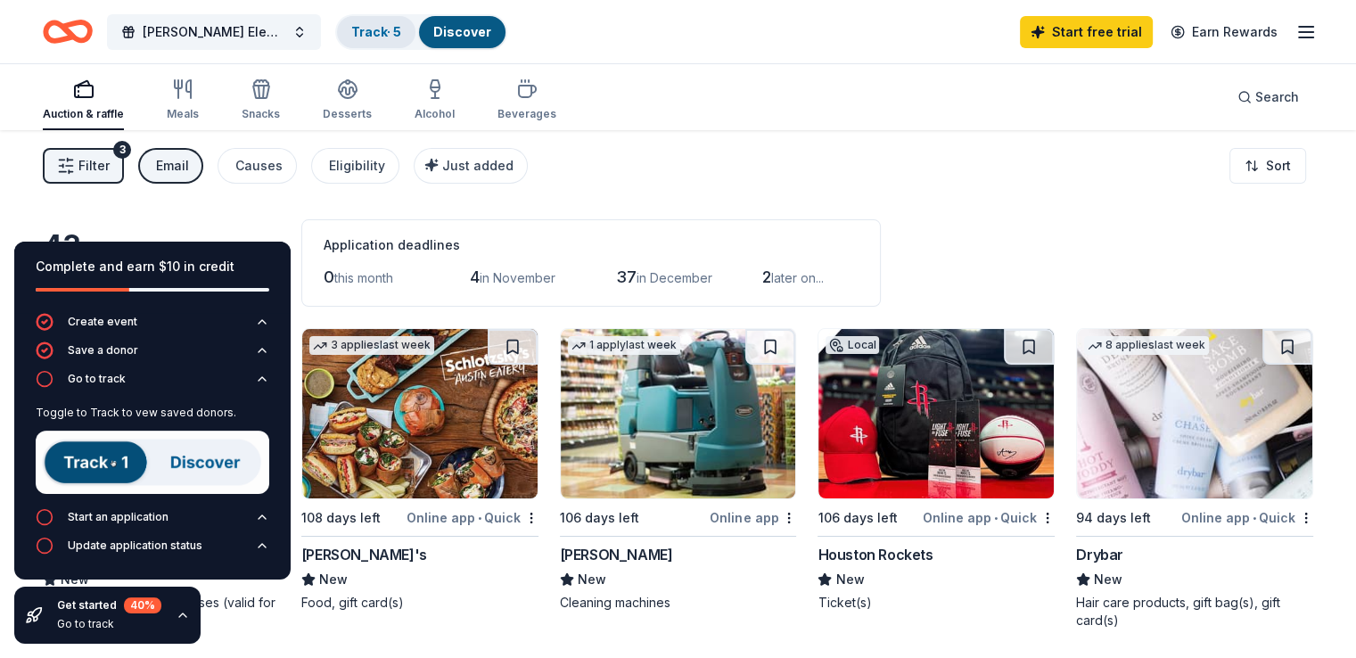
click at [396, 22] on div "Track · 5" at bounding box center [376, 32] width 78 height 32
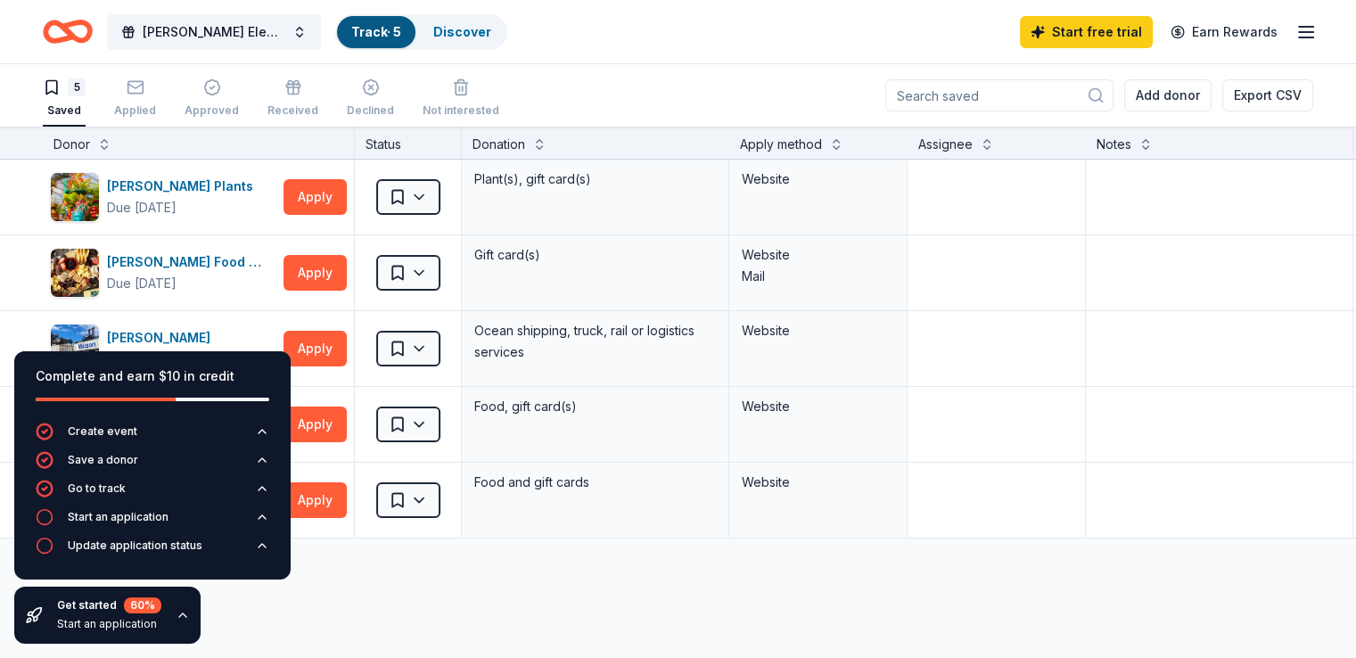
click at [124, 142] on div "Donor" at bounding box center [199, 144] width 290 height 21
click at [111, 142] on button at bounding box center [104, 143] width 14 height 18
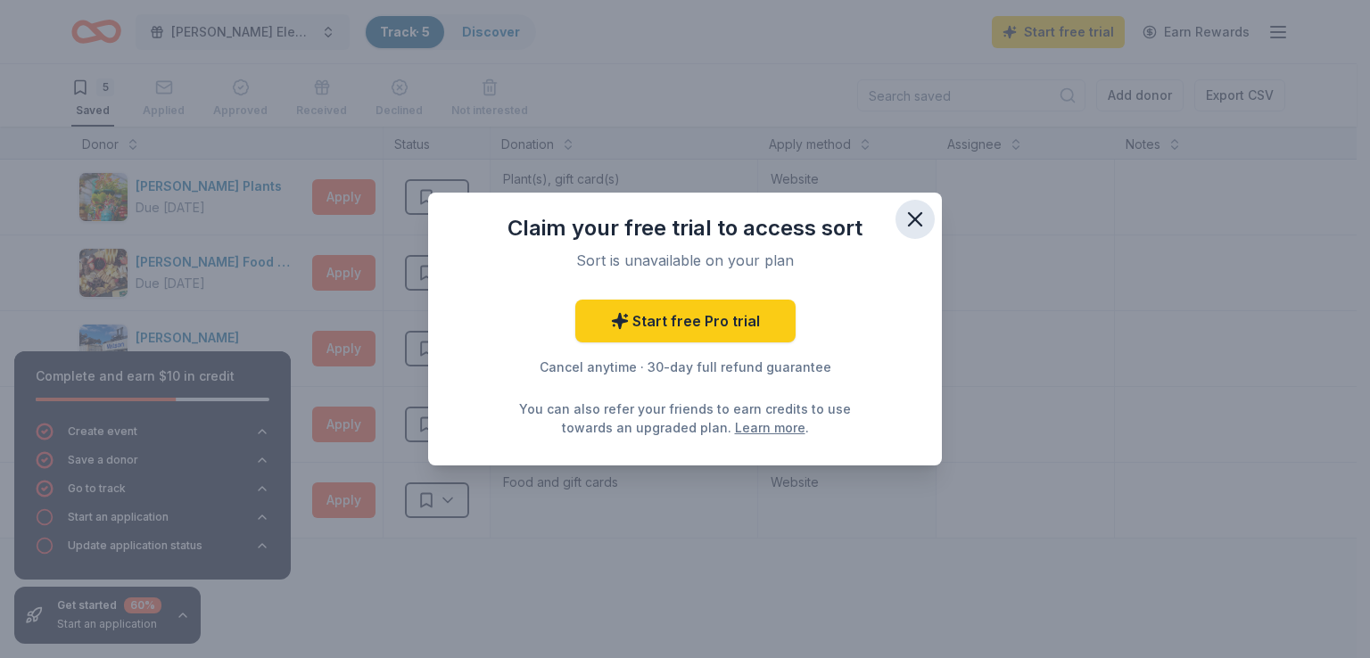
click at [913, 219] on icon "button" at bounding box center [915, 219] width 12 height 12
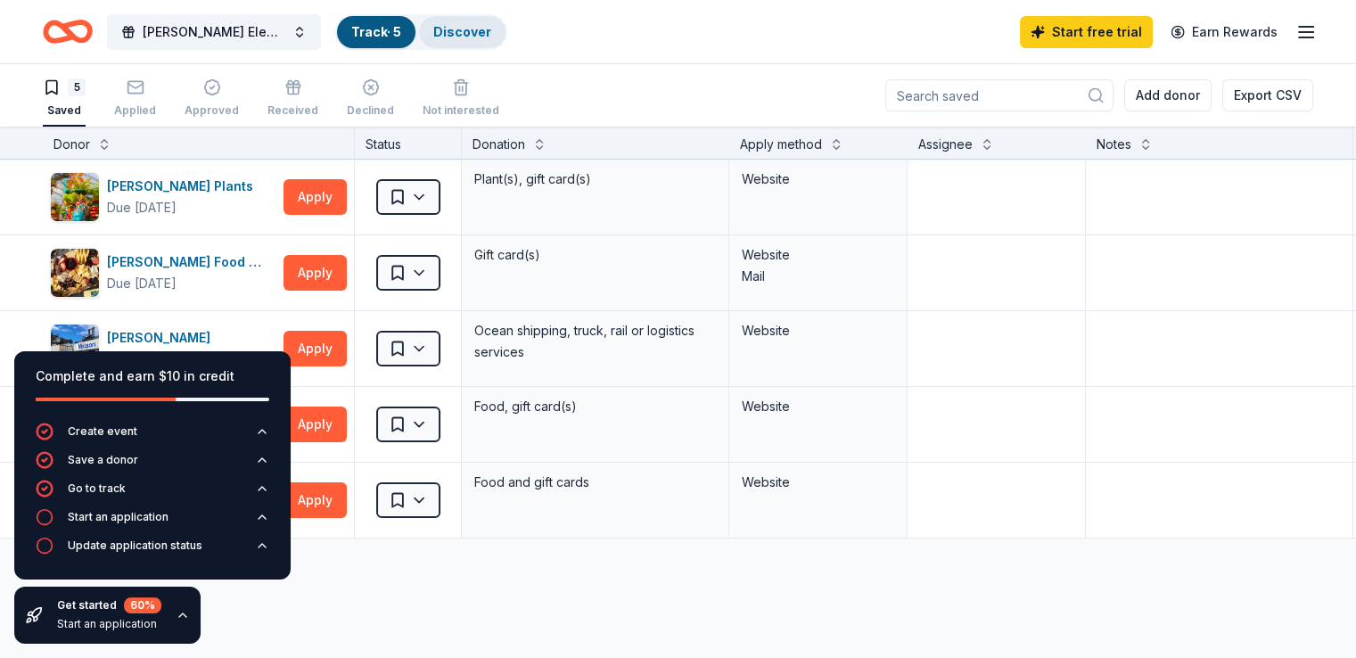
click at [491, 29] on link "Discover" at bounding box center [462, 31] width 58 height 15
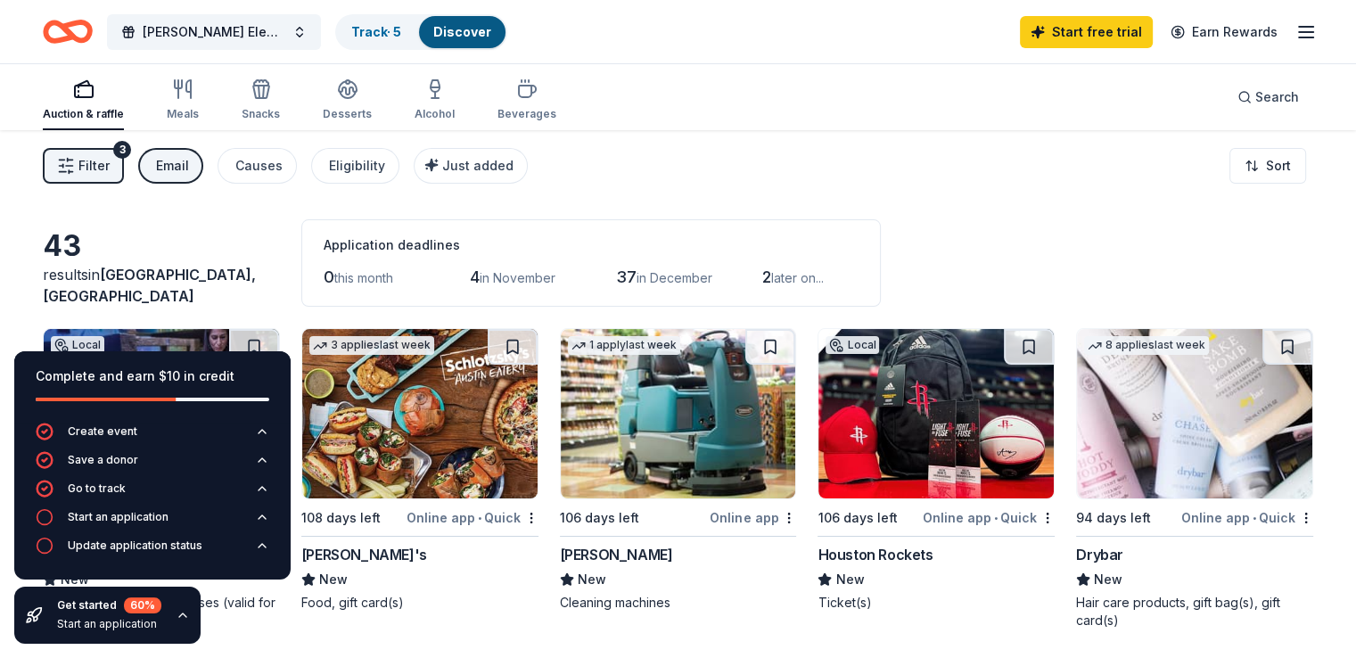
click at [189, 176] on div "Email" at bounding box center [172, 165] width 33 height 21
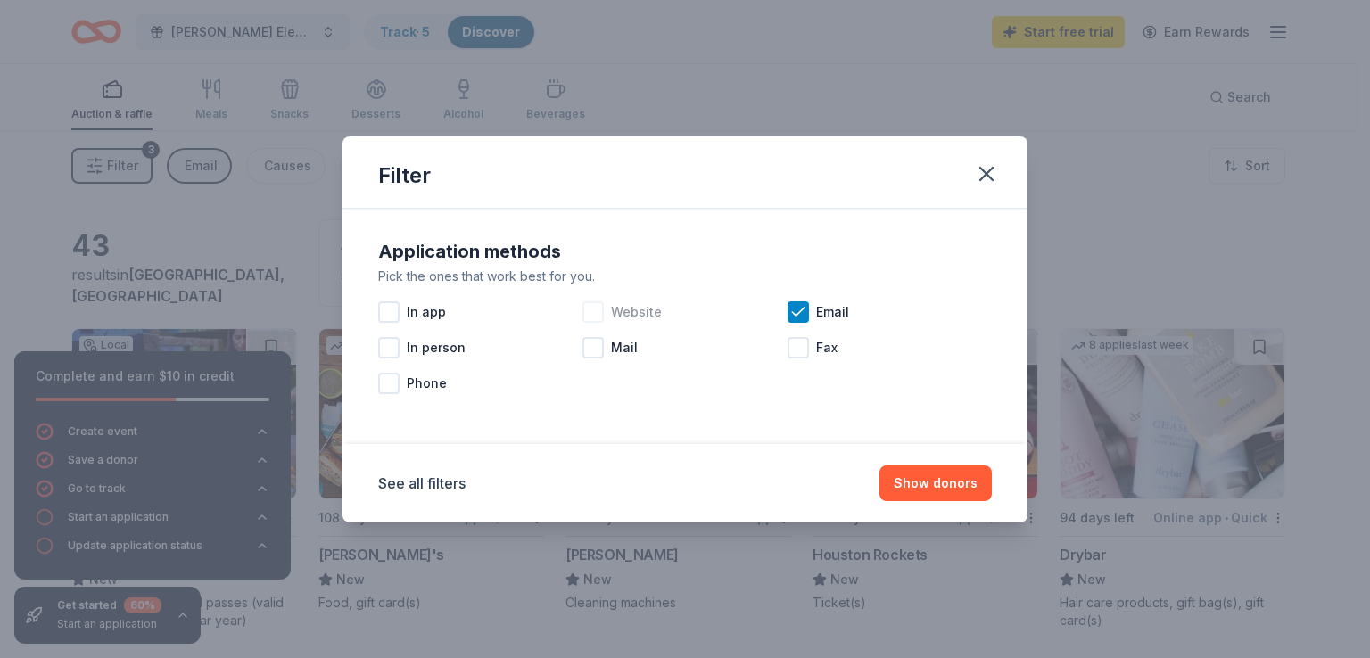
click at [600, 309] on div at bounding box center [592, 311] width 21 height 21
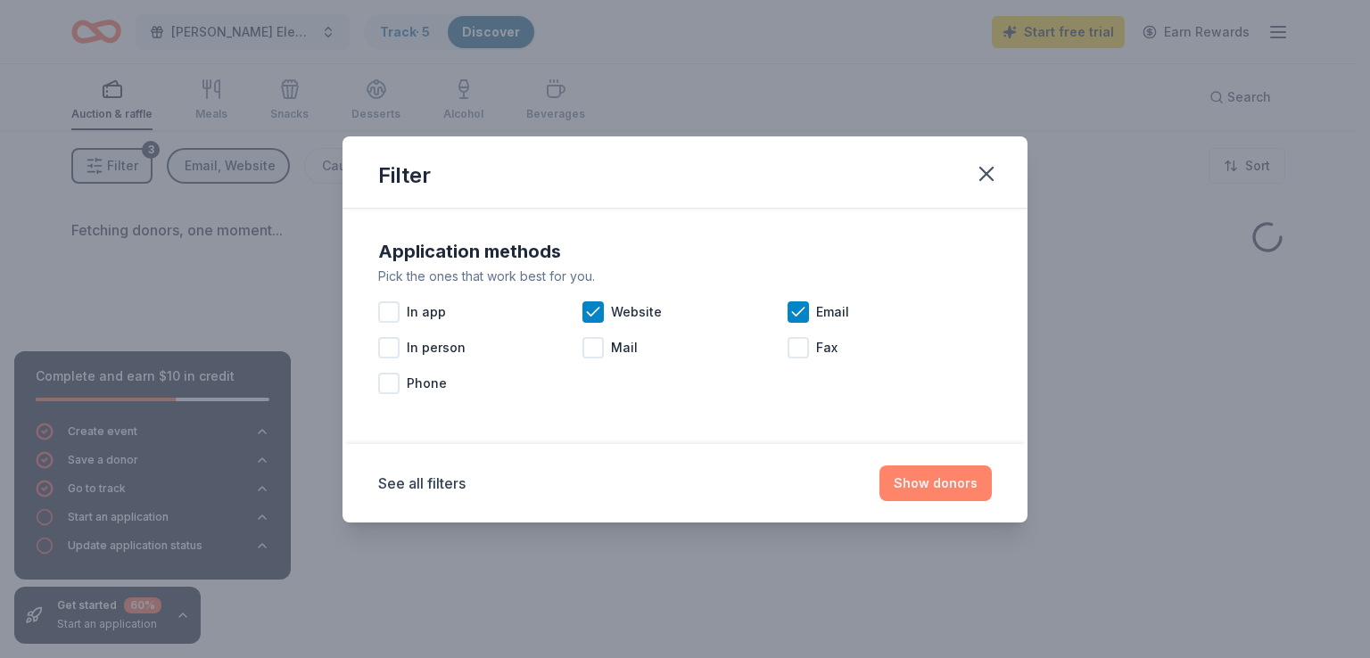
click at [977, 485] on button "Show donors" at bounding box center [935, 484] width 112 height 36
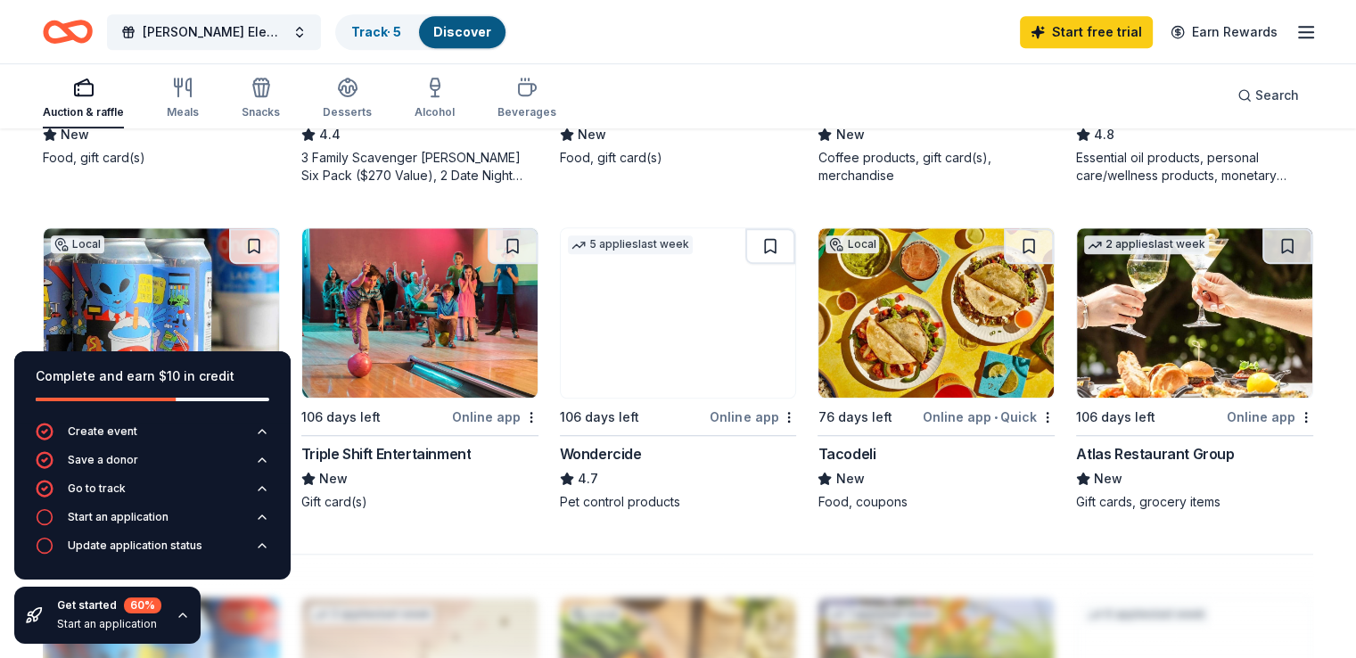
scroll to position [1313, 0]
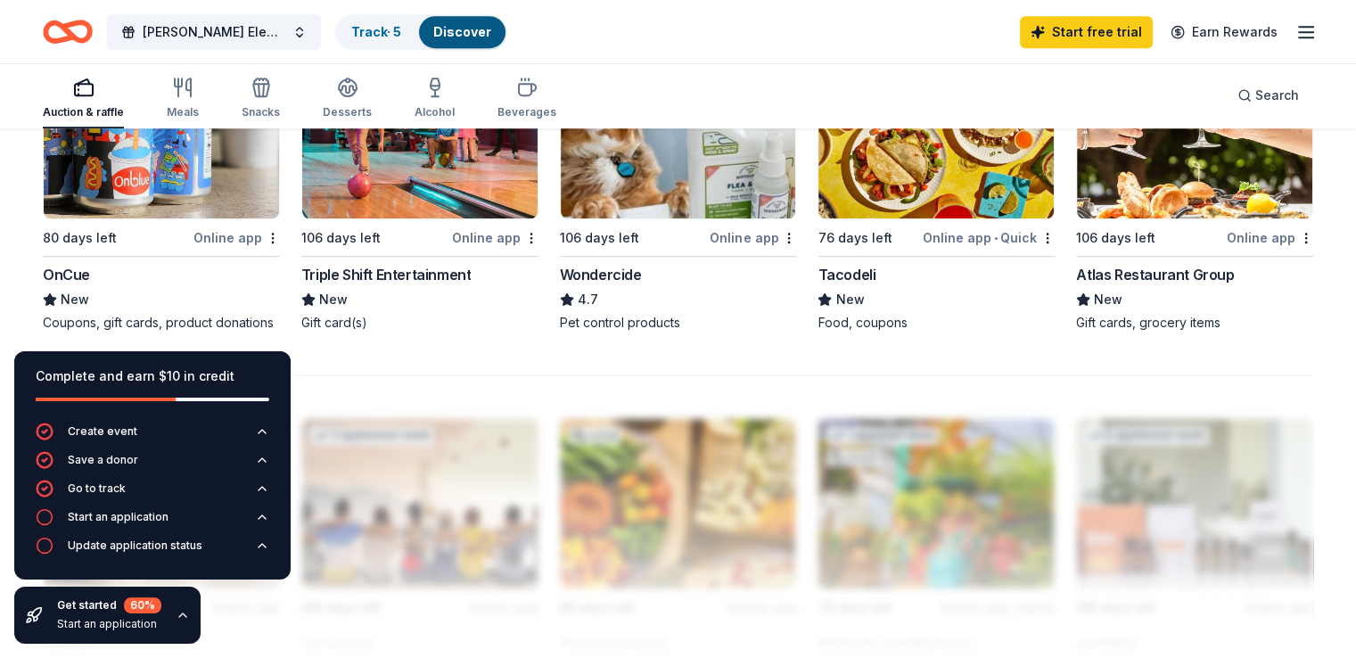
click at [407, 272] on div "Triple Shift Entertainment" at bounding box center [386, 274] width 170 height 21
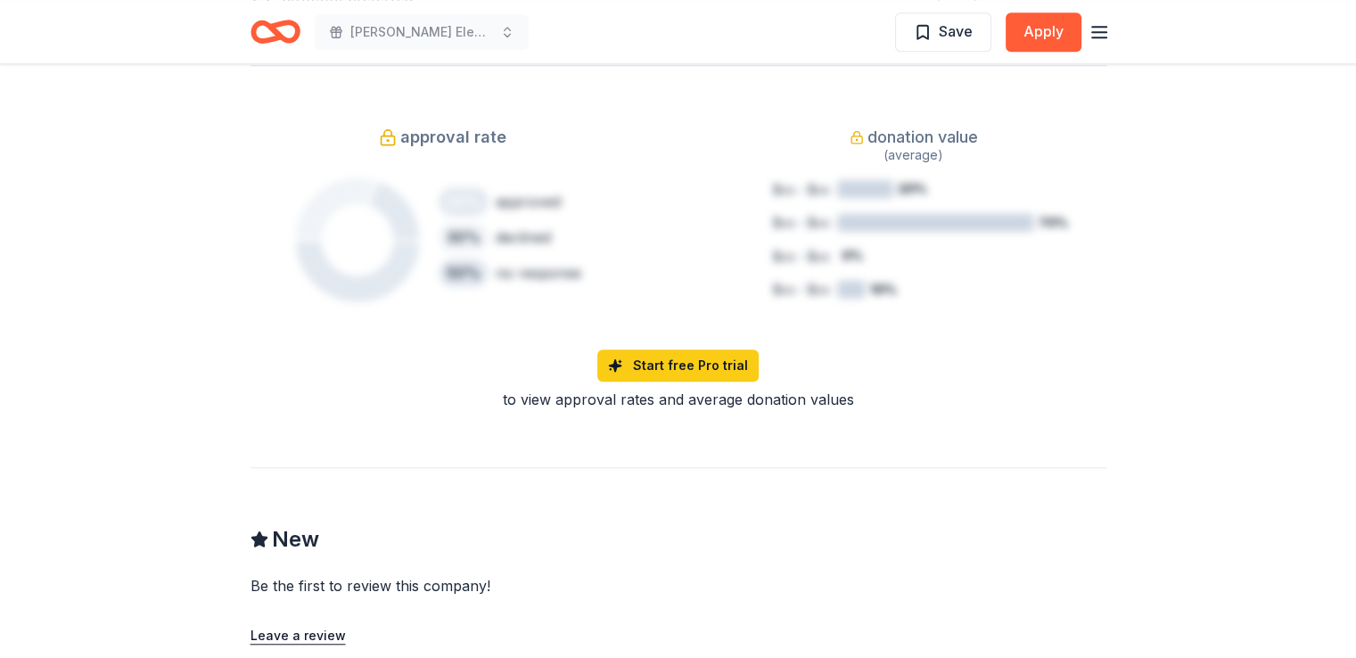
scroll to position [1391, 0]
click at [668, 350] on link "Start free Pro trial" at bounding box center [678, 366] width 161 height 32
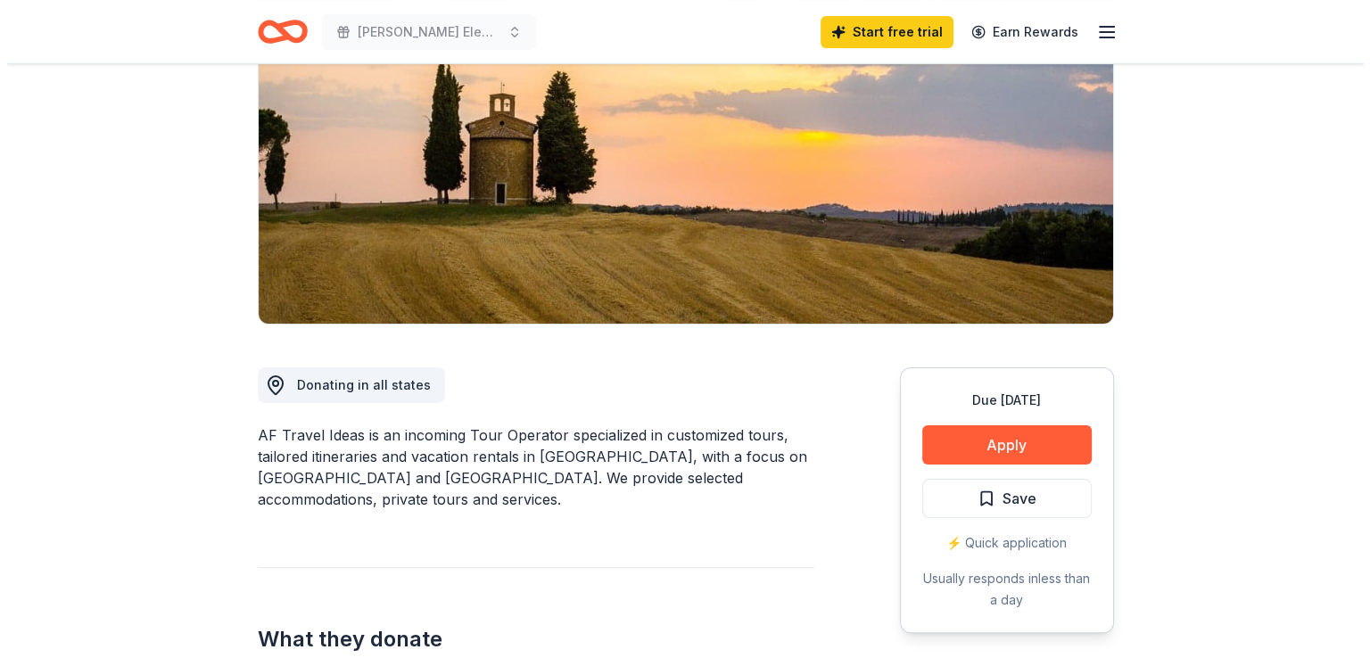
scroll to position [0, 0]
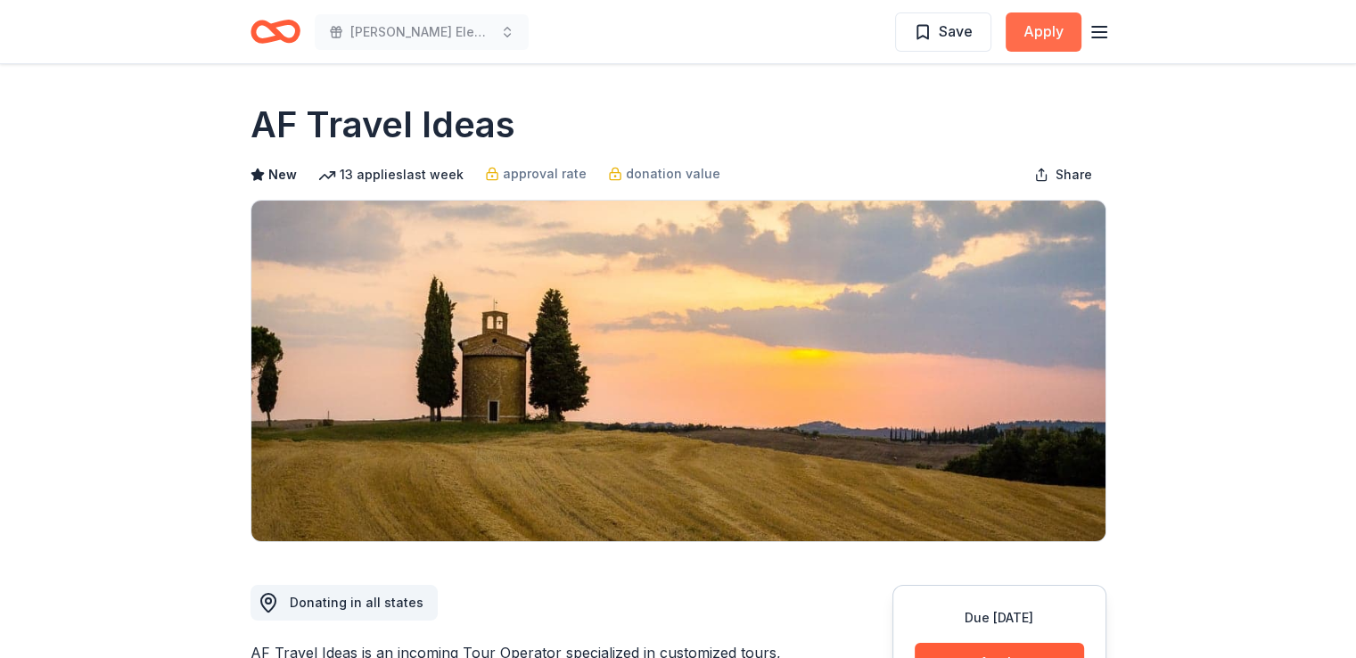
click at [1035, 30] on button "Apply" at bounding box center [1044, 31] width 76 height 39
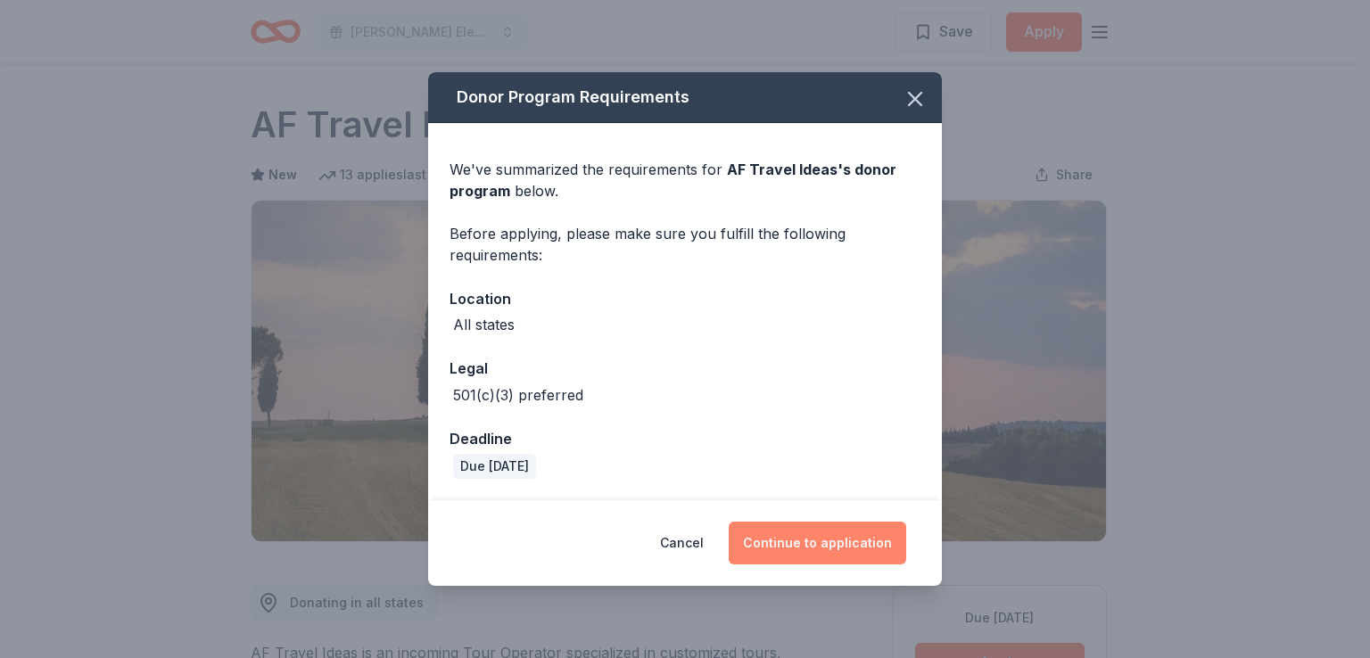
click at [828, 522] on button "Continue to application" at bounding box center [817, 543] width 177 height 43
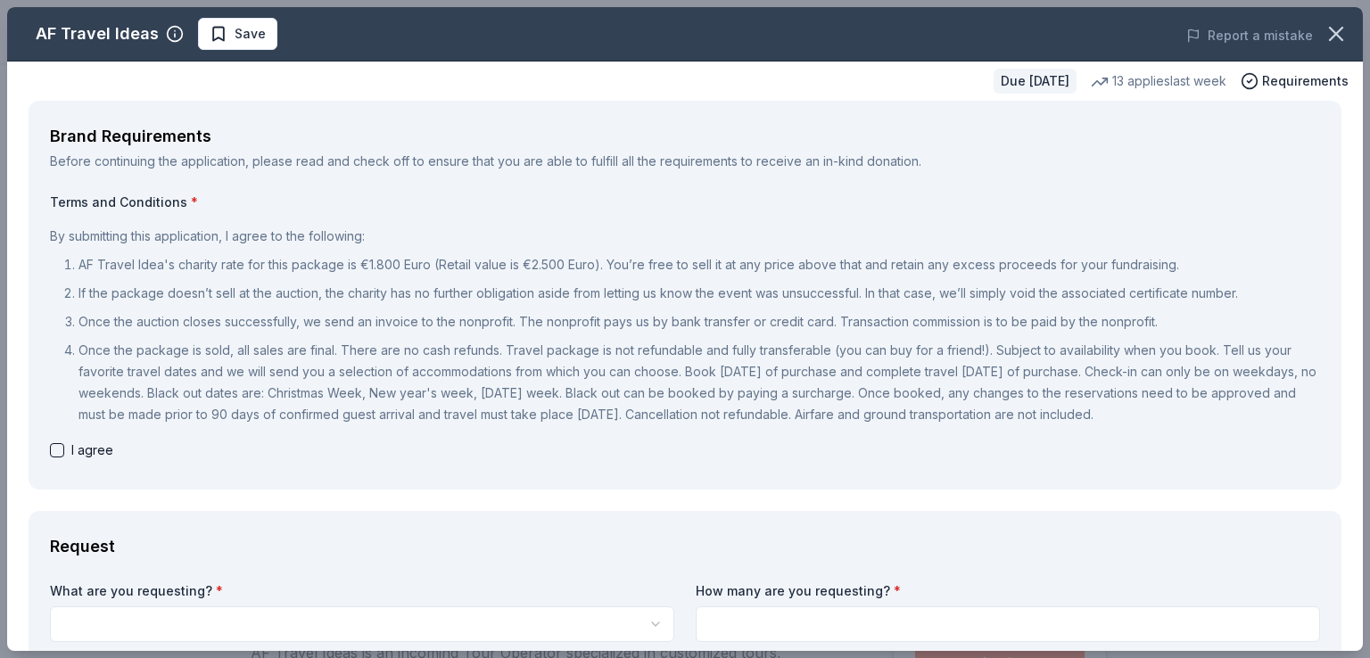
drag, startPoint x: 565, startPoint y: 265, endPoint x: 515, endPoint y: 261, distance: 51.0
click at [515, 261] on p "AF Travel Idea's charity rate for this package is €1.800 Euro (Retail value is …" at bounding box center [698, 264] width 1241 height 21
click at [1336, 29] on button "button" at bounding box center [1335, 33] width 39 height 39
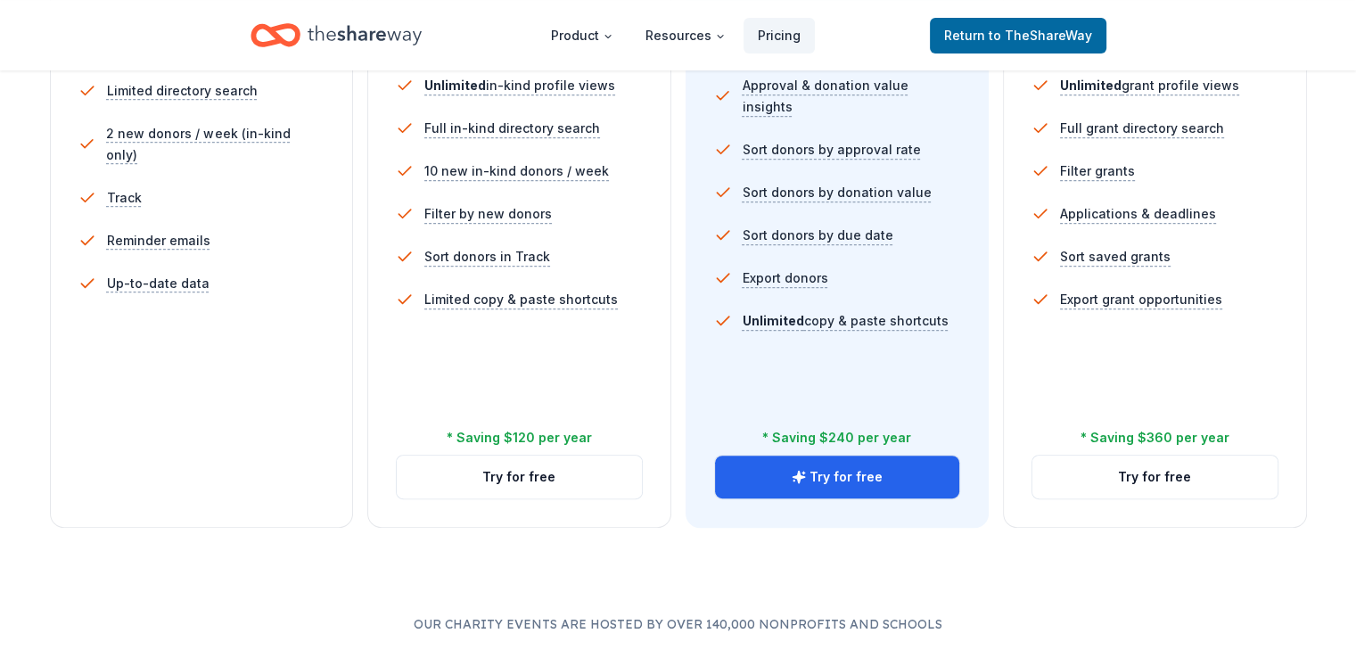
scroll to position [606, 0]
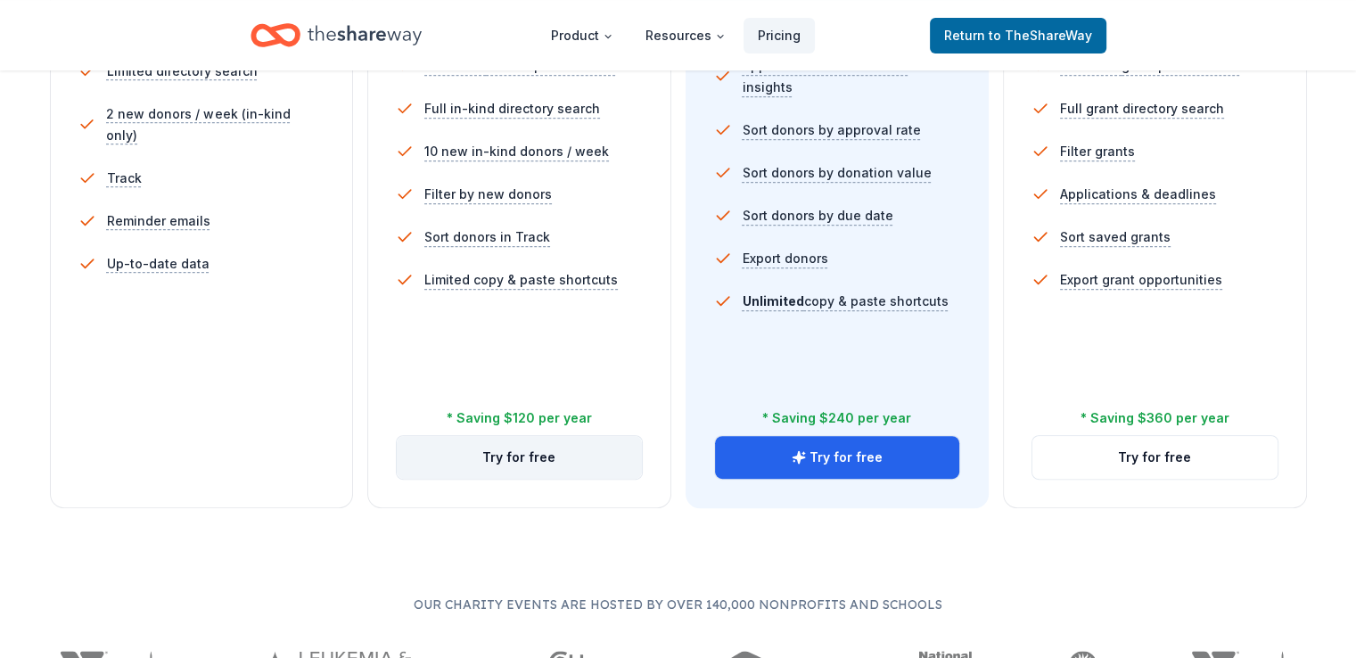
click at [527, 436] on button "Try for free" at bounding box center [519, 457] width 245 height 43
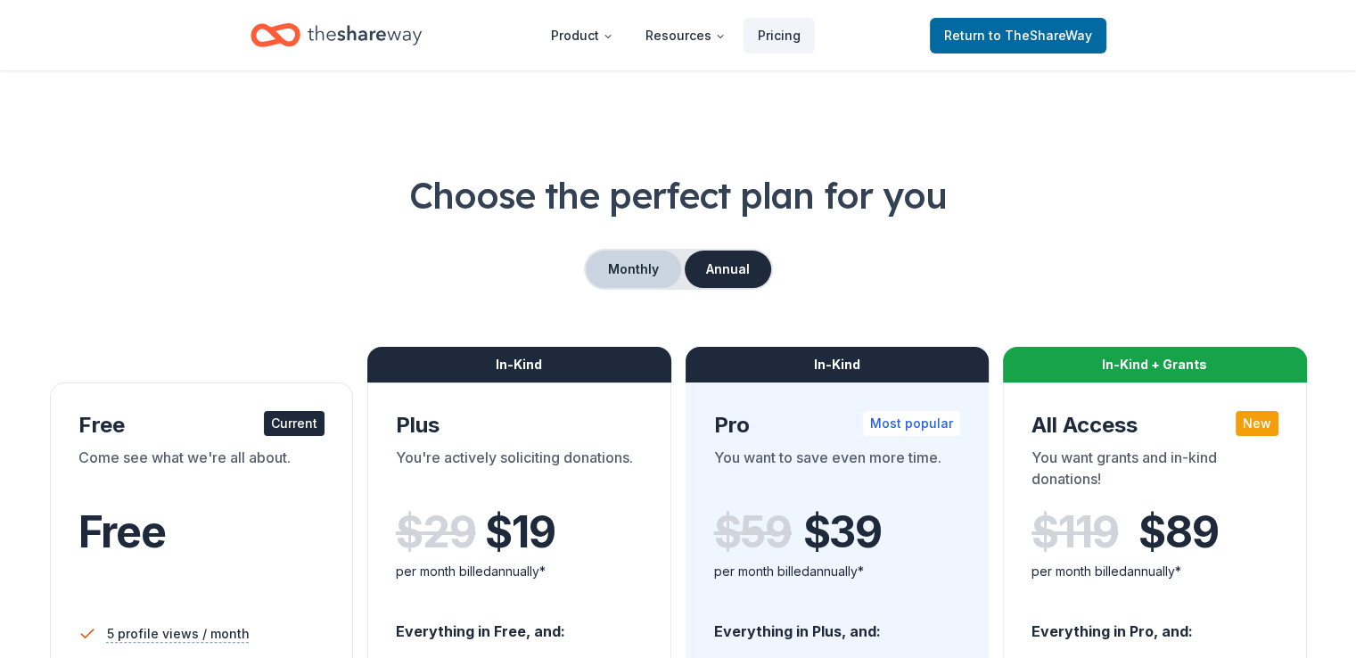
click at [612, 272] on button "Monthly" at bounding box center [633, 269] width 95 height 37
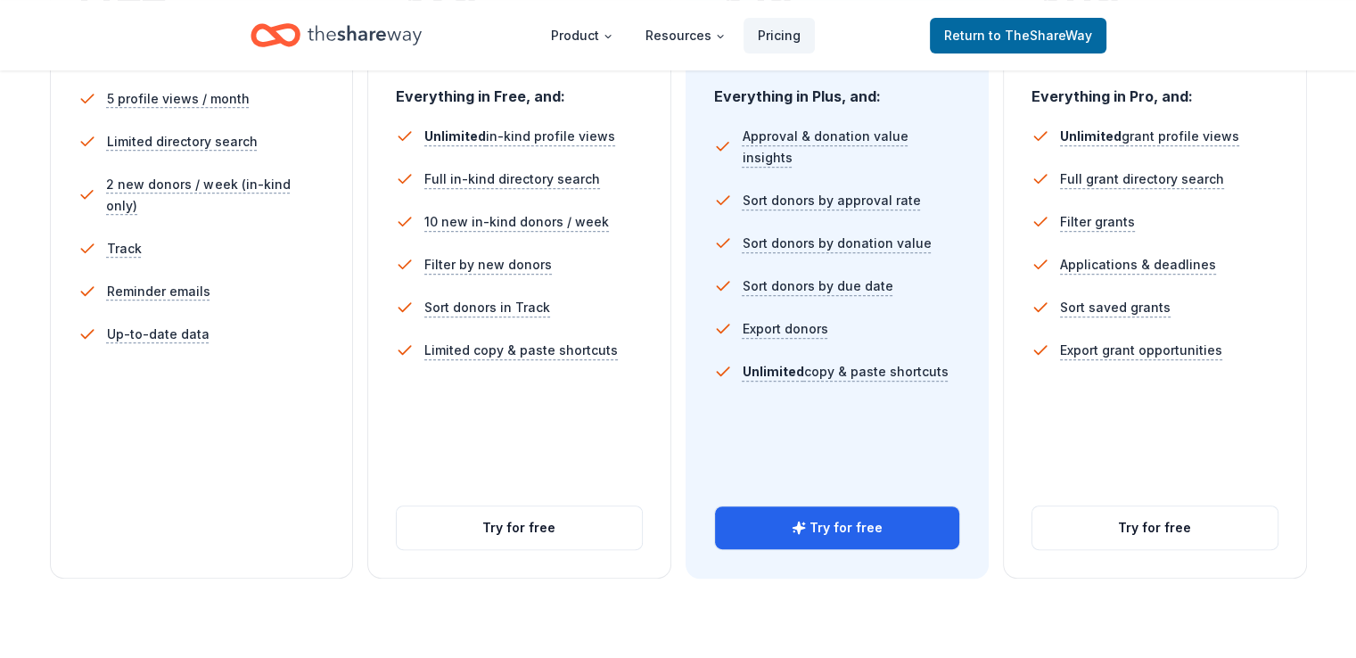
scroll to position [564, 0]
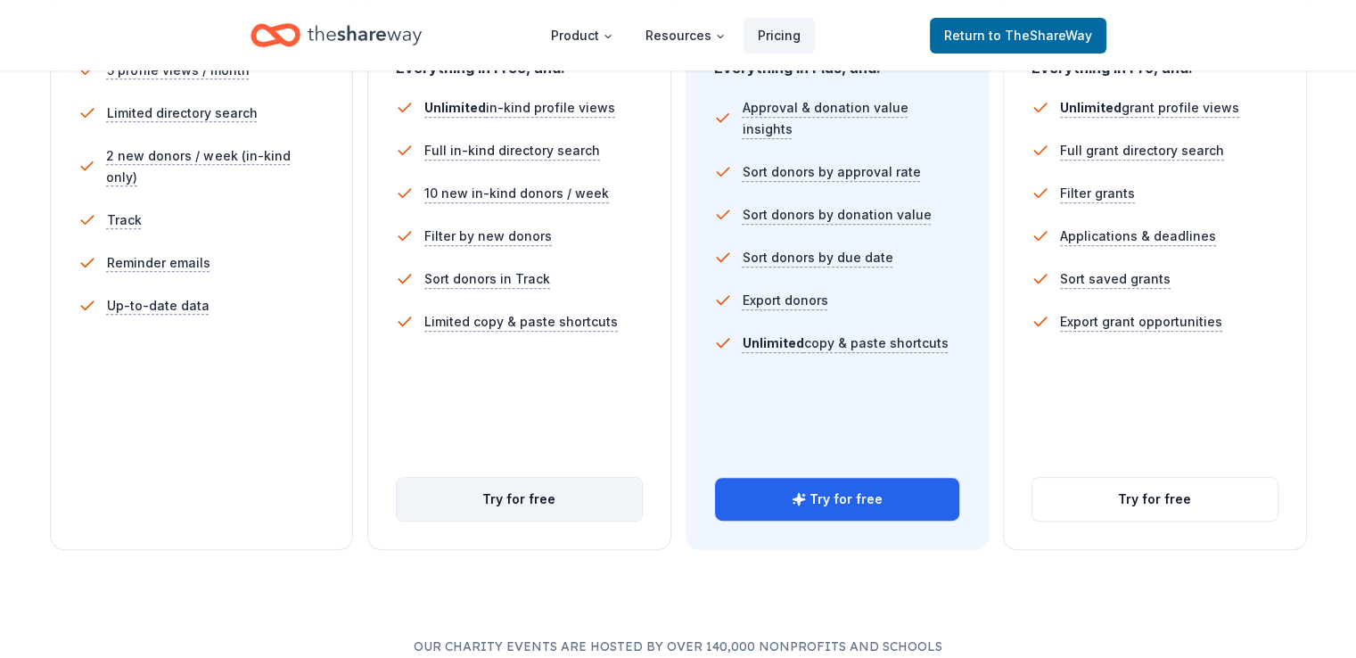
click at [557, 478] on button "Try for free" at bounding box center [519, 499] width 245 height 43
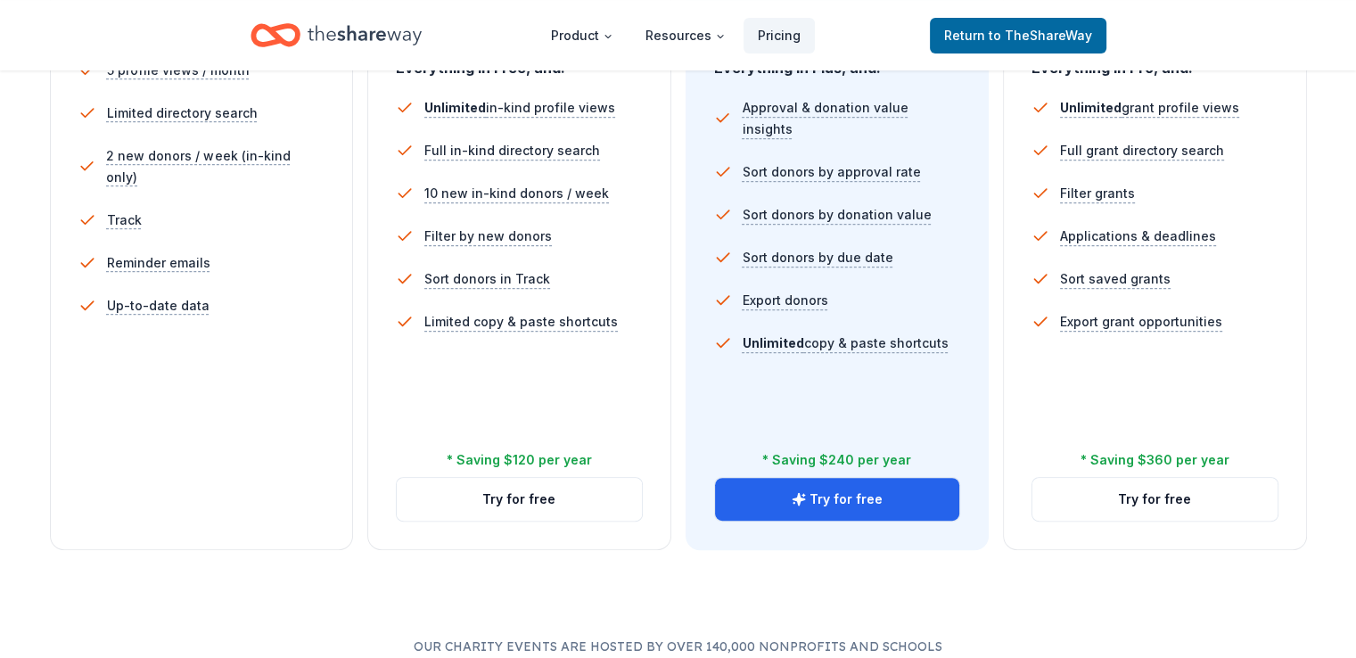
scroll to position [564, 0]
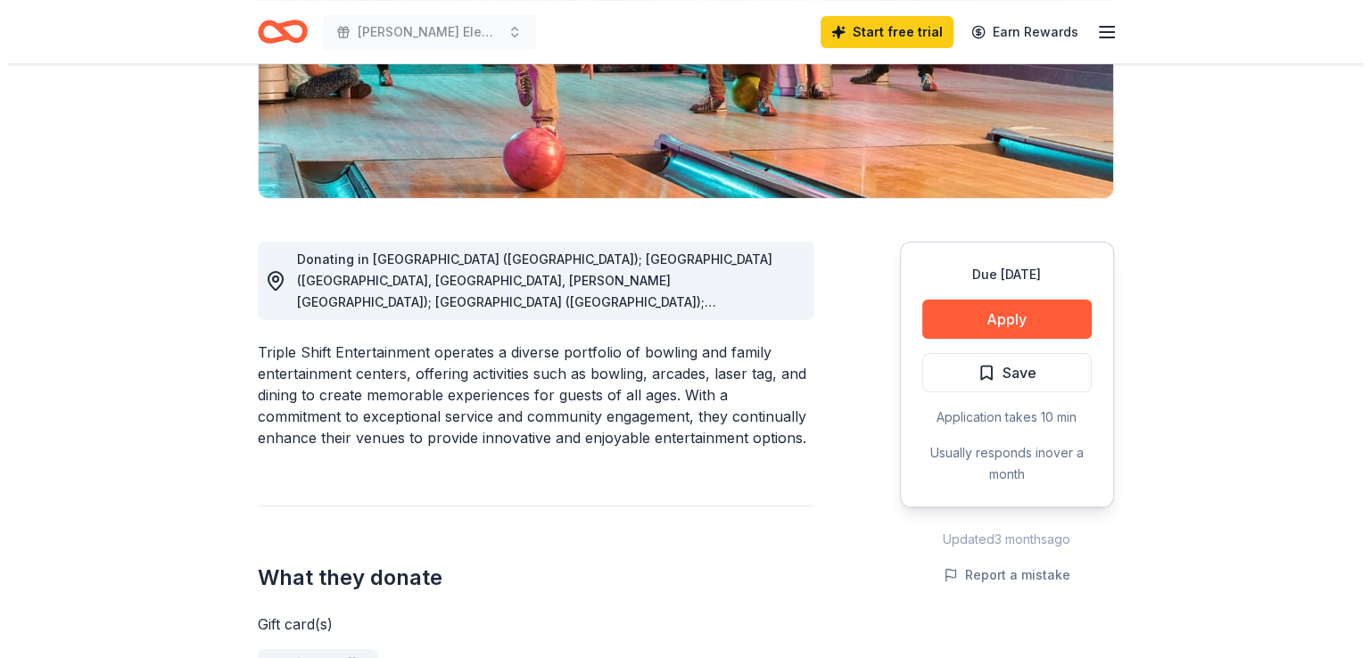
scroll to position [337, 0]
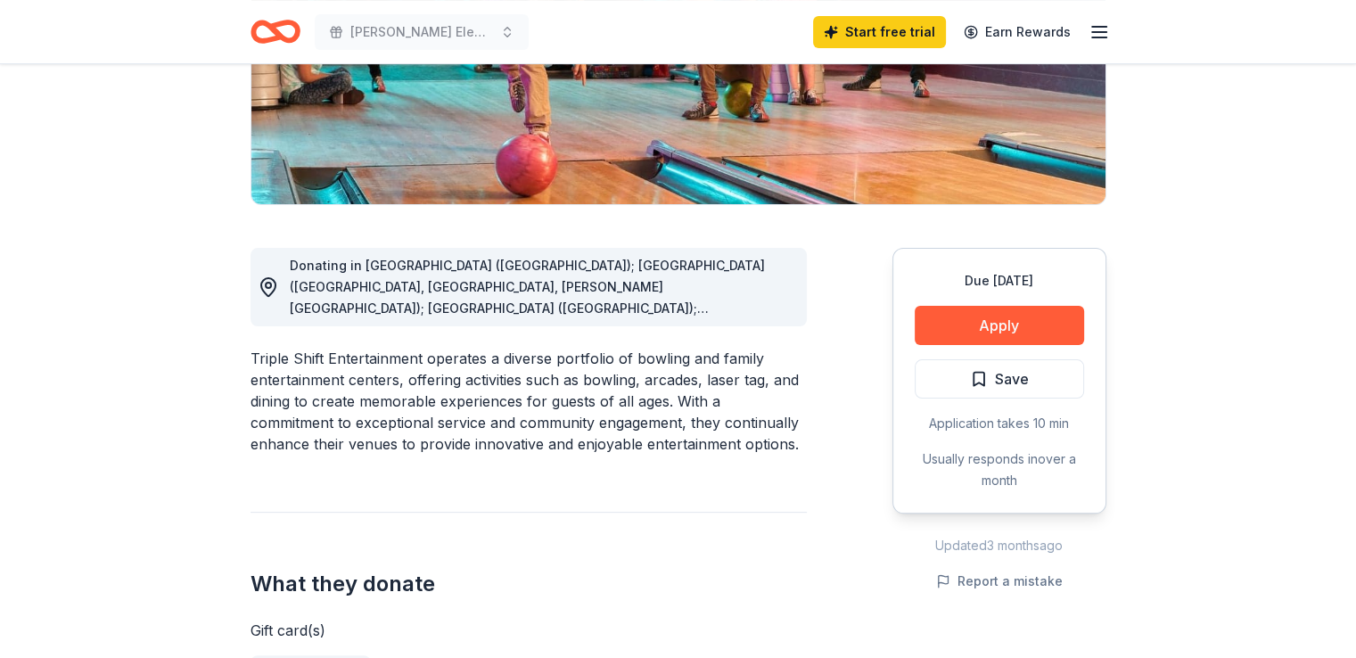
click at [692, 311] on span "Donating in AZ (Tucson); IL (Addison, Hillside, Morton Grove); IN (Highland); M…" at bounding box center [540, 372] width 500 height 229
drag, startPoint x: 673, startPoint y: 305, endPoint x: 828, endPoint y: 301, distance: 154.4
click at [1008, 329] on button "Apply" at bounding box center [999, 325] width 169 height 39
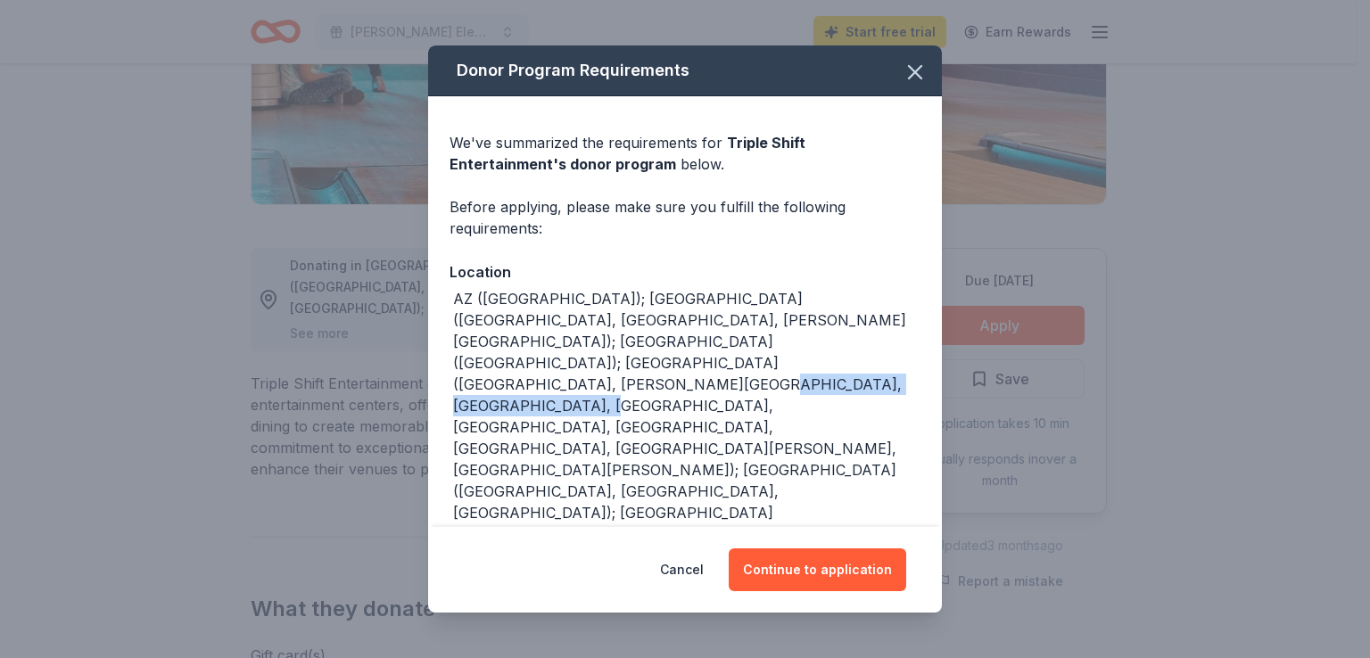
drag, startPoint x: 623, startPoint y: 361, endPoint x: 858, endPoint y: 364, distance: 234.6
click at [858, 364] on div "AZ (Tucson); IL (Addison, Hillside, Morton Grove); IN (Highland); MN (Andover, …" at bounding box center [686, 438] width 467 height 300
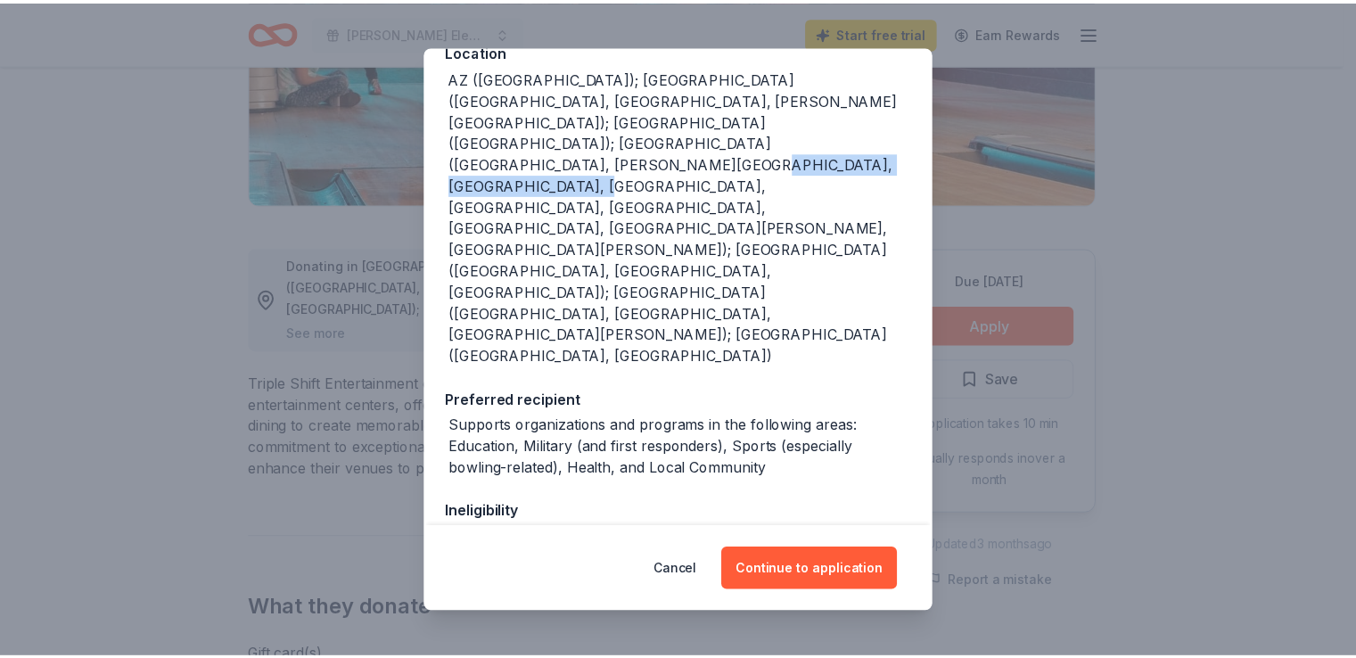
scroll to position [236, 0]
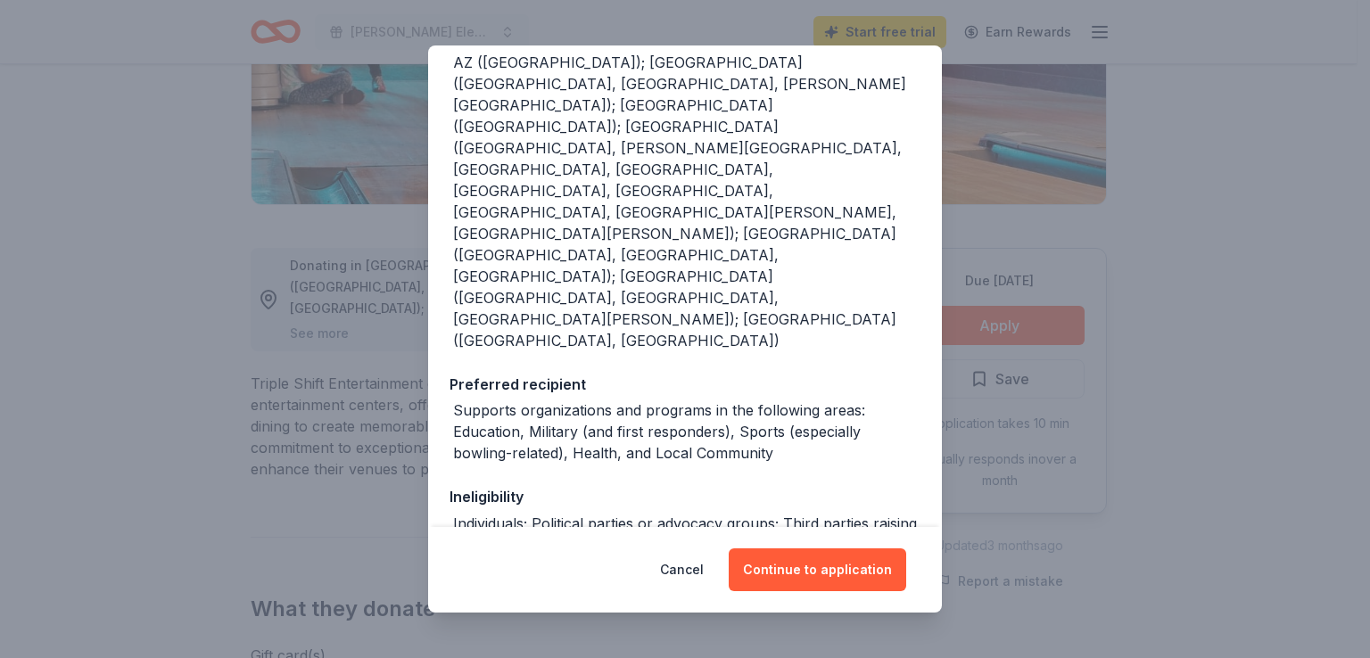
click at [420, 540] on div "Donor Program Requirements We've summarized the requirements for Triple Shift E…" at bounding box center [685, 329] width 1370 height 658
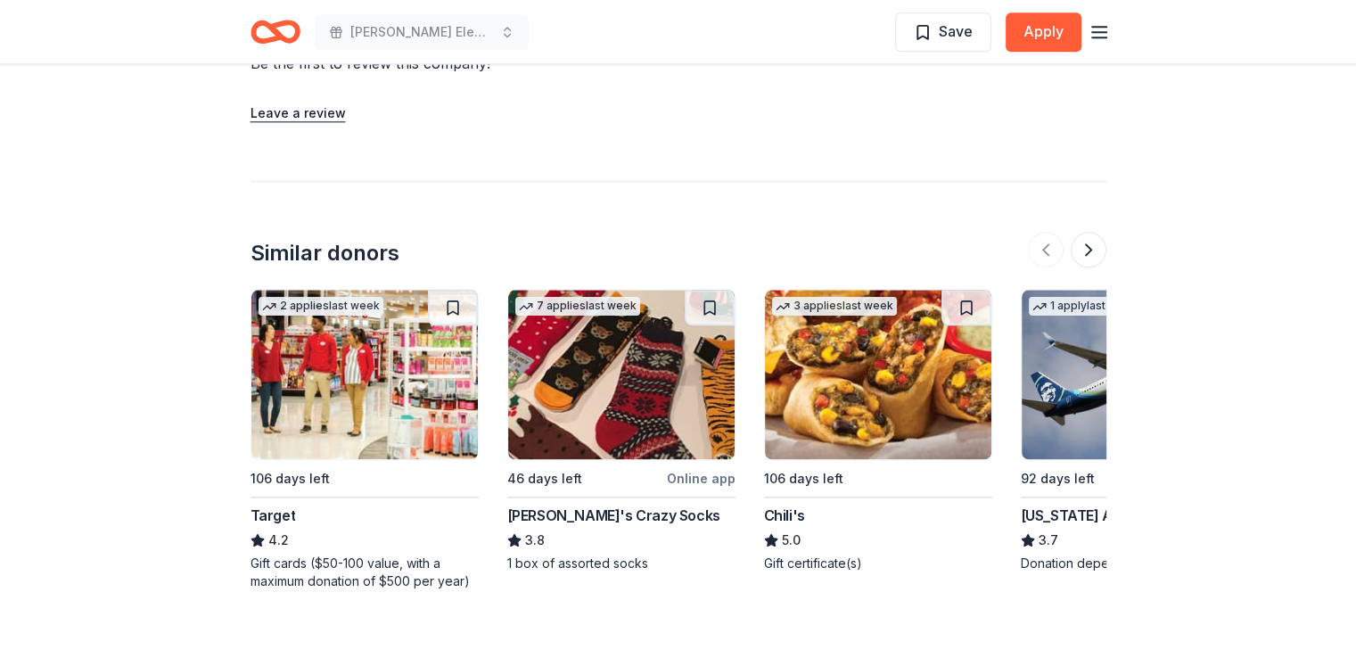
scroll to position [2294, 0]
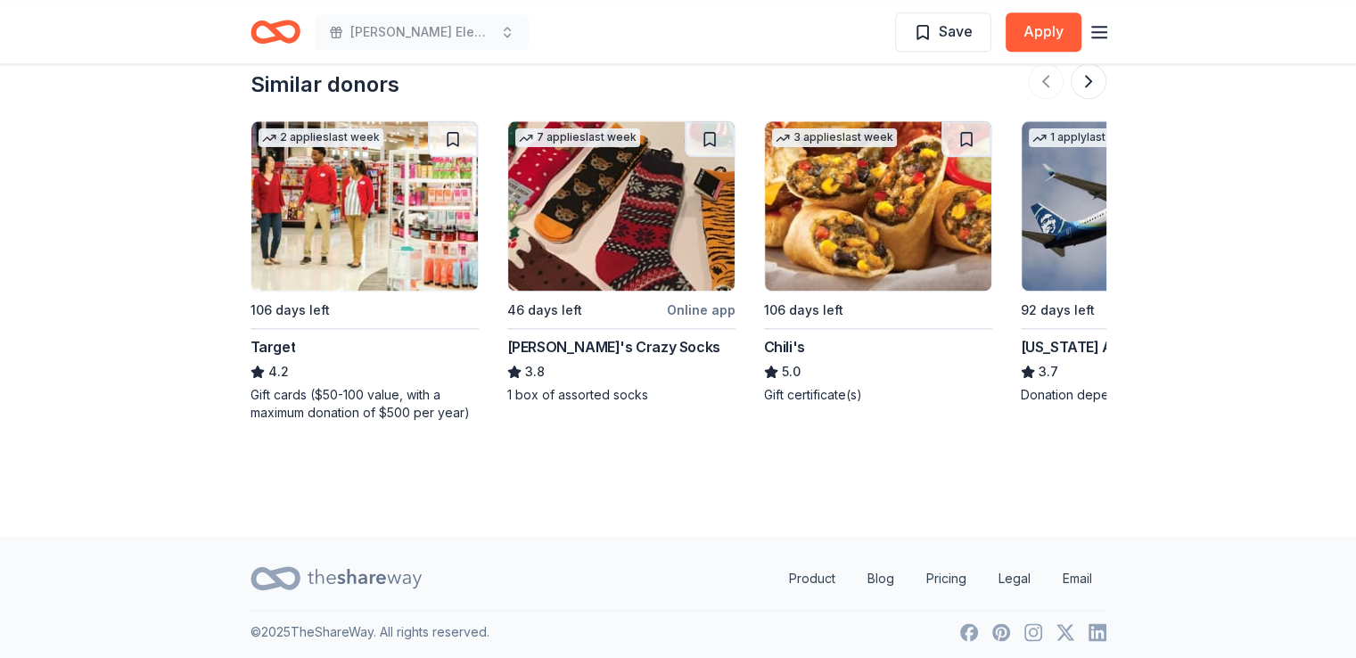
click at [314, 408] on div "Gift cards ($50-100 value, with a maximum donation of $500 per year)" at bounding box center [365, 404] width 228 height 36
click at [1084, 86] on button at bounding box center [1089, 81] width 36 height 36
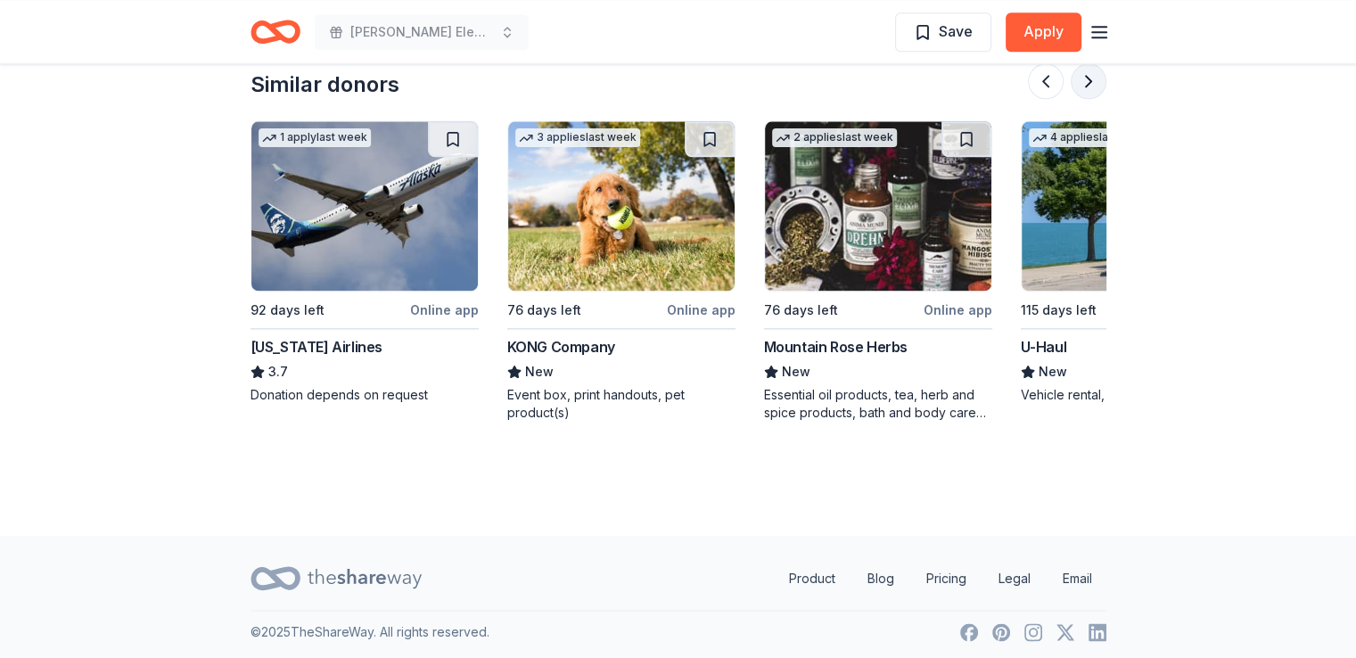
click at [1084, 86] on button at bounding box center [1089, 81] width 36 height 36
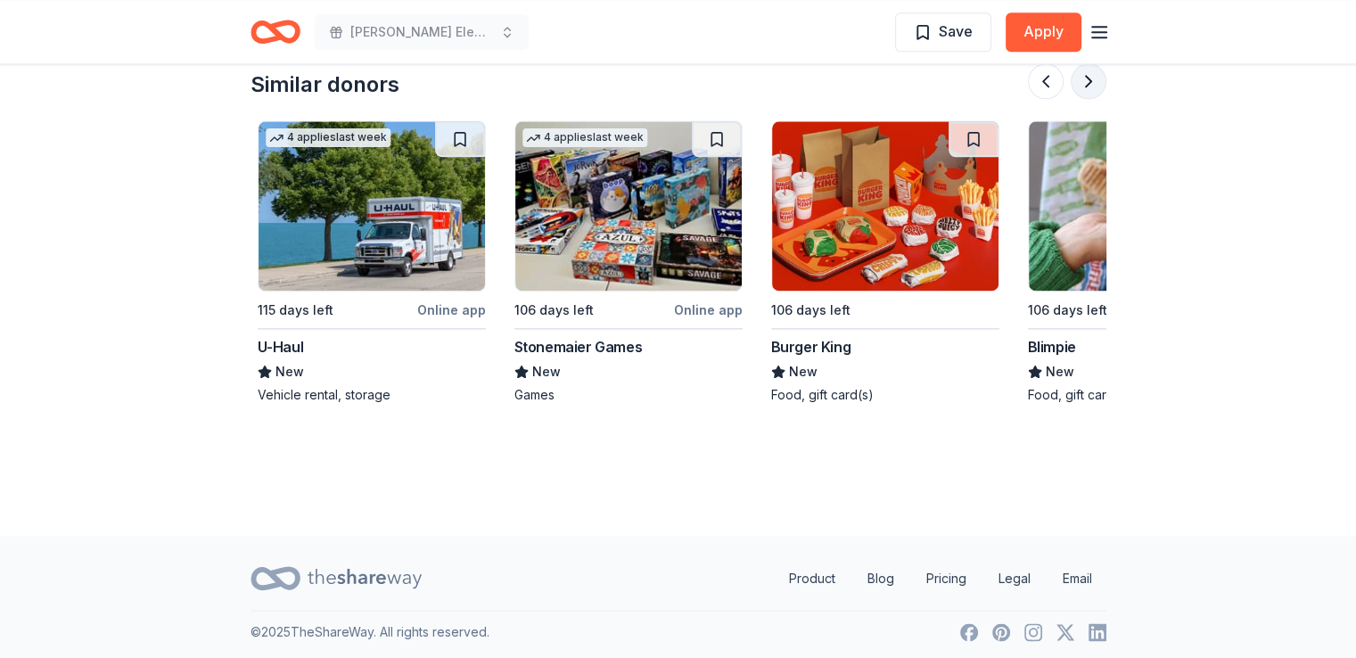
scroll to position [0, 1541]
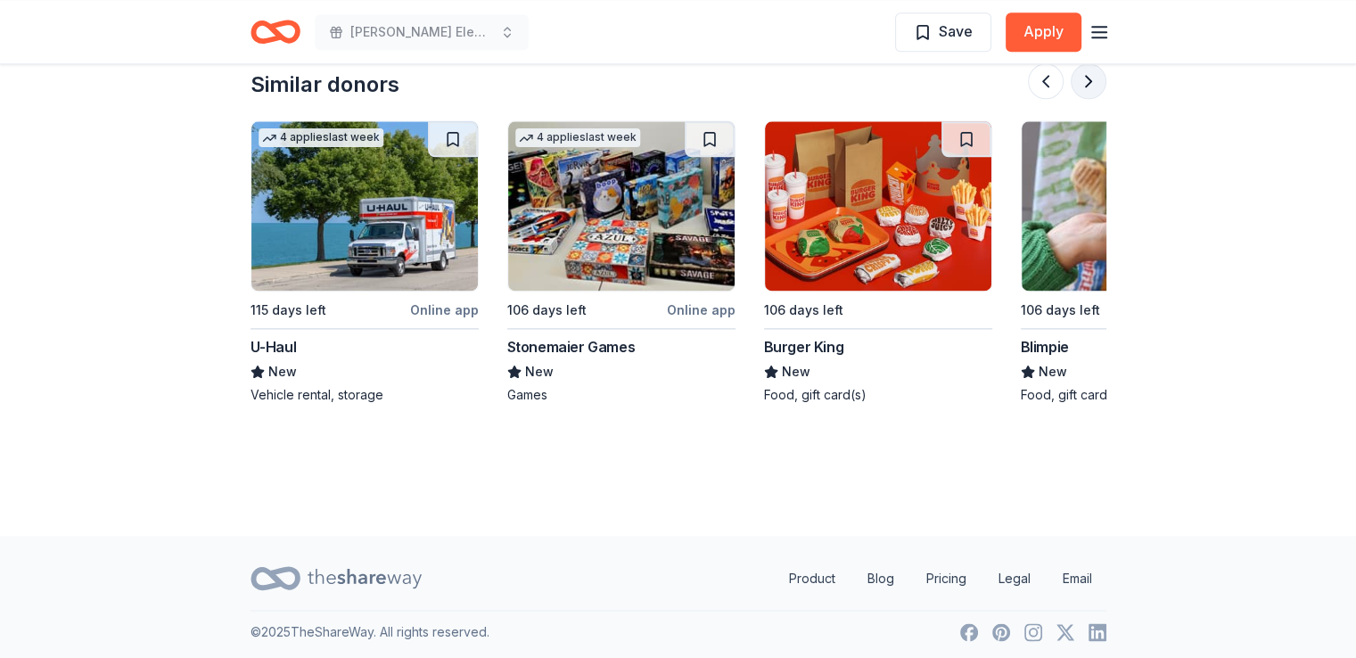
click at [1084, 86] on button at bounding box center [1089, 81] width 36 height 36
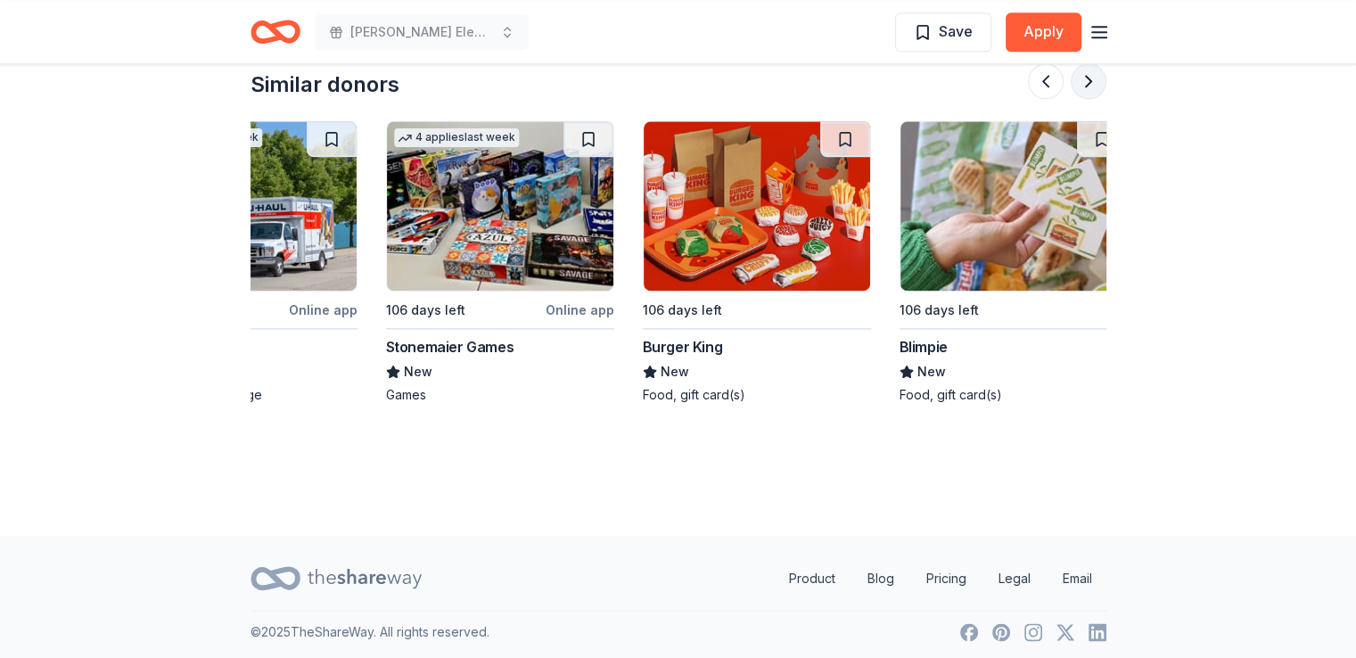
scroll to position [0, 1684]
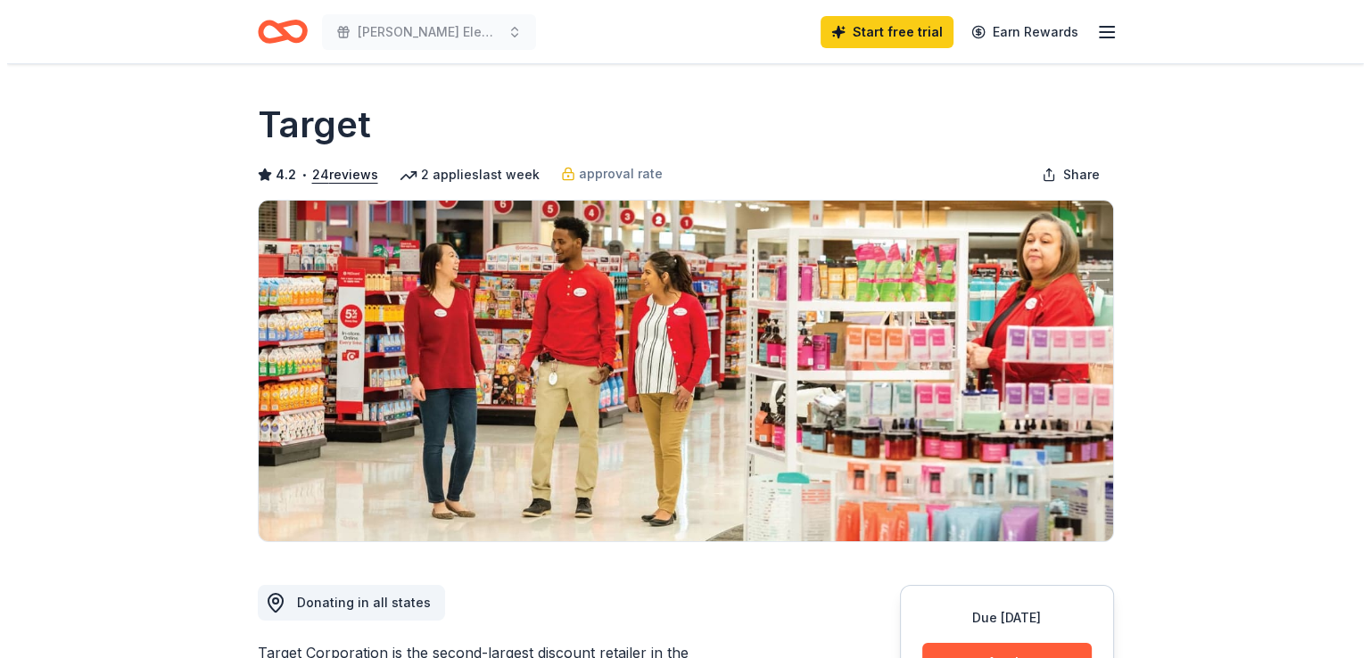
scroll to position [364, 0]
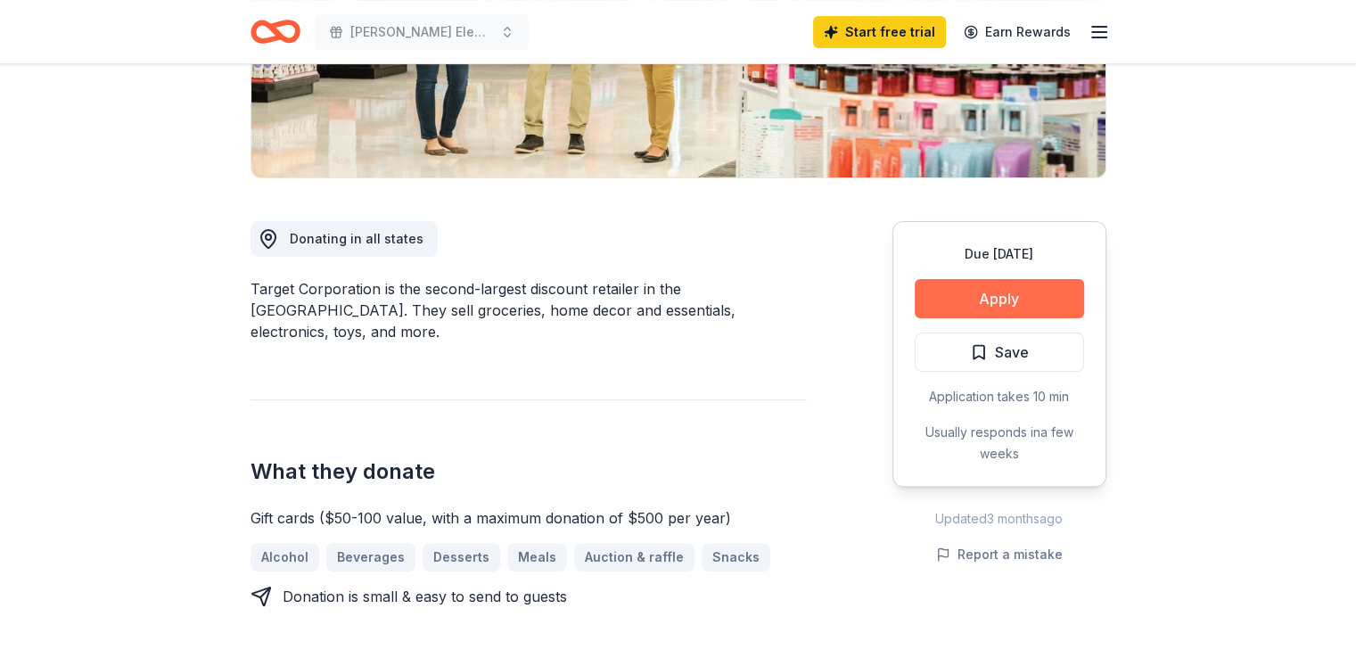
click at [991, 304] on button "Apply" at bounding box center [999, 298] width 169 height 39
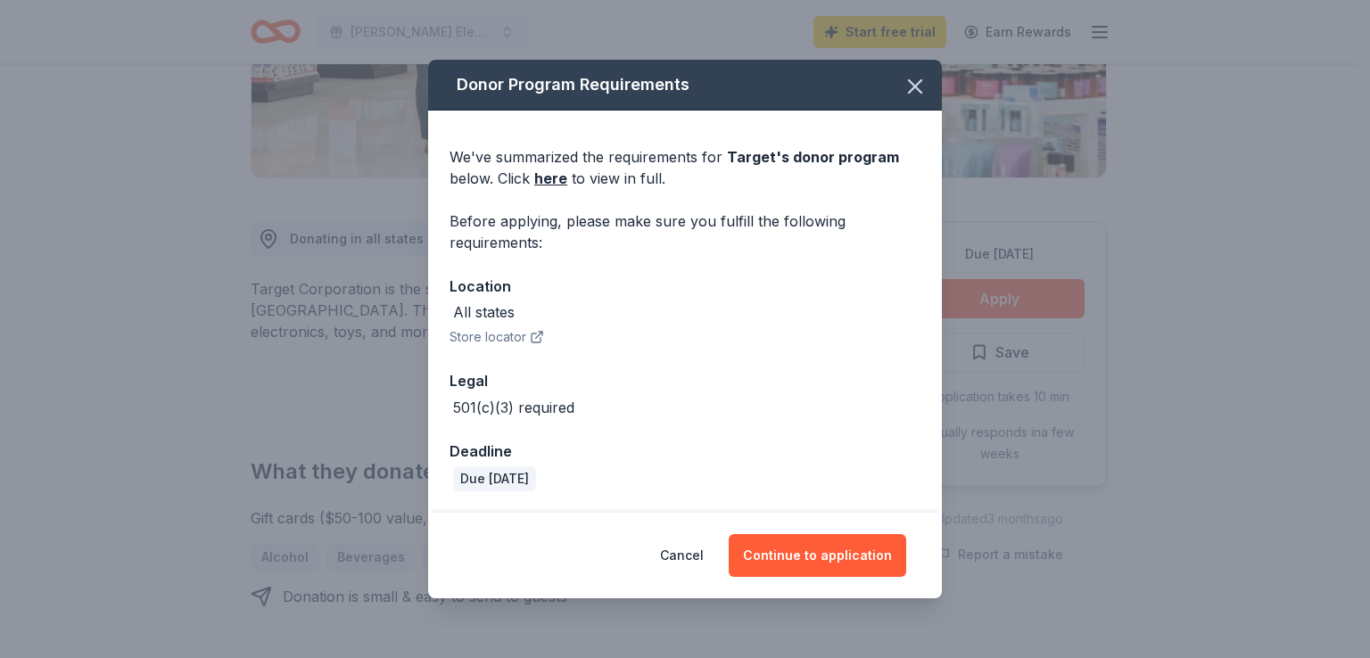
click at [537, 335] on icon "button" at bounding box center [539, 335] width 6 height 6
click at [820, 554] on button "Continue to application" at bounding box center [817, 555] width 177 height 43
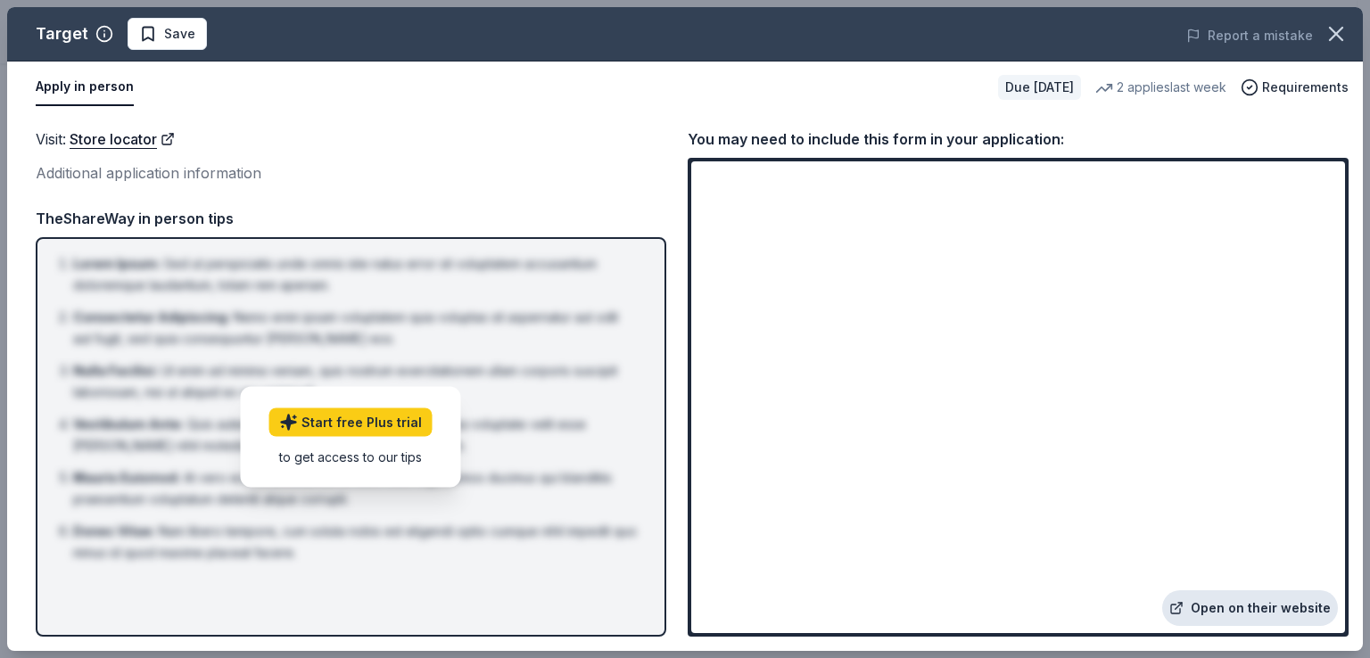
click at [1274, 614] on link "Open on their website" at bounding box center [1250, 608] width 176 height 36
